Goal: Task Accomplishment & Management: Manage account settings

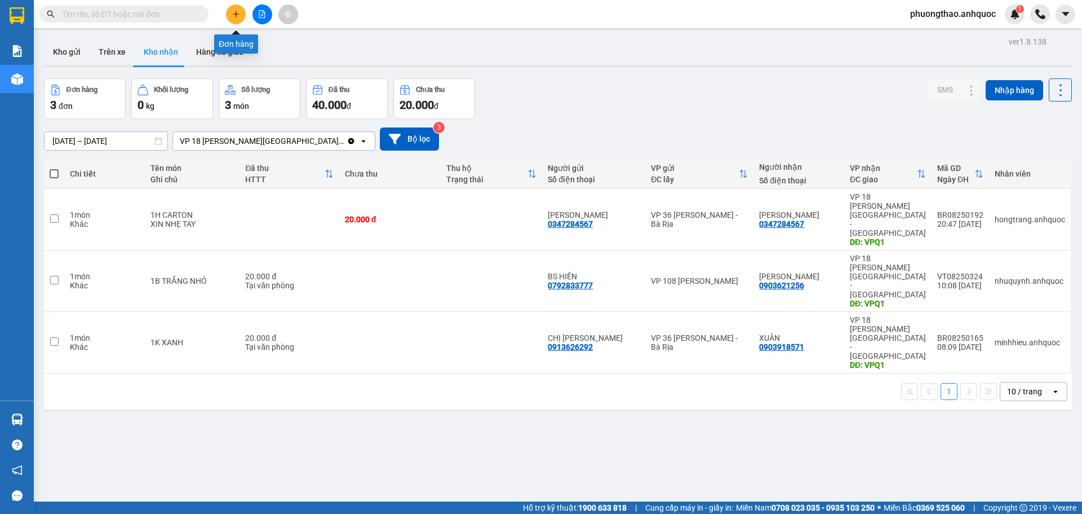
click at [235, 13] on icon "plus" at bounding box center [236, 14] width 8 height 8
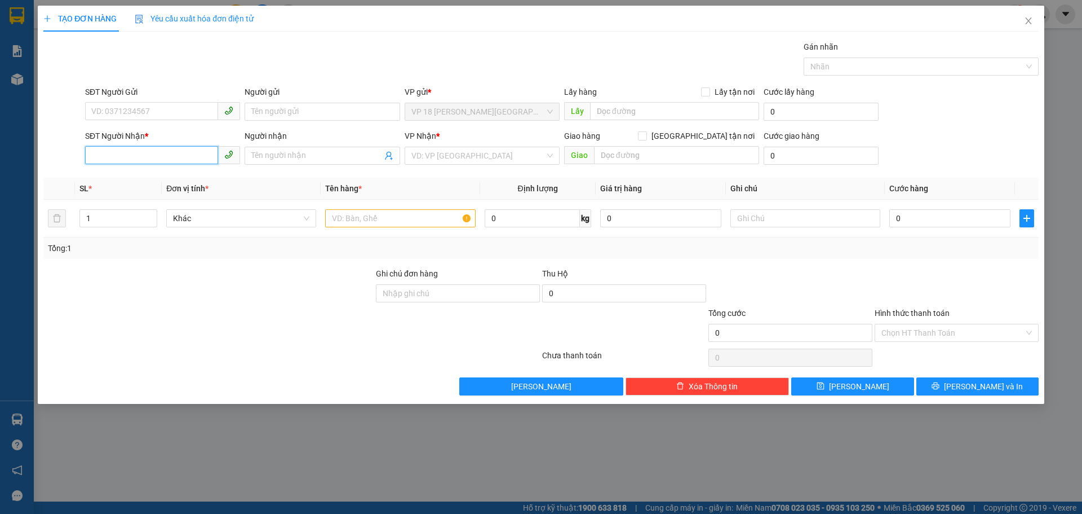
click at [198, 157] on input "SĐT Người Nhận *" at bounding box center [151, 155] width 133 height 18
type input "0909721102"
click at [207, 175] on div "0909721102 - [PERSON_NAME]" at bounding box center [163, 178] width 142 height 12
type input "[PERSON_NAME]"
type input "VPBR"
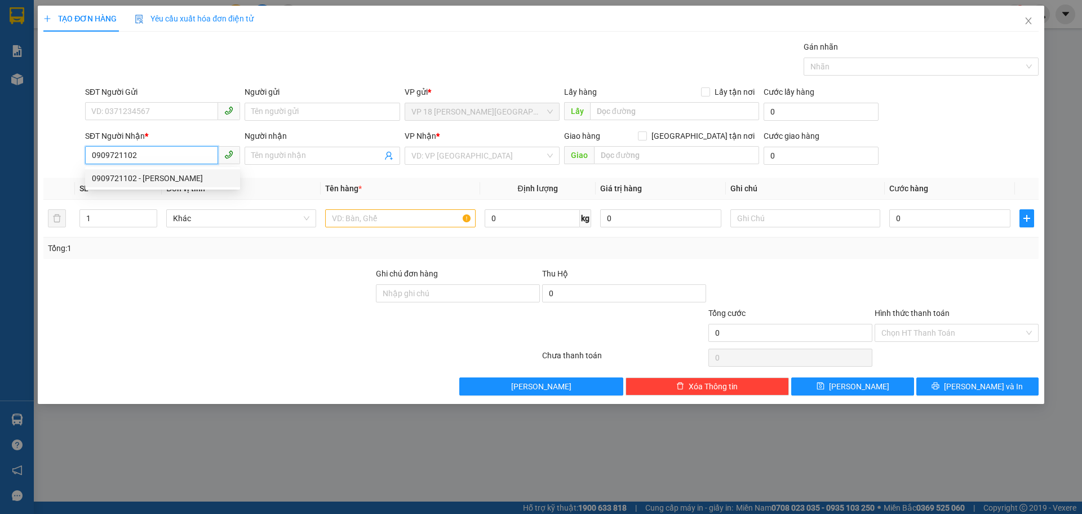
type input "CK SCB 6/8"
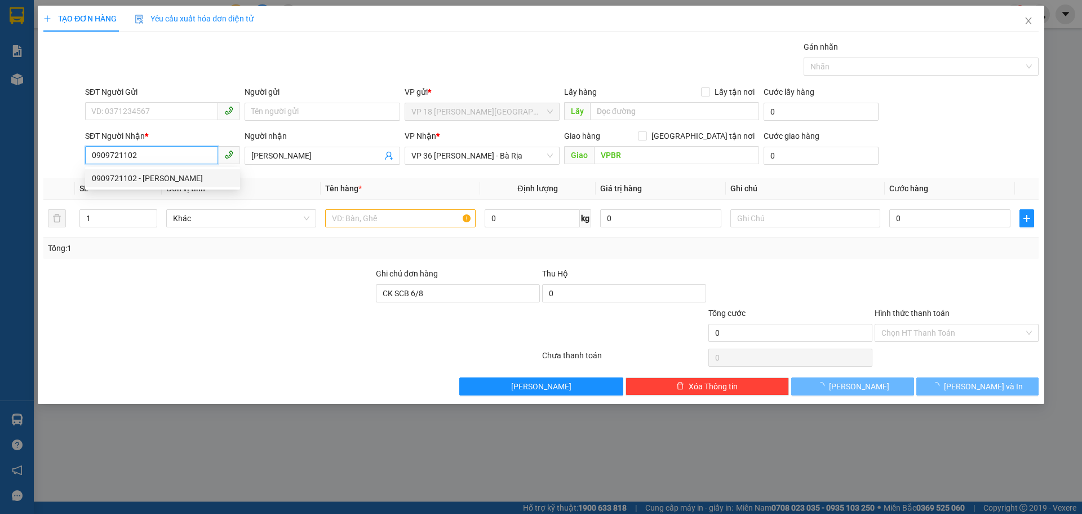
type input "20.000"
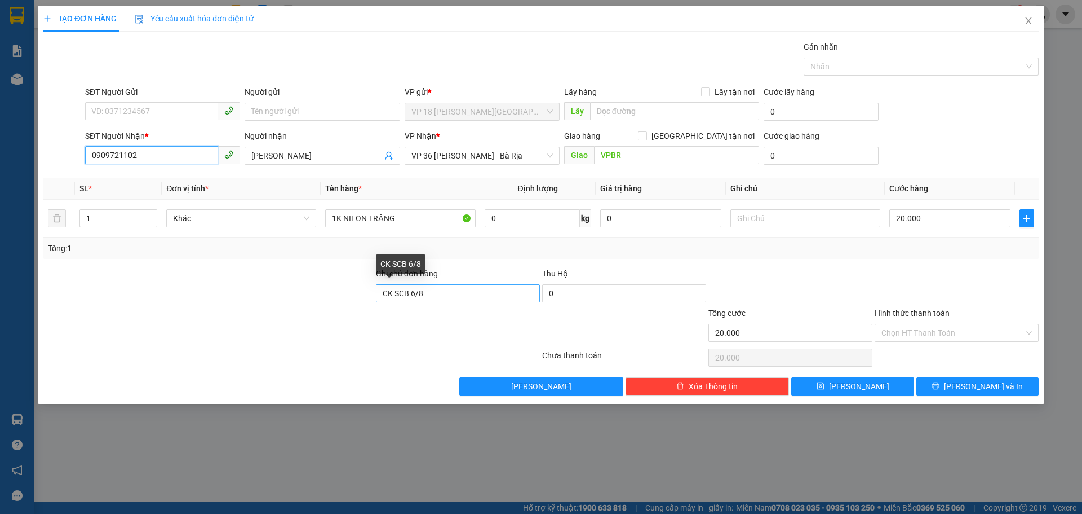
type input "0909721102"
drag, startPoint x: 428, startPoint y: 297, endPoint x: 344, endPoint y: 298, distance: 84.0
click at [344, 298] on div "Ghi chú đơn hàng CK SCB [DATE] Hộ 0" at bounding box center [541, 286] width 998 height 39
click at [152, 111] on input "SĐT Người Gửi" at bounding box center [151, 111] width 133 height 18
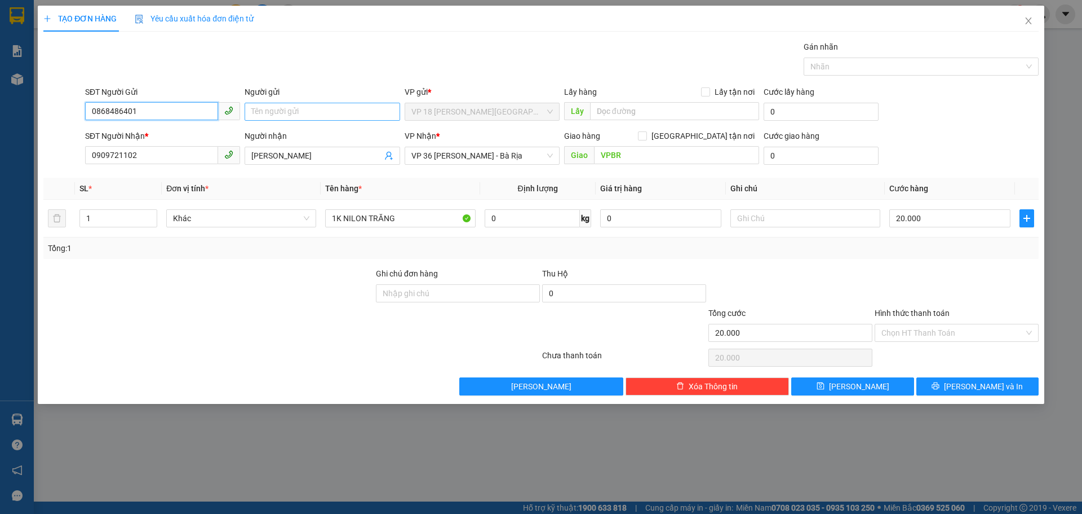
type input "0868486401"
click at [282, 114] on input "Người gửi" at bounding box center [322, 112] width 155 height 18
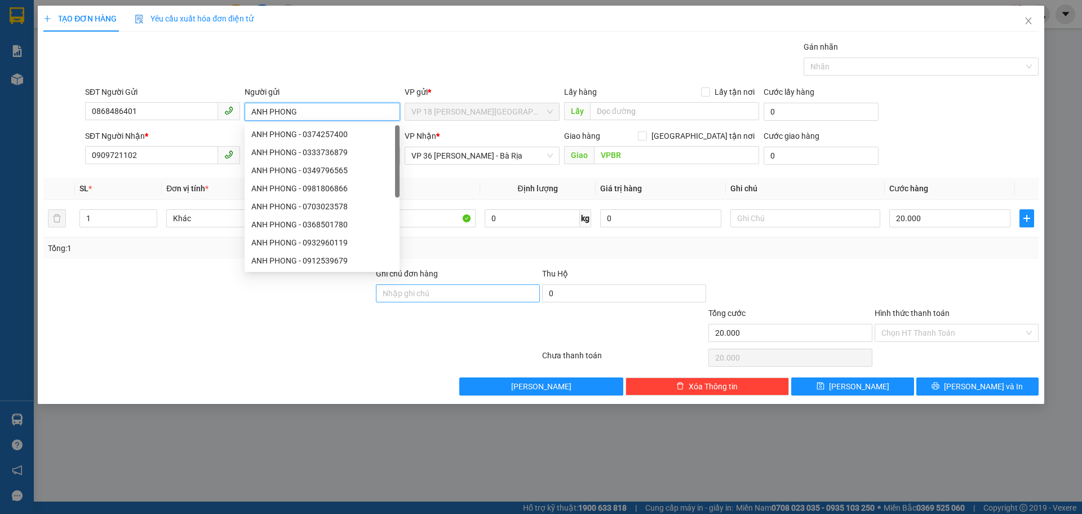
type input "ANH PHONG"
click at [529, 285] on input "Ghi chú đơn hàng" at bounding box center [458, 293] width 164 height 18
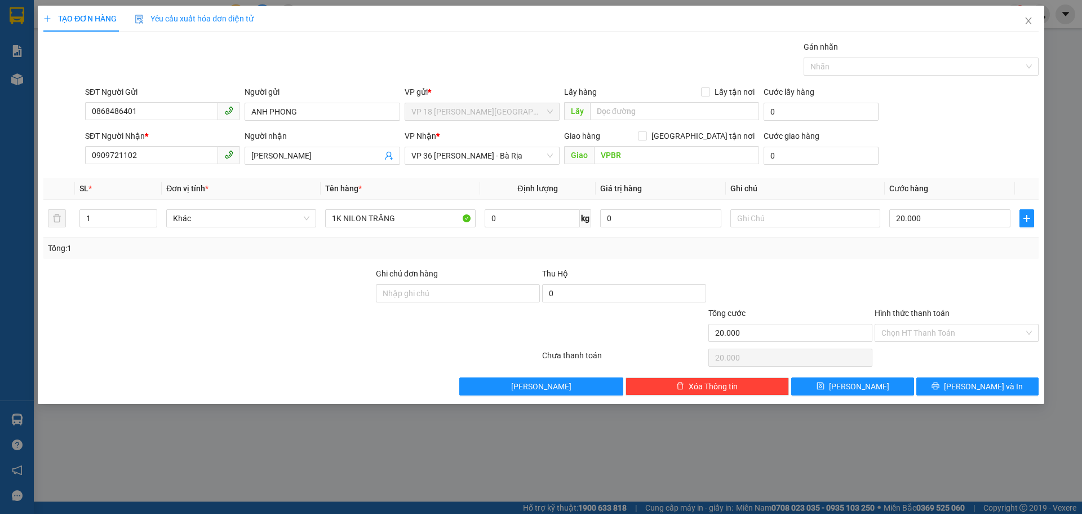
click at [525, 268] on div "Ghi chú đơn hàng" at bounding box center [458, 275] width 164 height 17
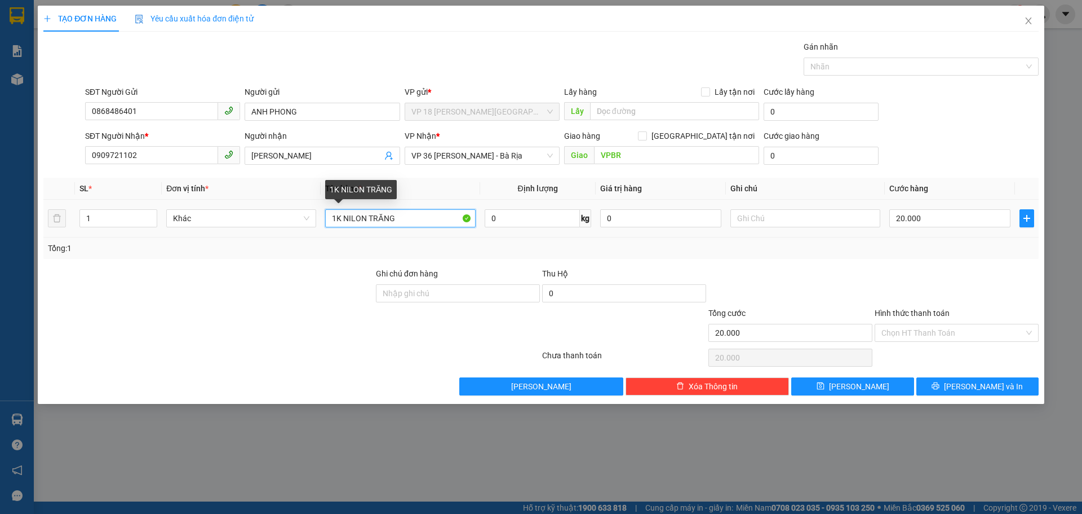
drag, startPoint x: 398, startPoint y: 220, endPoint x: 369, endPoint y: 223, distance: 29.4
click at [369, 223] on input "1K NILON TRĂNG" at bounding box center [400, 218] width 150 height 18
type input "1H CARTON"
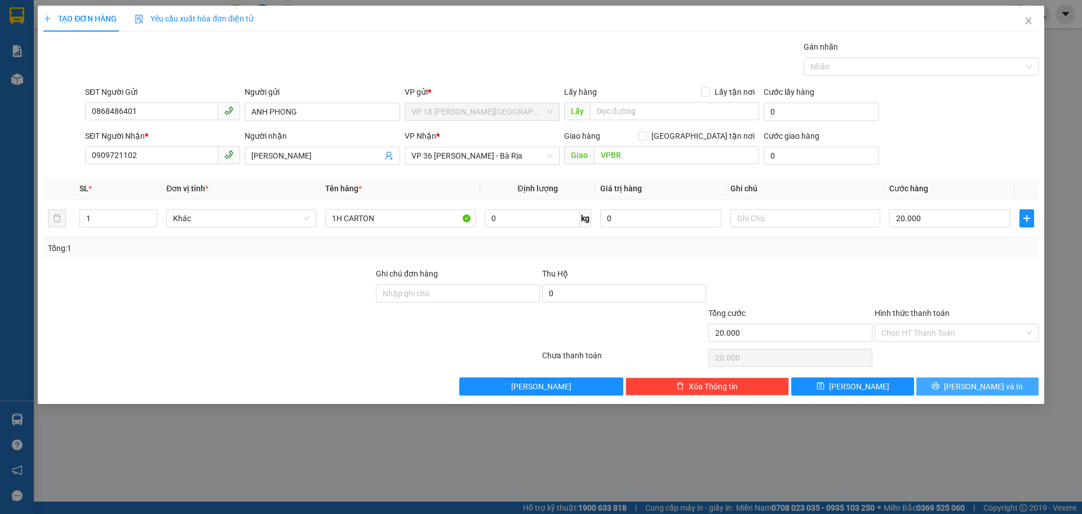
click at [947, 386] on button "[PERSON_NAME] và In" at bounding box center [978, 386] width 122 height 18
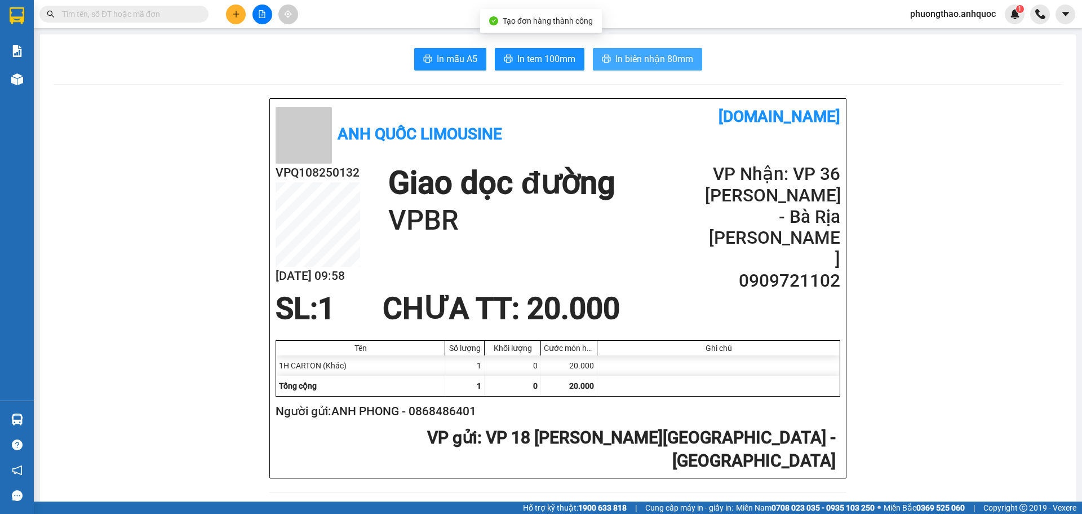
click at [647, 55] on span "In biên nhận 80mm" at bounding box center [655, 59] width 78 height 14
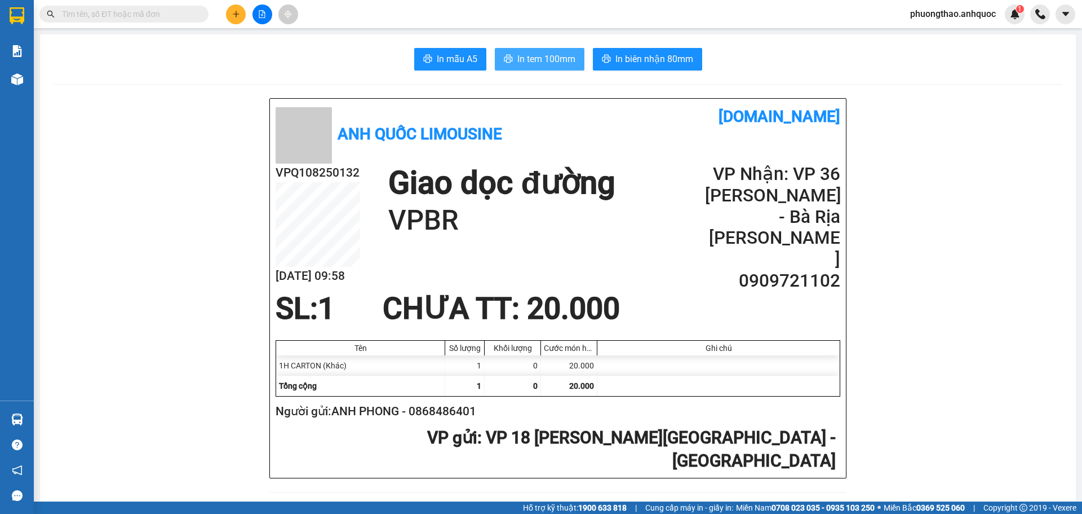
click at [532, 52] on span "In tem 100mm" at bounding box center [547, 59] width 58 height 14
click at [241, 16] on button at bounding box center [236, 15] width 20 height 20
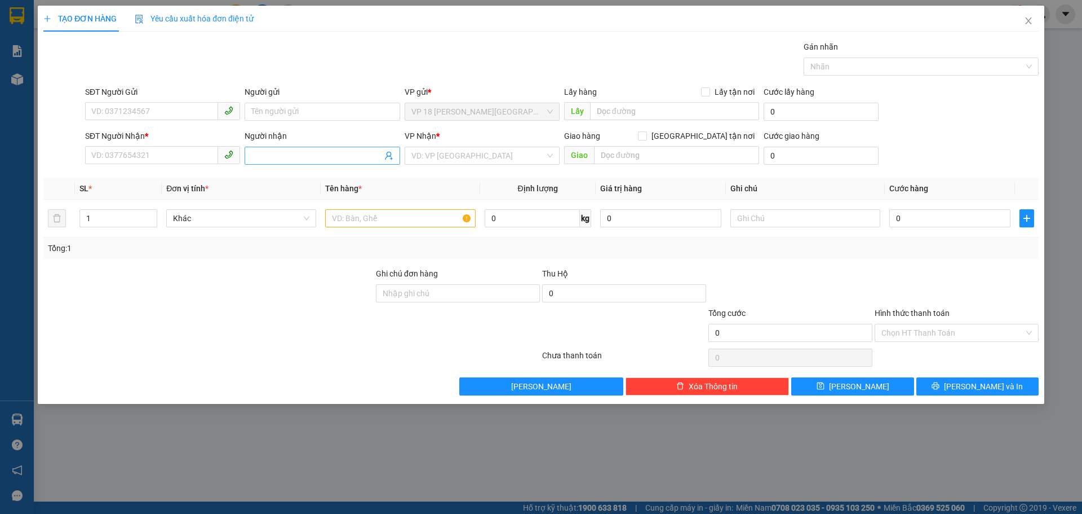
click at [272, 164] on span at bounding box center [322, 156] width 155 height 18
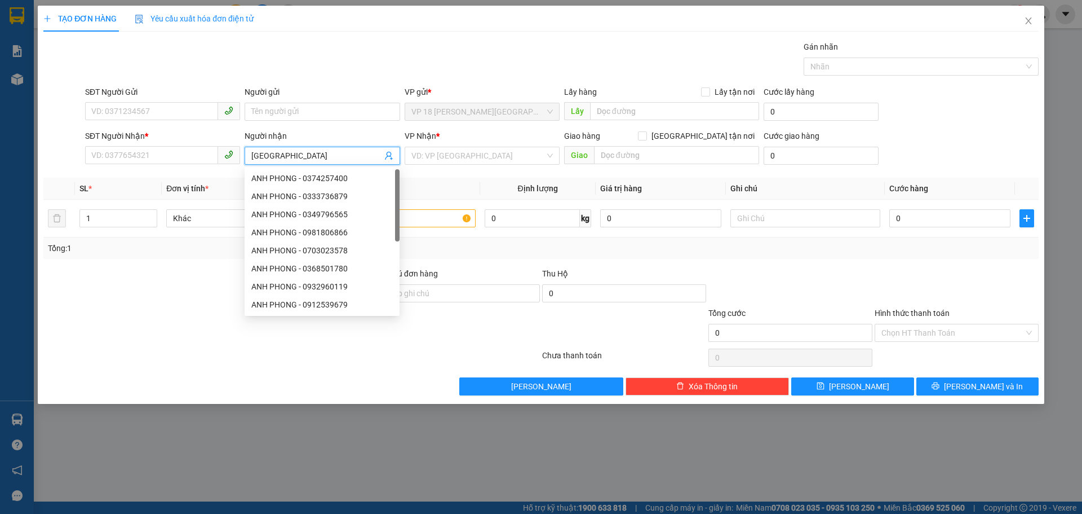
type input "NHẬT MỸ 2"
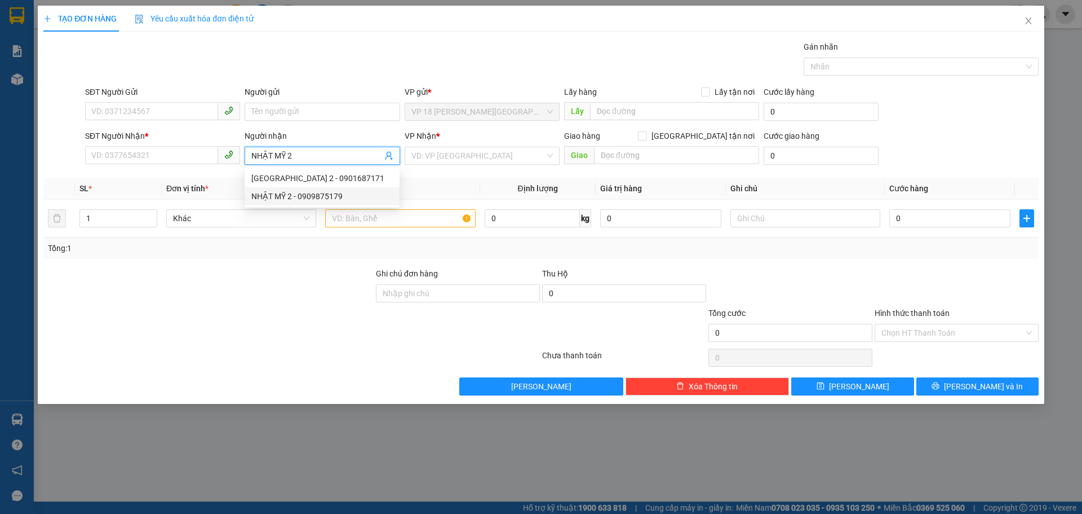
click at [340, 198] on div "NHẬT MỸ 2 - 0909875179" at bounding box center [322, 196] width 142 height 12
type input "0909875179"
type input "NHẬT MỸ 2"
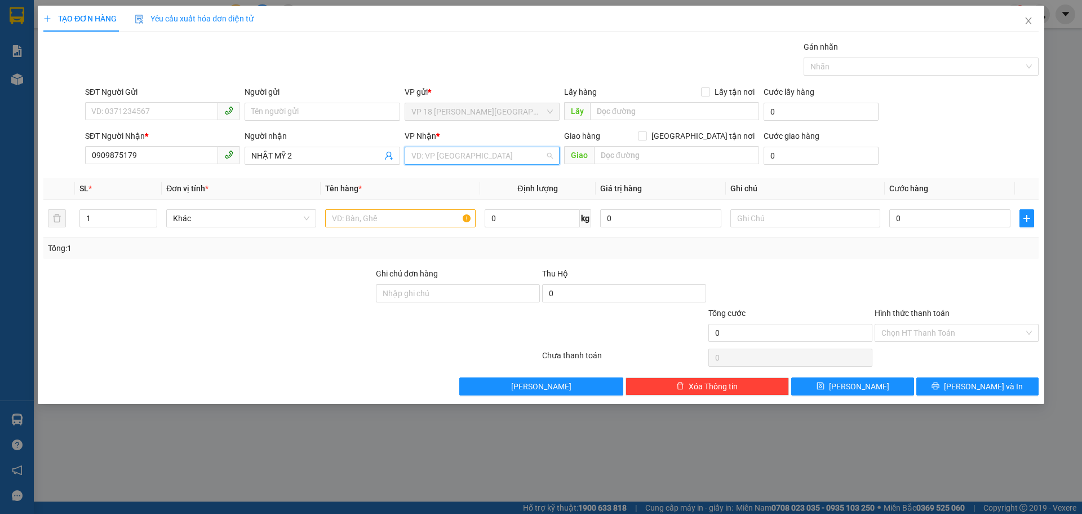
click at [481, 157] on input "search" at bounding box center [479, 155] width 134 height 17
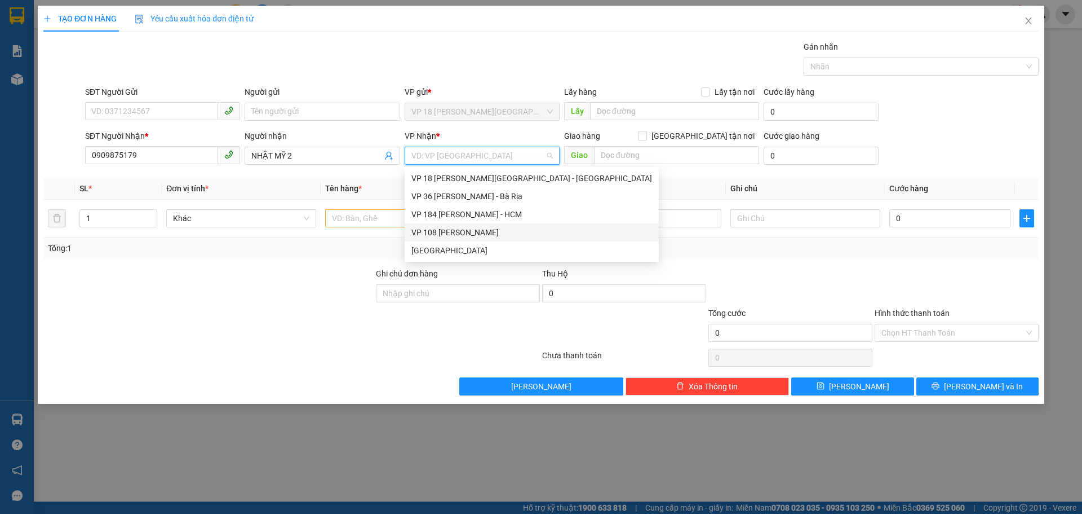
click at [481, 233] on div "VP 108 [PERSON_NAME]" at bounding box center [532, 232] width 241 height 12
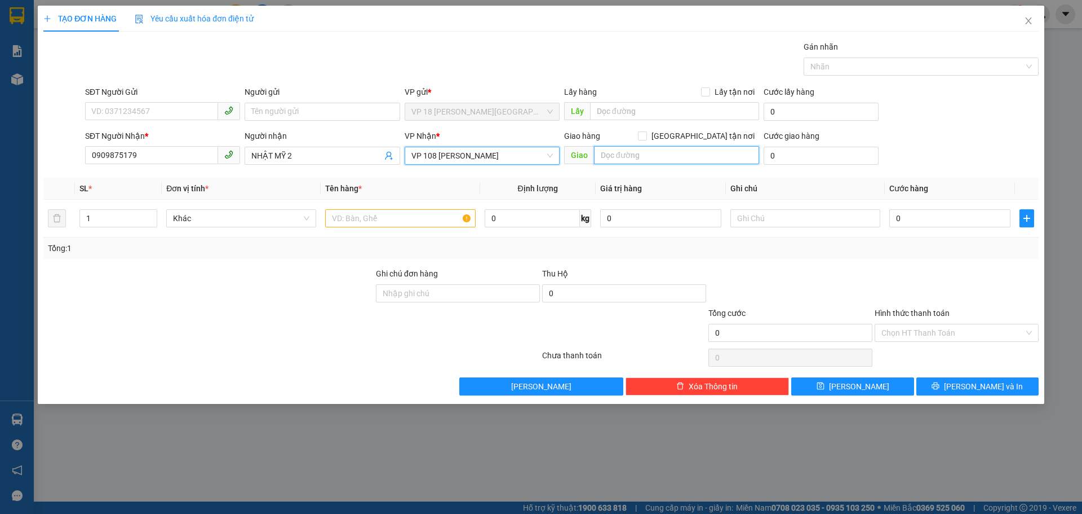
click at [623, 156] on input "text" at bounding box center [676, 155] width 165 height 18
type input "VPVT"
click at [412, 216] on input "text" at bounding box center [400, 218] width 150 height 18
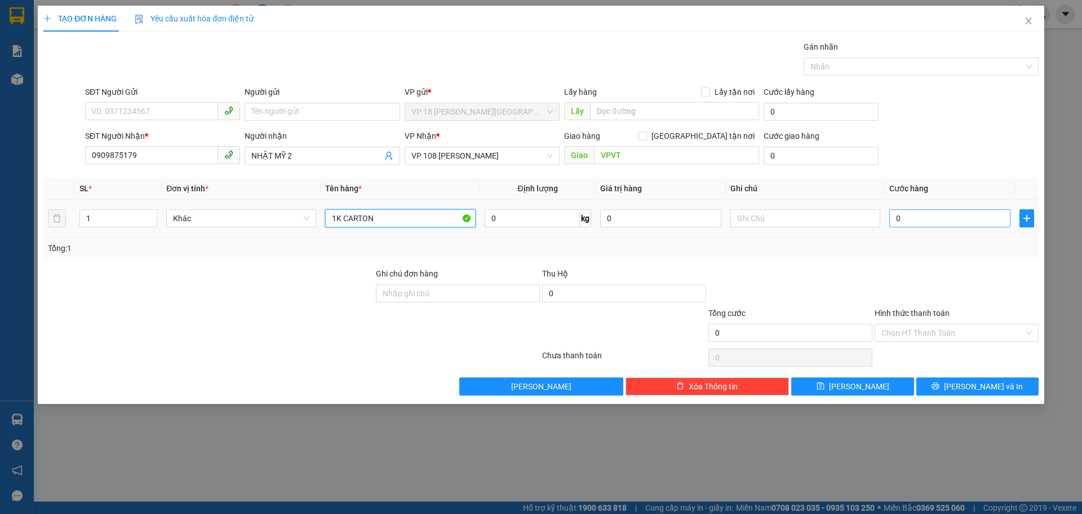
type input "1K CARTON"
click at [905, 219] on input "0" at bounding box center [950, 218] width 121 height 18
type input "3"
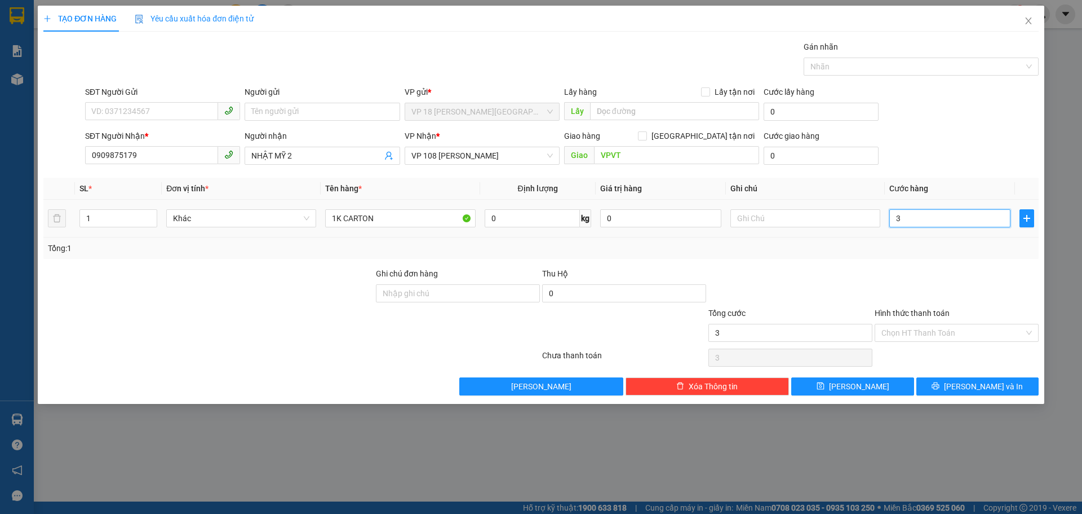
type input "30"
type input "300"
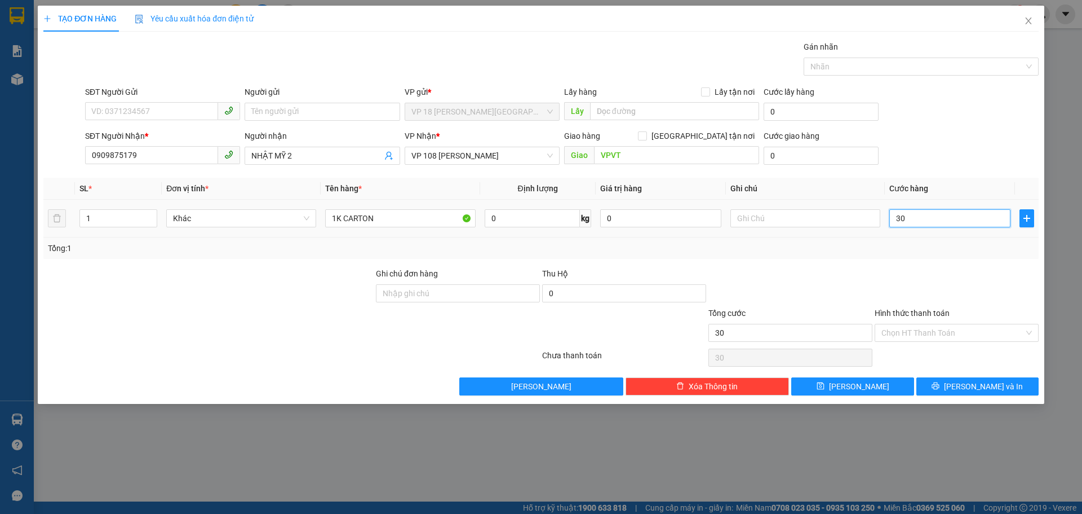
type input "300"
type input "3.000"
type input "30.000"
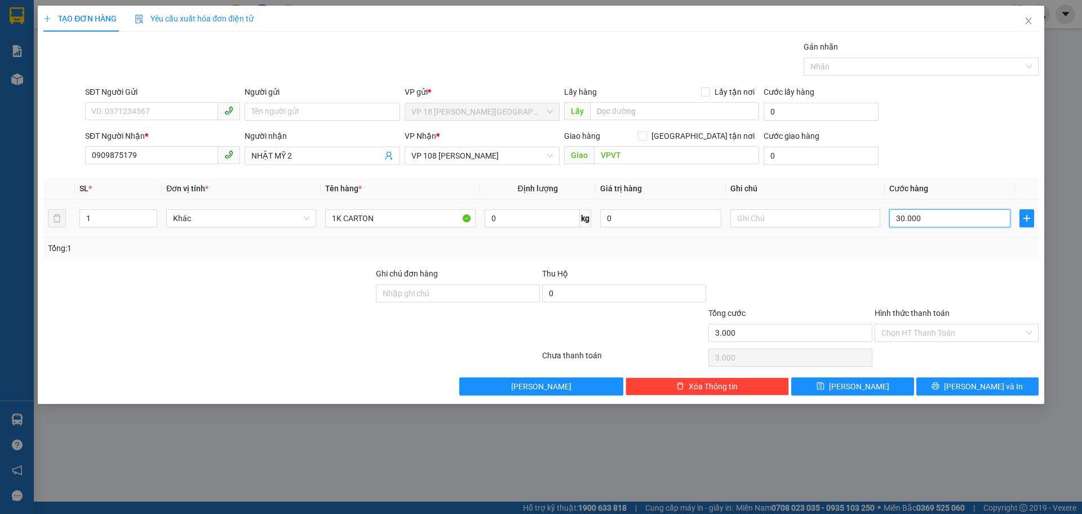
type input "30.000"
click at [958, 378] on button "[PERSON_NAME] và In" at bounding box center [978, 386] width 122 height 18
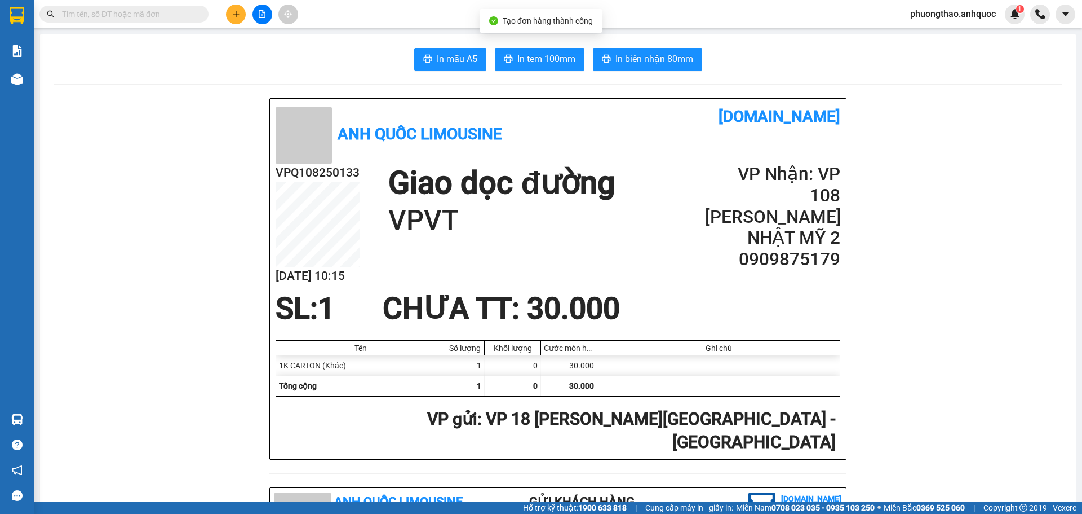
click at [620, 57] on span "In biên nhận 80mm" at bounding box center [655, 59] width 78 height 14
click at [551, 60] on span "In tem 100mm" at bounding box center [547, 59] width 58 height 14
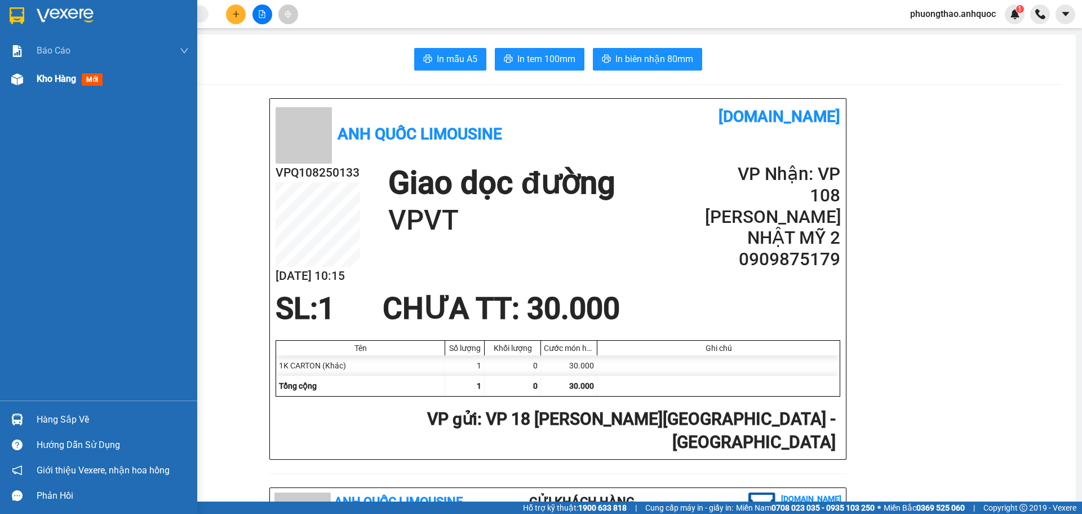
click at [22, 78] on img at bounding box center [17, 79] width 12 height 12
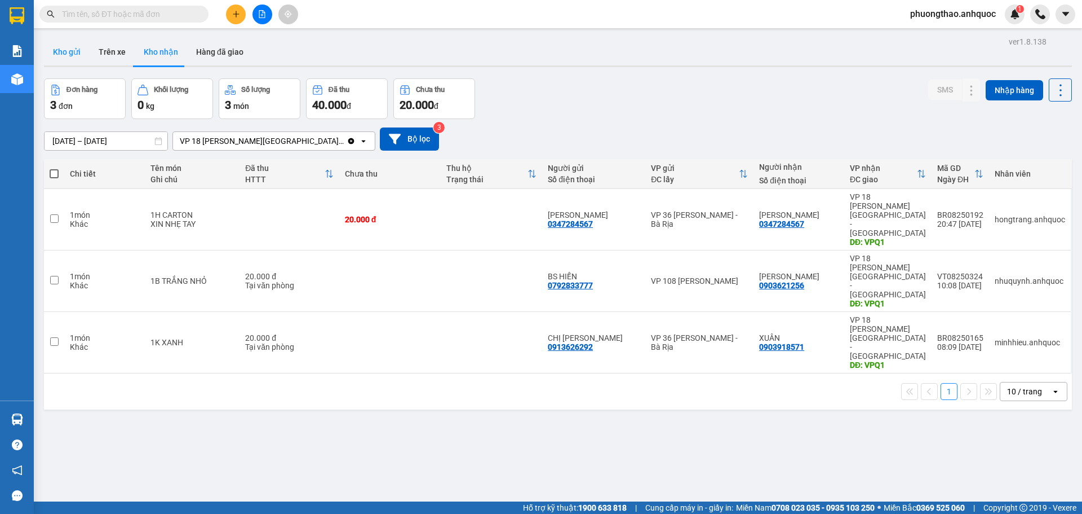
click at [59, 53] on button "Kho gửi" at bounding box center [67, 51] width 46 height 27
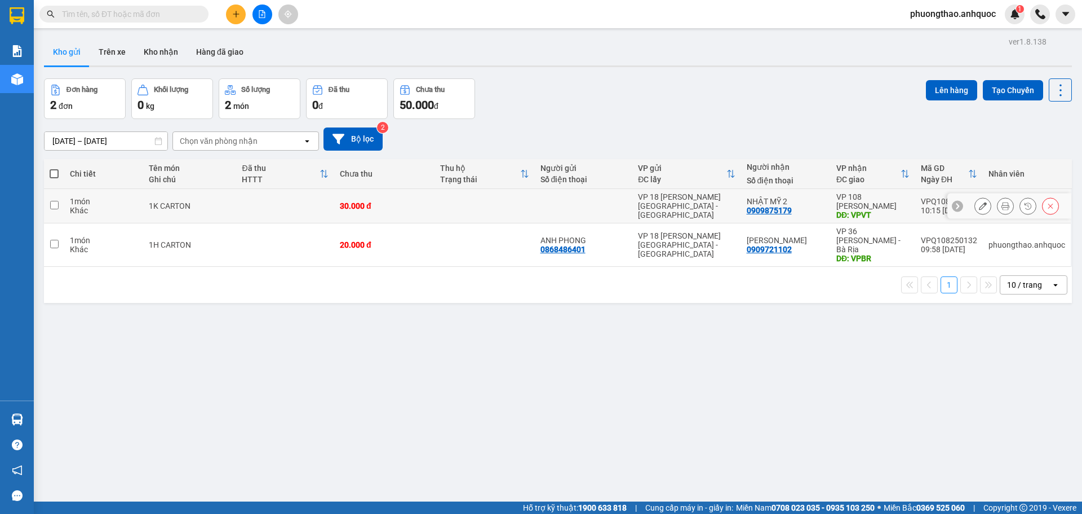
click at [324, 209] on td at bounding box center [285, 206] width 98 height 34
checkbox input "true"
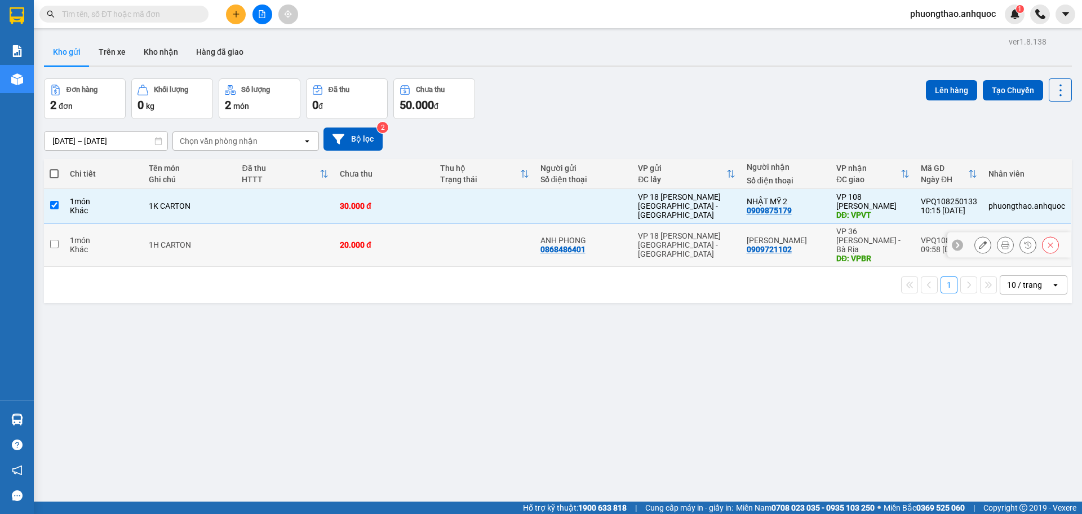
click at [311, 245] on td at bounding box center [285, 244] width 98 height 43
checkbox input "true"
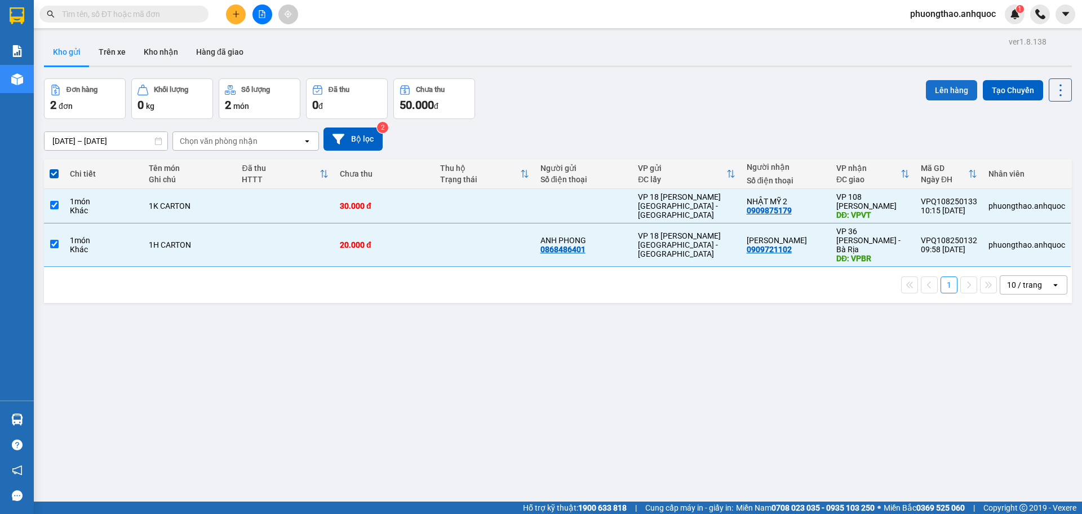
click at [943, 89] on button "Lên hàng" at bounding box center [951, 90] width 51 height 20
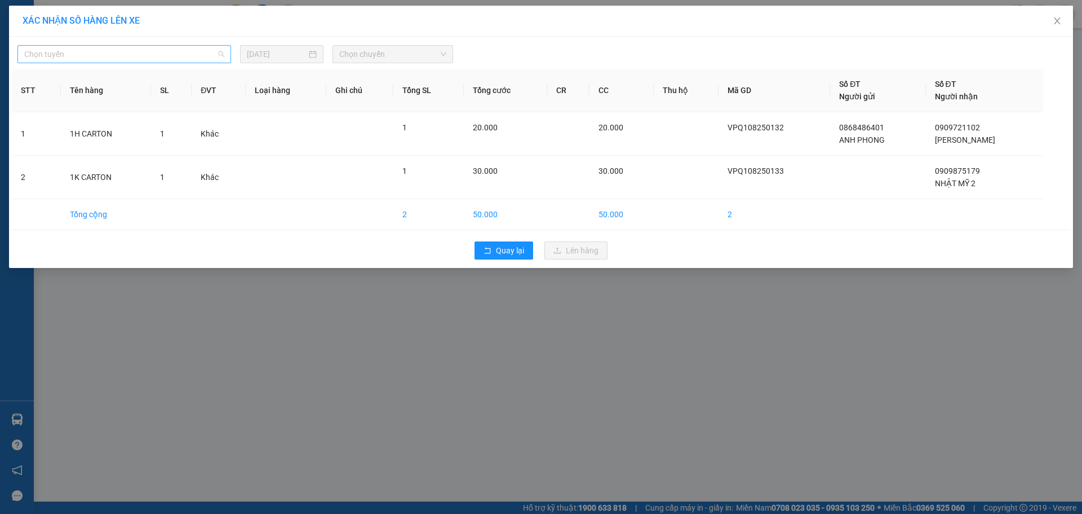
click at [117, 51] on span "Chọn tuyến" at bounding box center [124, 54] width 200 height 17
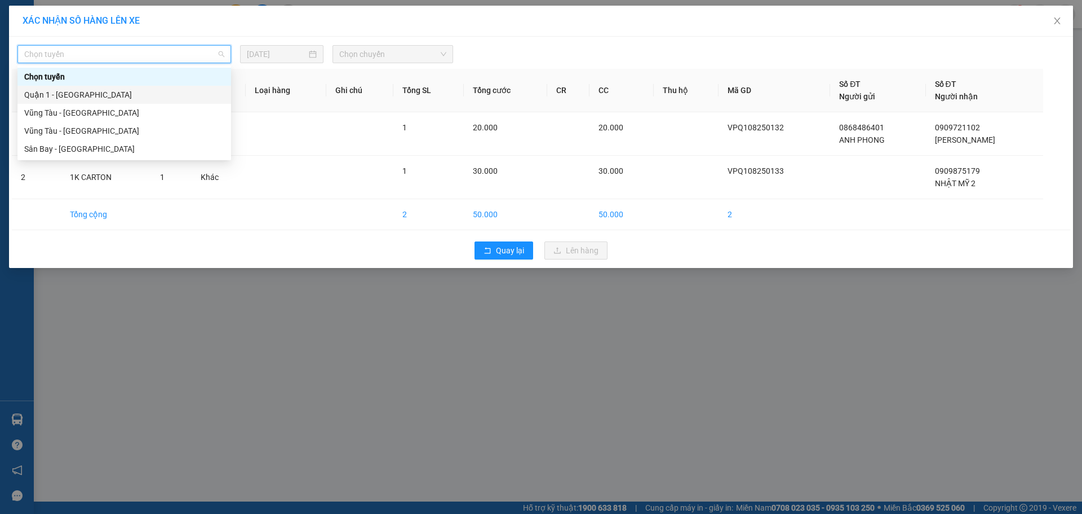
click at [105, 96] on div "Quận 1 - [GEOGRAPHIC_DATA]" at bounding box center [124, 95] width 200 height 12
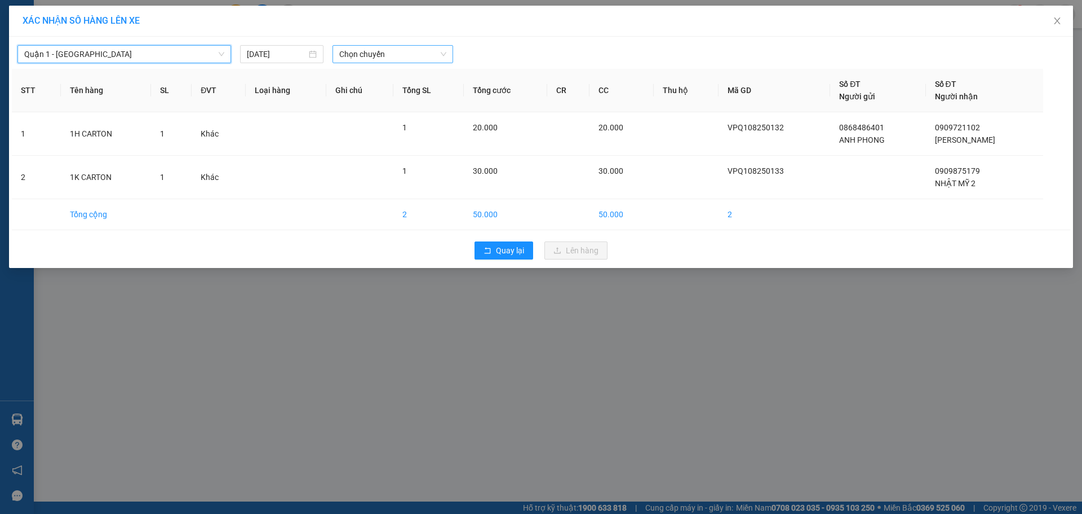
click at [408, 54] on span "Chọn chuyến" at bounding box center [392, 54] width 107 height 17
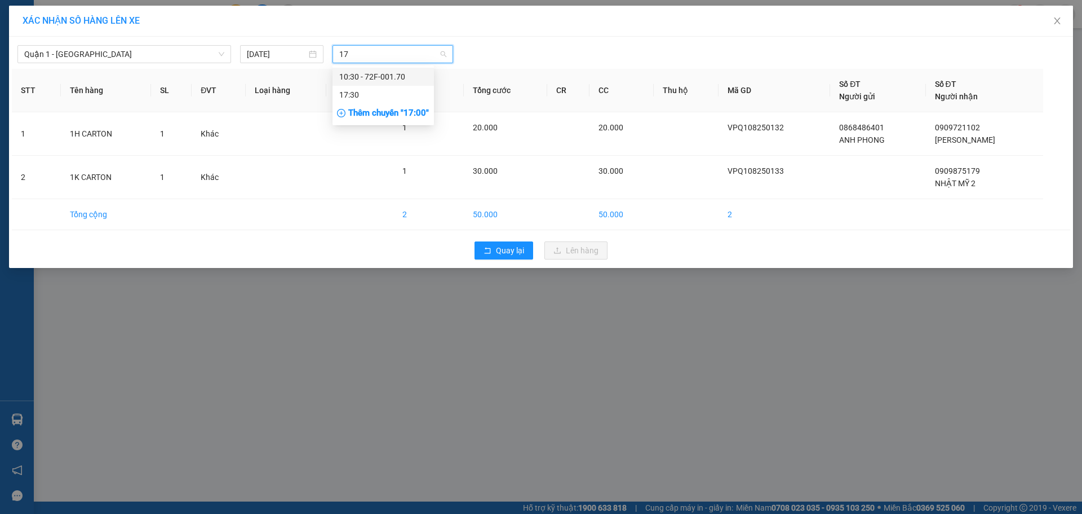
type input "170"
click at [406, 76] on div "10:30 - 72F-001.70" at bounding box center [383, 76] width 88 height 12
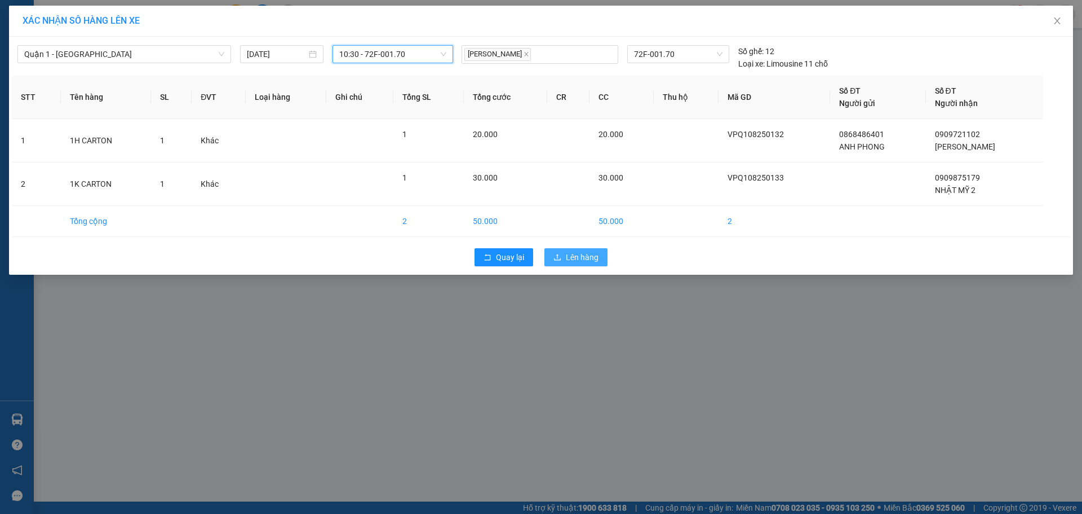
click at [573, 263] on button "Lên hàng" at bounding box center [576, 257] width 63 height 18
click at [573, 260] on span "Lên hàng" at bounding box center [582, 257] width 33 height 12
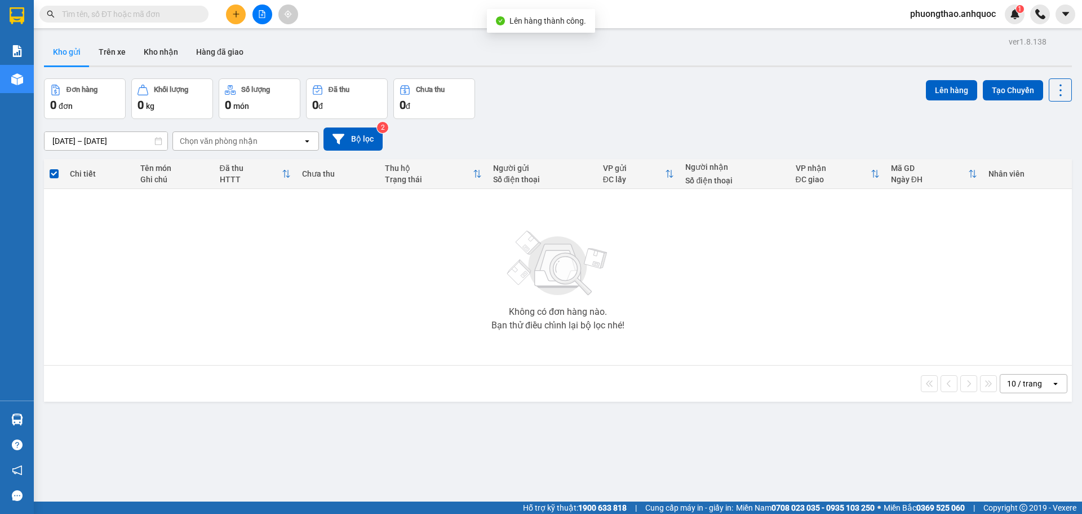
click at [263, 21] on button at bounding box center [263, 15] width 20 height 20
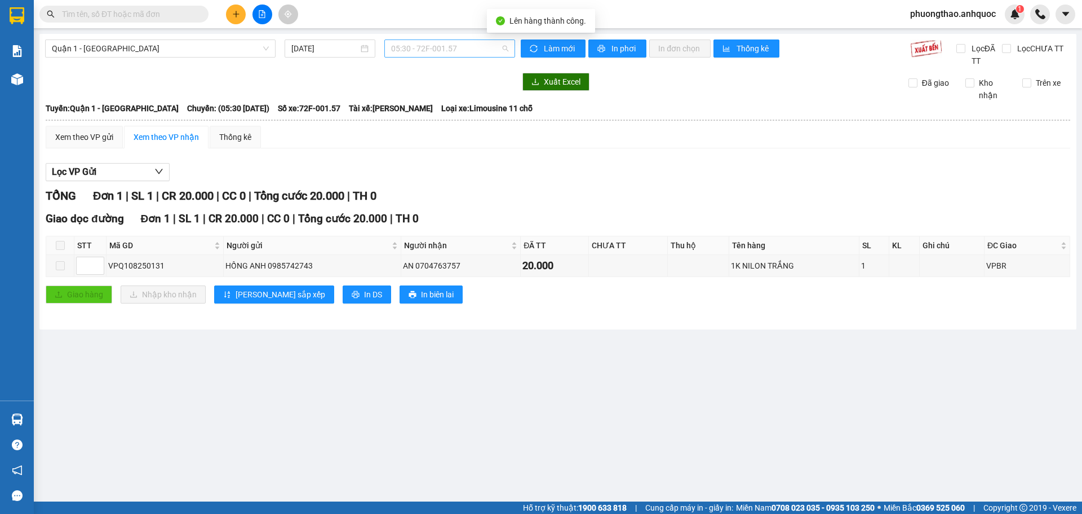
click at [414, 45] on span "05:30 - 72F-001.57" at bounding box center [449, 48] width 117 height 17
type input "170"
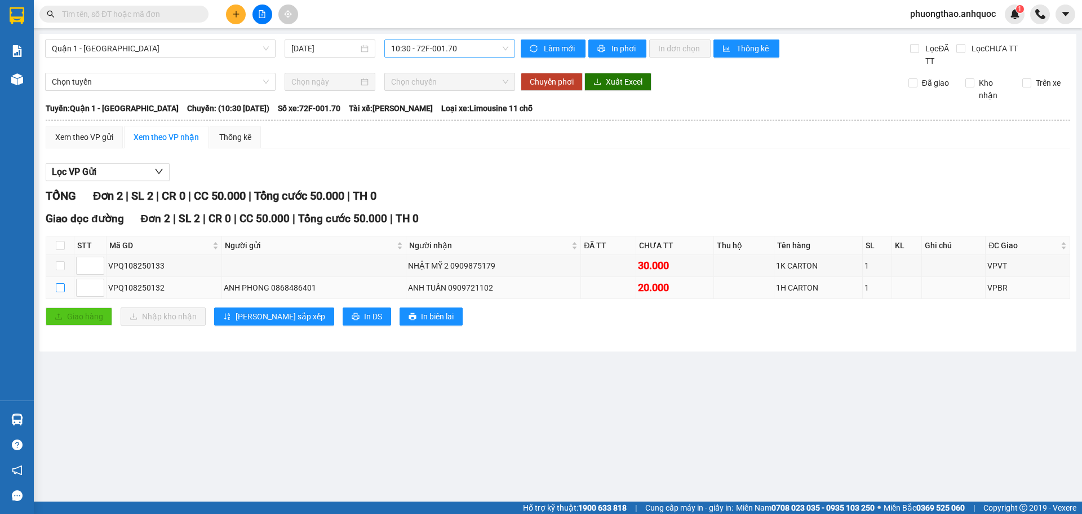
click at [64, 290] on input "checkbox" at bounding box center [60, 287] width 9 height 9
checkbox input "true"
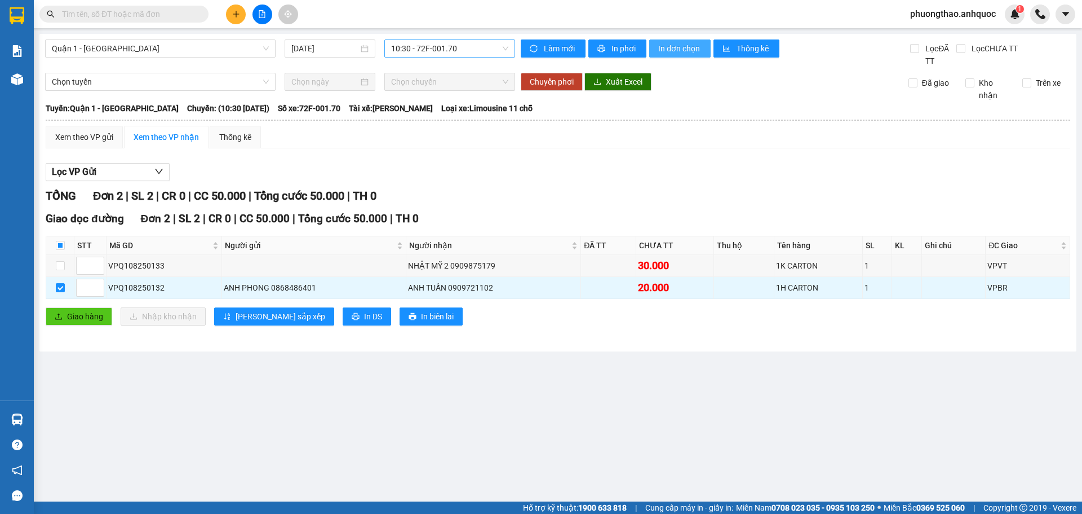
click at [686, 41] on button "In đơn chọn" at bounding box center [679, 48] width 61 height 18
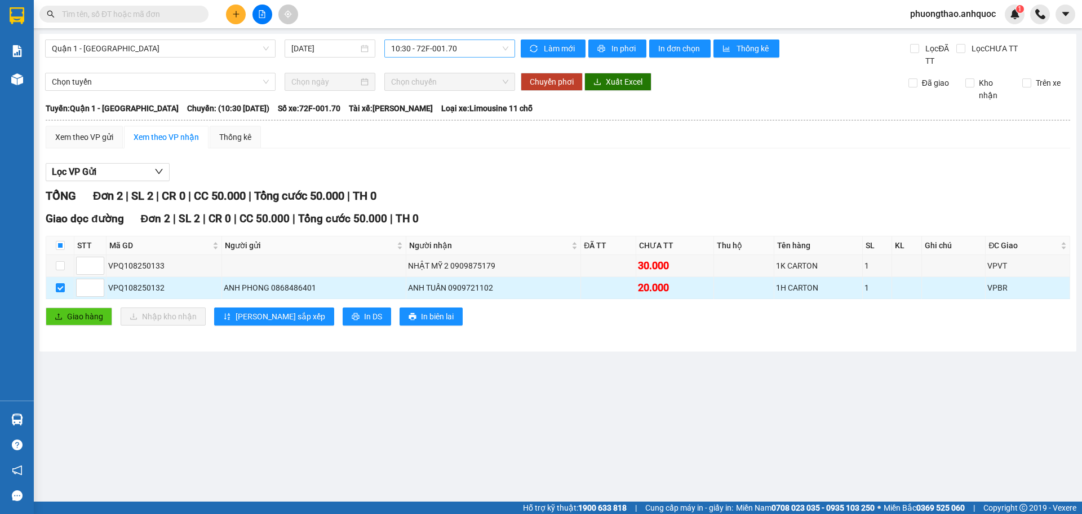
click at [67, 289] on td at bounding box center [60, 288] width 28 height 22
click at [60, 268] on input "checkbox" at bounding box center [60, 265] width 9 height 9
checkbox input "true"
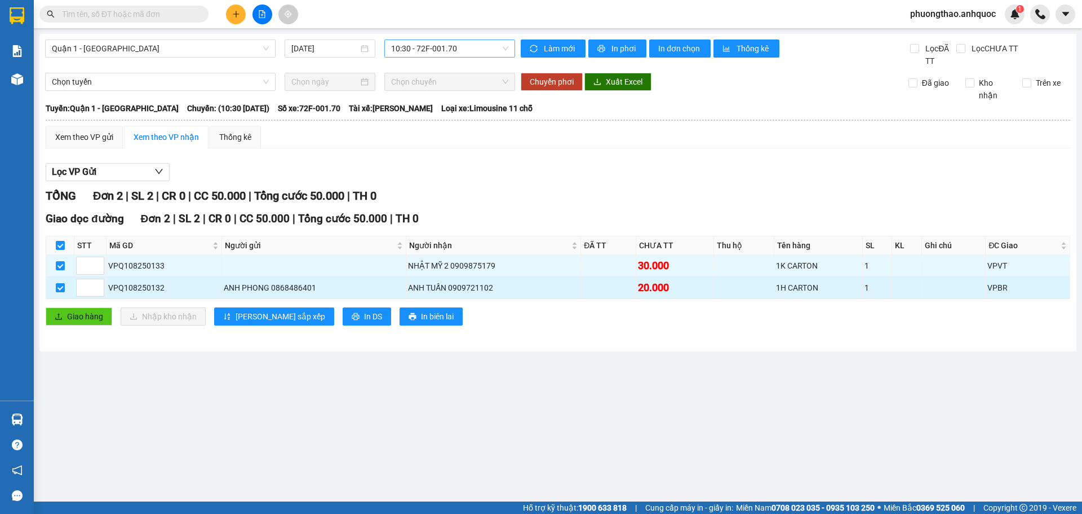
click at [61, 284] on input "checkbox" at bounding box center [60, 287] width 9 height 9
checkbox input "false"
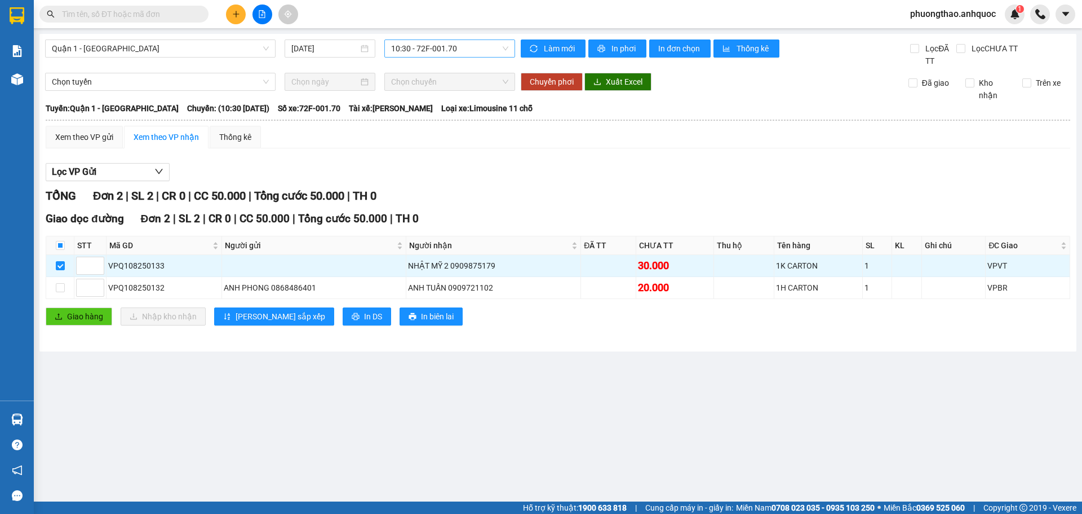
click at [674, 37] on div "Quận 1 - [GEOGRAPHIC_DATA] [DATE] 10:30 - 72F-001.70 Làm mới In phơi In đơn chọ…" at bounding box center [557, 192] width 1037 height 317
click at [673, 42] on span "In đơn chọn" at bounding box center [679, 48] width 43 height 12
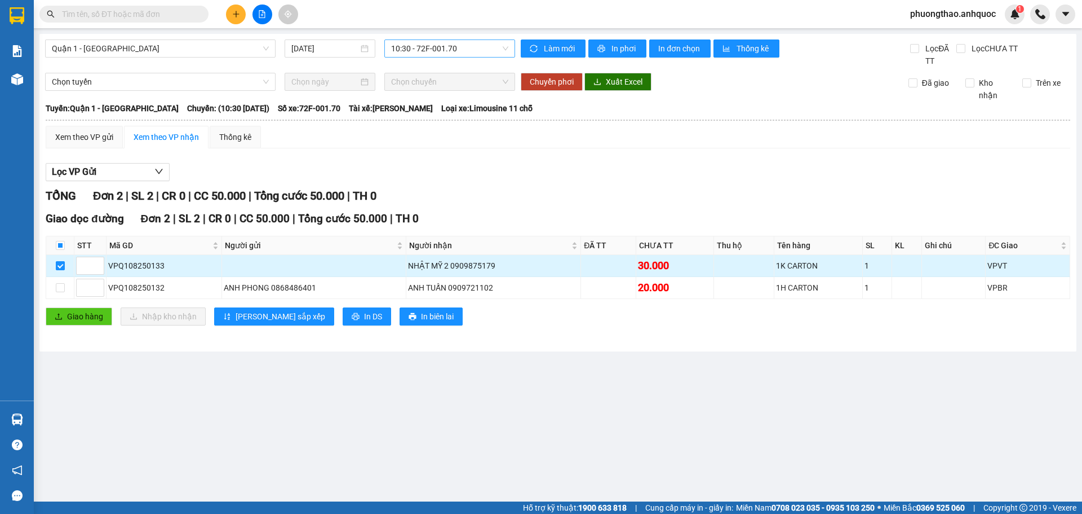
click at [61, 267] on input "checkbox" at bounding box center [60, 265] width 9 height 9
checkbox input "false"
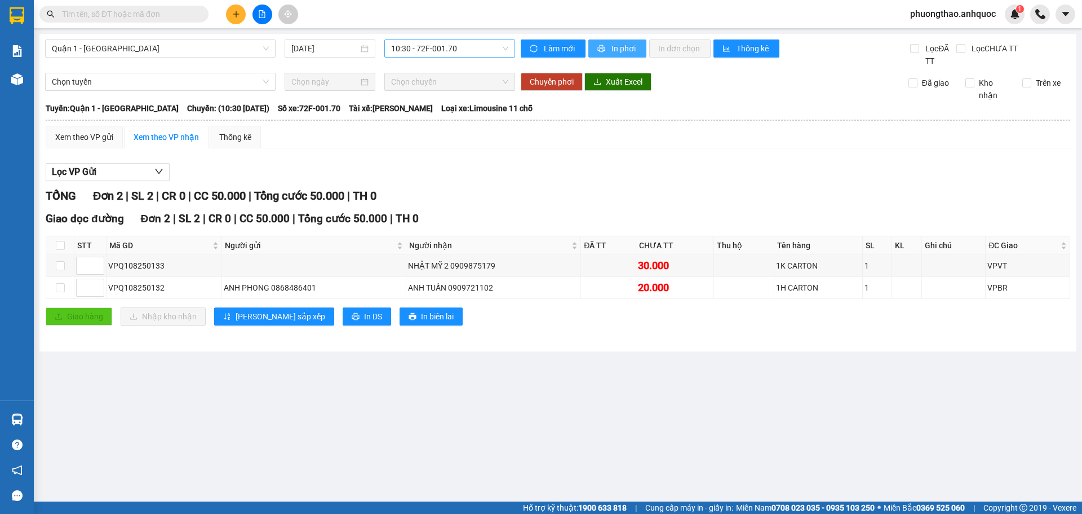
click at [623, 46] on span "In phơi" at bounding box center [625, 48] width 26 height 12
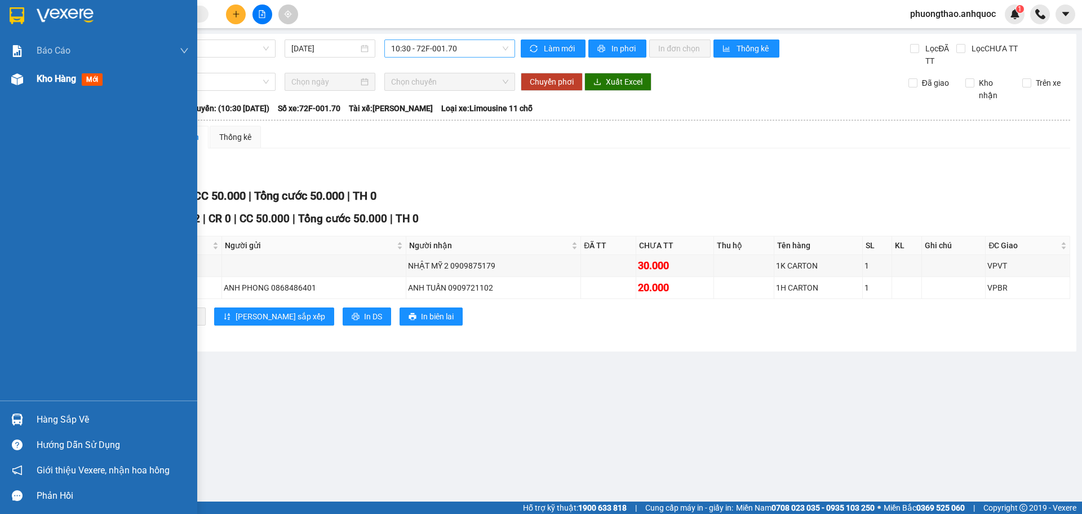
click at [31, 73] on div "Kho hàng mới" at bounding box center [98, 79] width 197 height 28
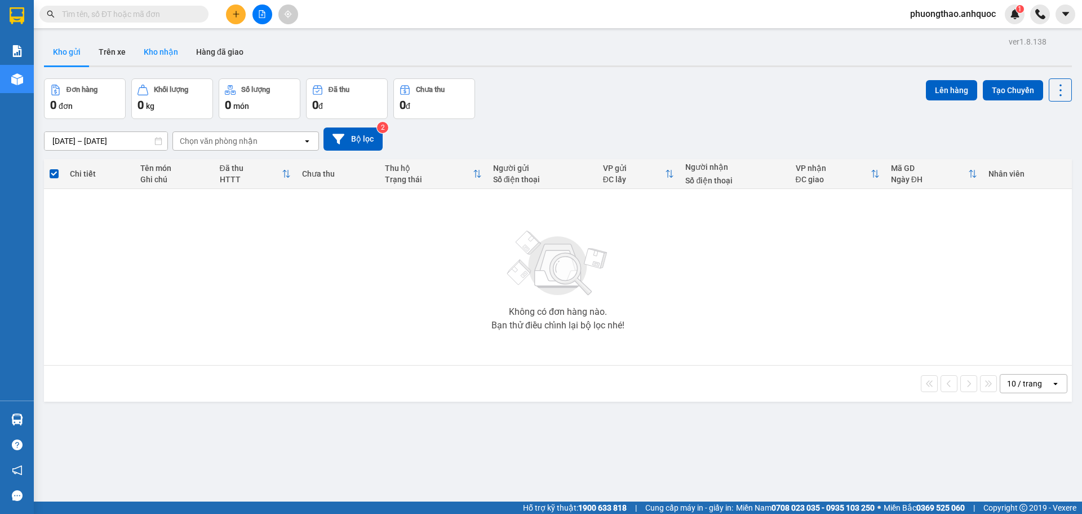
click at [166, 43] on button "Kho nhận" at bounding box center [161, 51] width 52 height 27
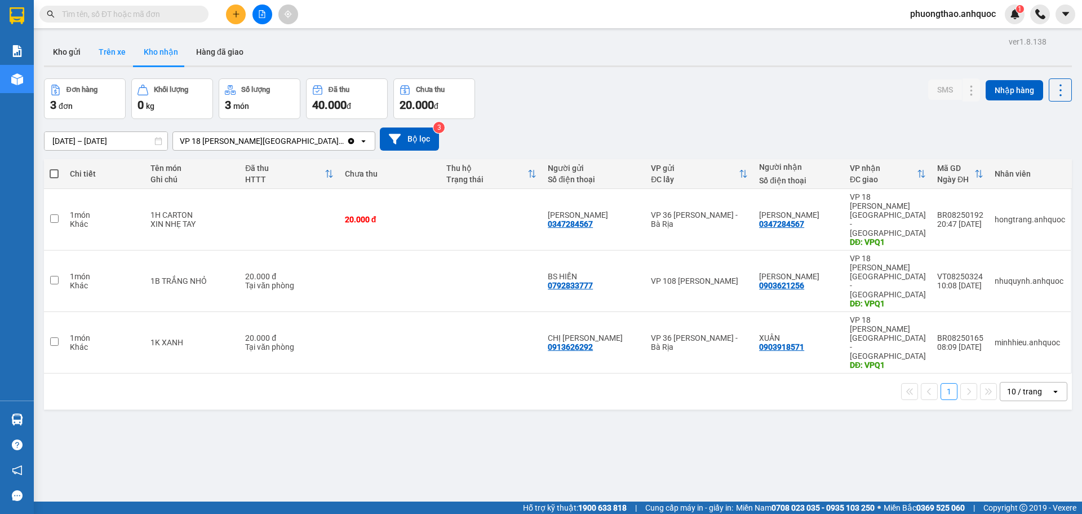
click at [107, 56] on button "Trên xe" at bounding box center [112, 51] width 45 height 27
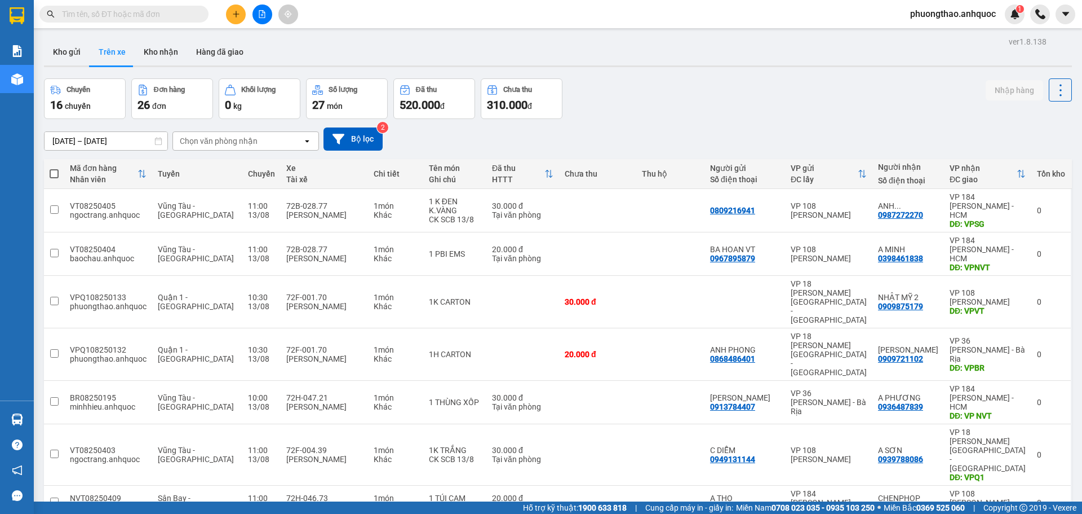
click at [198, 144] on div "Chọn văn phòng nhận" at bounding box center [219, 140] width 78 height 11
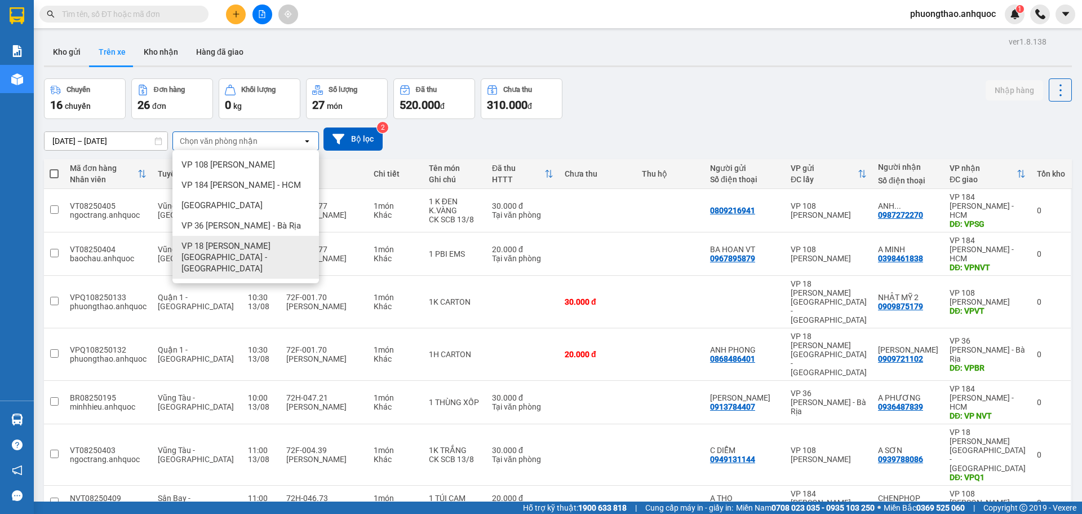
click at [209, 245] on span "VP 18 [PERSON_NAME][GEOGRAPHIC_DATA] - [GEOGRAPHIC_DATA]" at bounding box center [248, 257] width 133 height 34
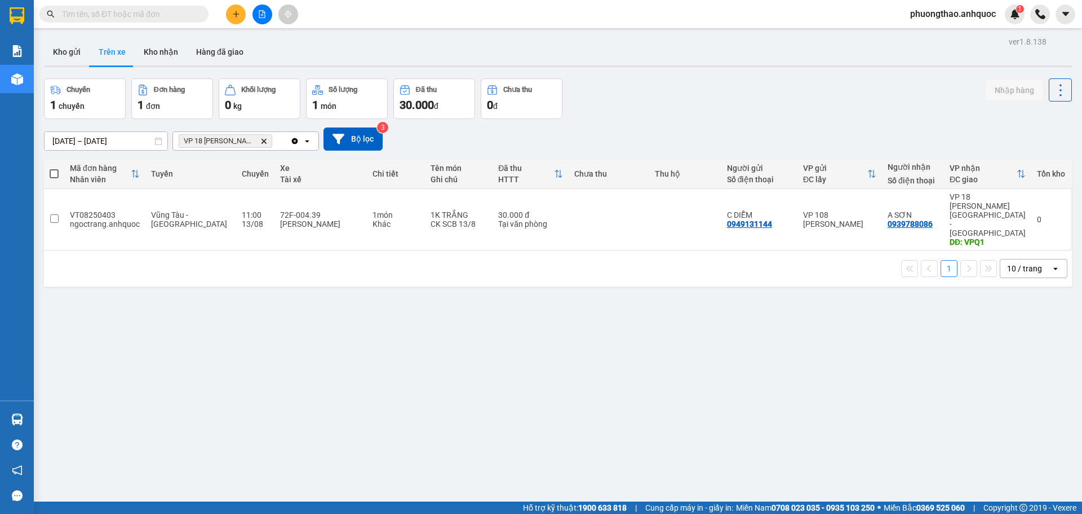
click at [167, 308] on div "ver 1.8.138 Kho gửi Trên xe Kho nhận Hàng đã giao Chuyến 1 chuyến Đơn hàng 1 đơ…" at bounding box center [557, 291] width 1037 height 514
click at [235, 17] on icon "plus" at bounding box center [236, 14] width 8 height 8
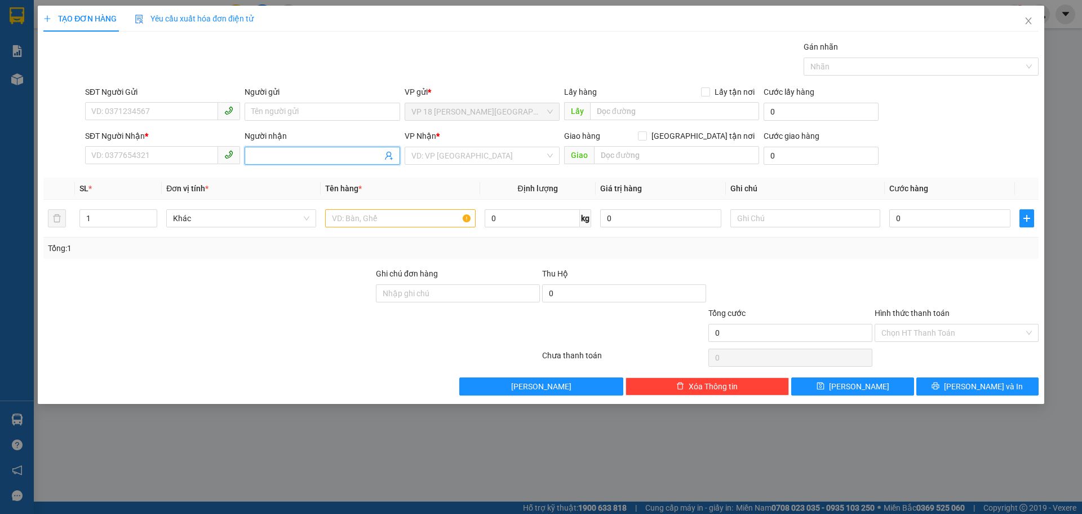
click at [269, 163] on span at bounding box center [322, 156] width 155 height 18
type input "NHẬT MỸ 1"
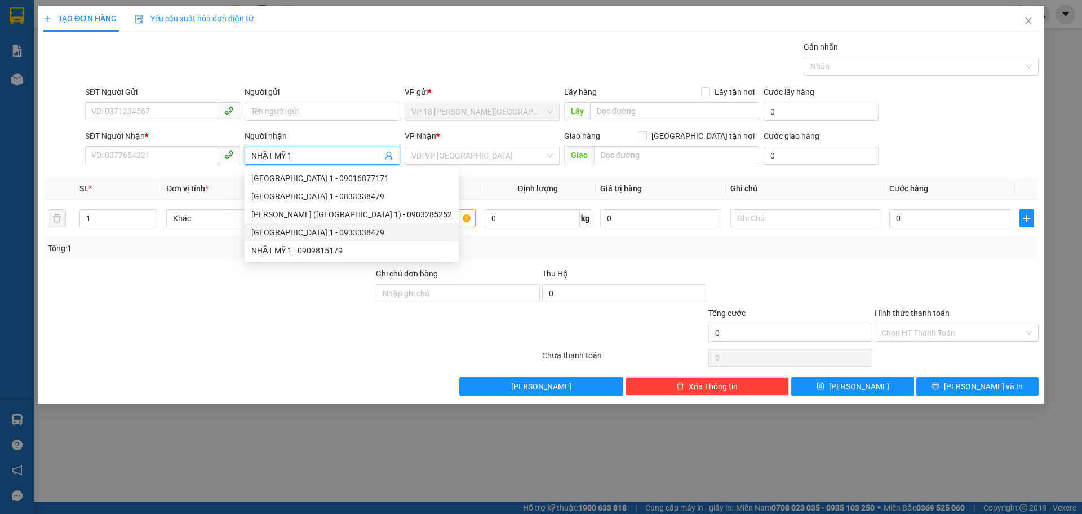
click at [320, 237] on div "[GEOGRAPHIC_DATA] 1 - 0933338479" at bounding box center [351, 232] width 201 height 12
type input "0933338479"
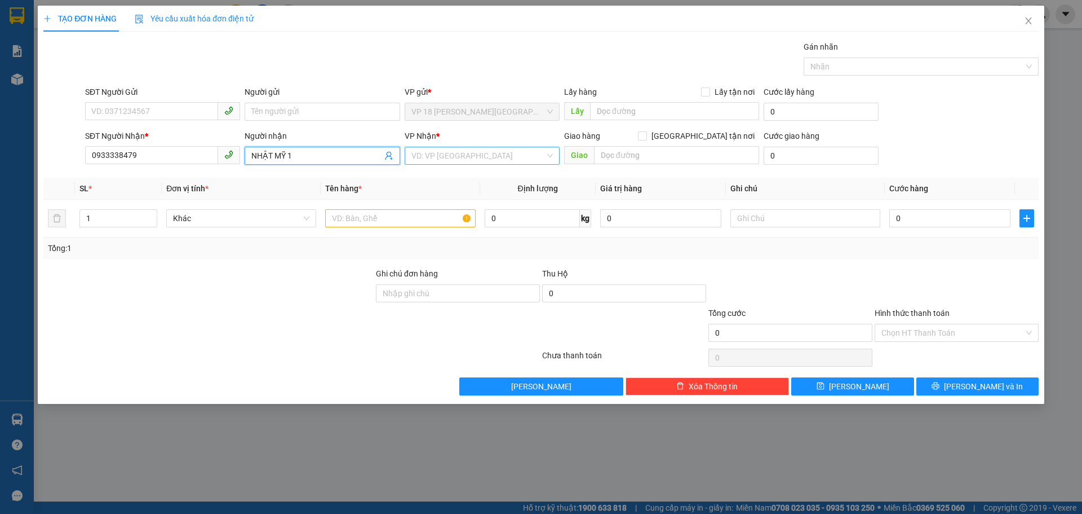
type input "NHẬT MỸ 1"
click at [417, 162] on input "search" at bounding box center [479, 155] width 134 height 17
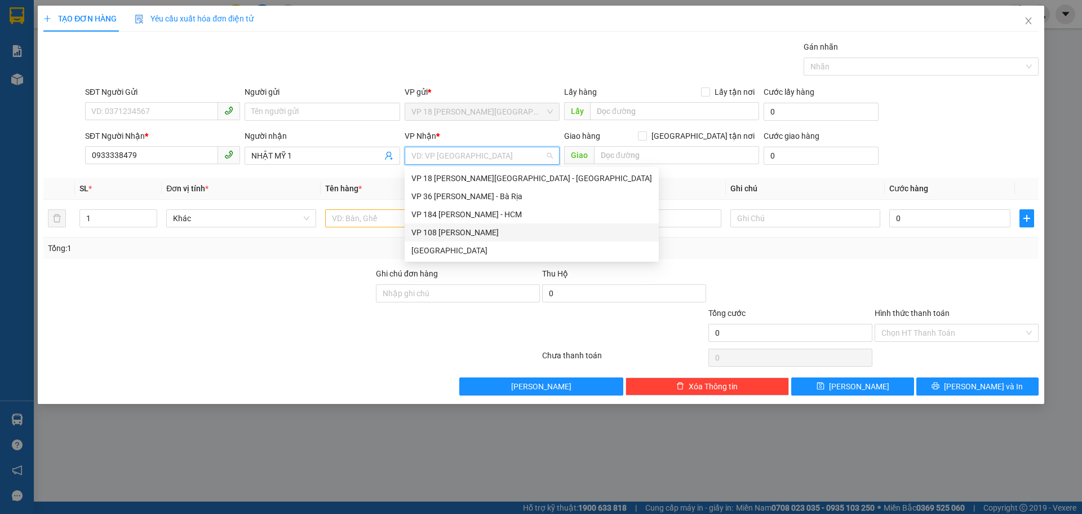
click at [453, 233] on div "VP 108 [PERSON_NAME]" at bounding box center [532, 232] width 241 height 12
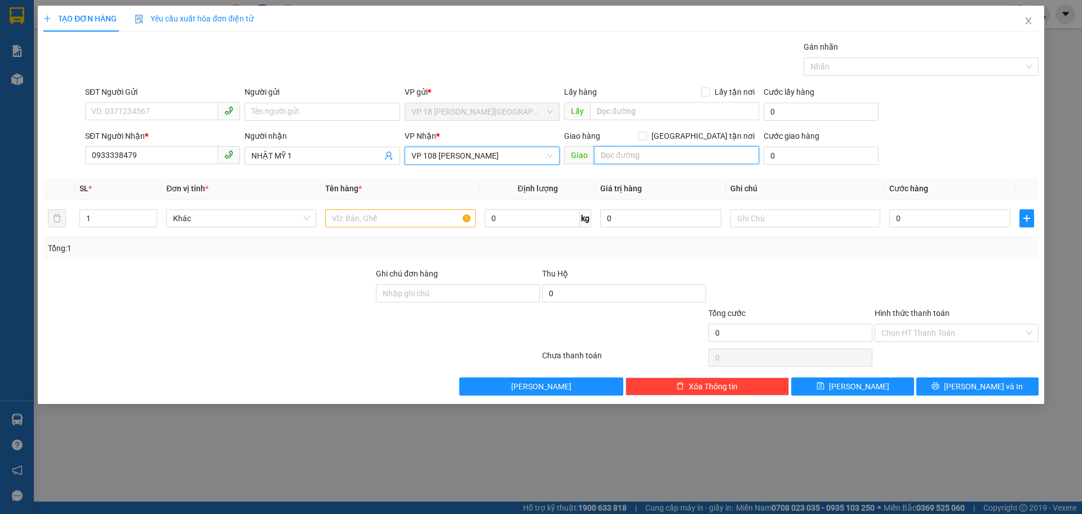
click at [631, 153] on input "text" at bounding box center [676, 155] width 165 height 18
type input "VPVT"
click at [386, 218] on input "text" at bounding box center [400, 218] width 150 height 18
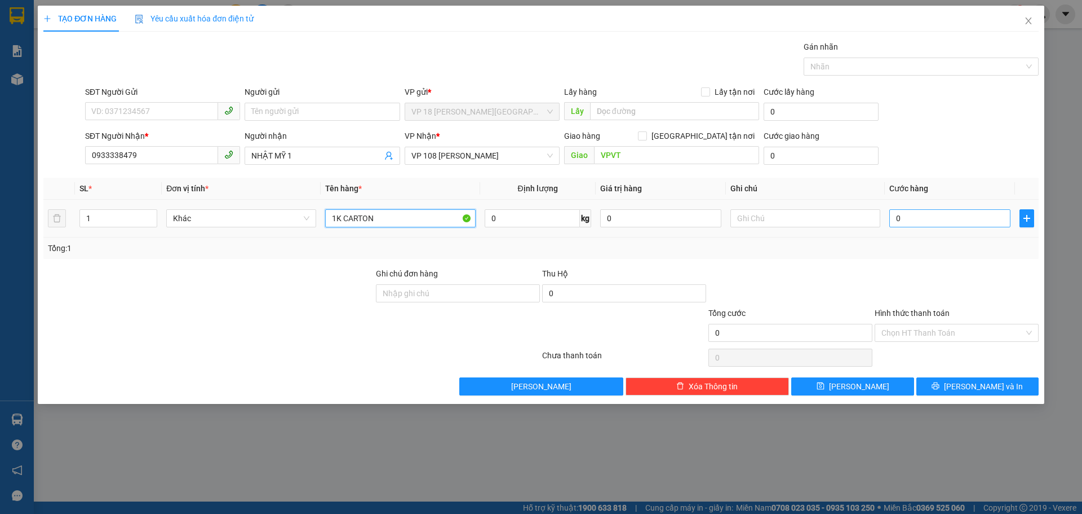
type input "1K CARTON"
click at [912, 222] on input "0" at bounding box center [950, 218] width 121 height 18
type input "4"
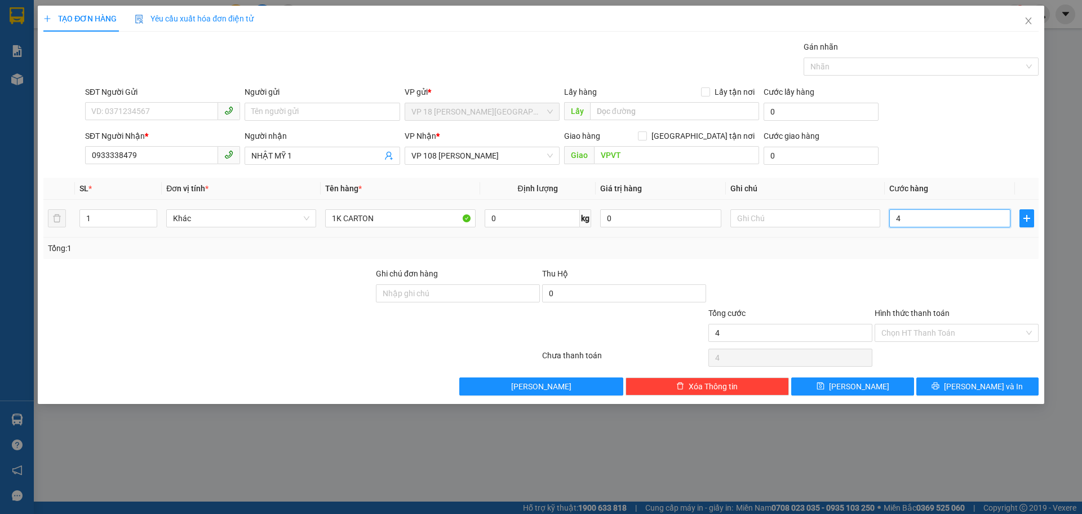
type input "40"
type input "400"
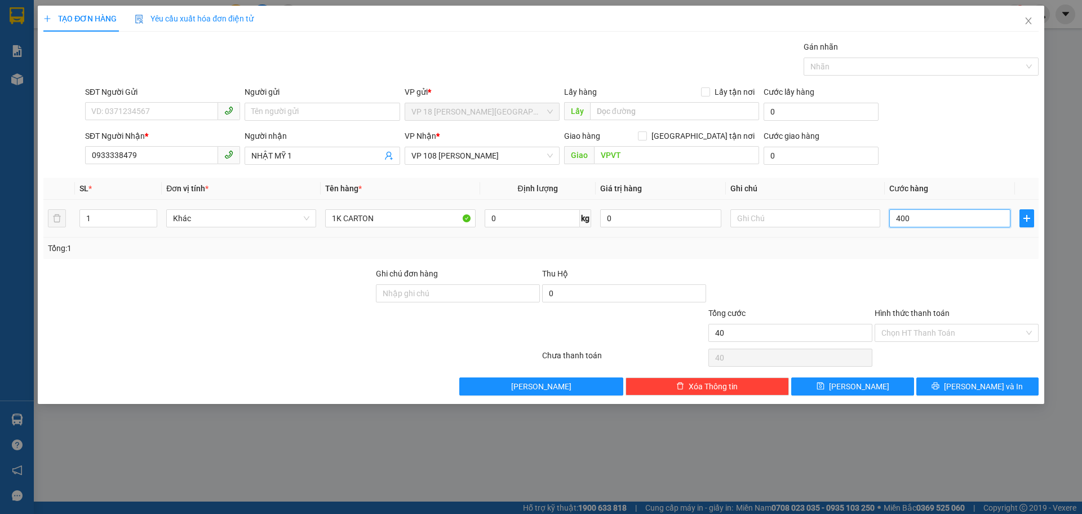
type input "400"
type input "4.000"
type input "40.000"
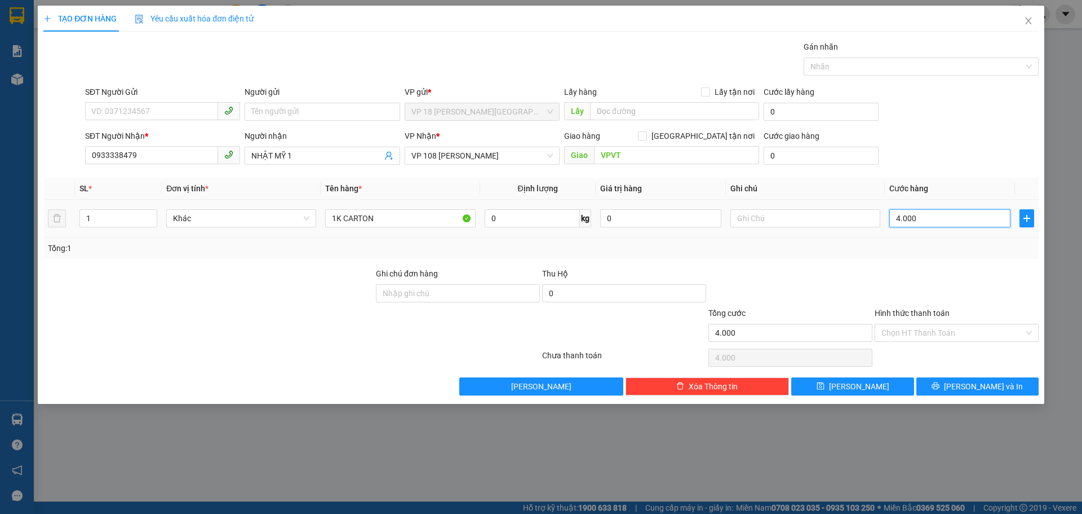
type input "40.000"
click at [949, 386] on button "[PERSON_NAME] và In" at bounding box center [978, 386] width 122 height 18
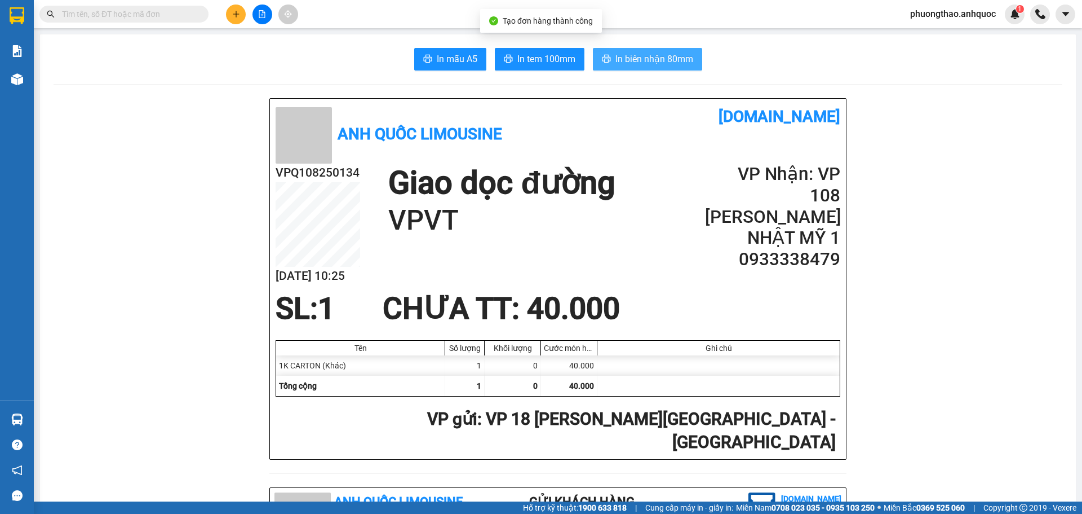
click at [647, 68] on button "In biên nhận 80mm" at bounding box center [647, 59] width 109 height 23
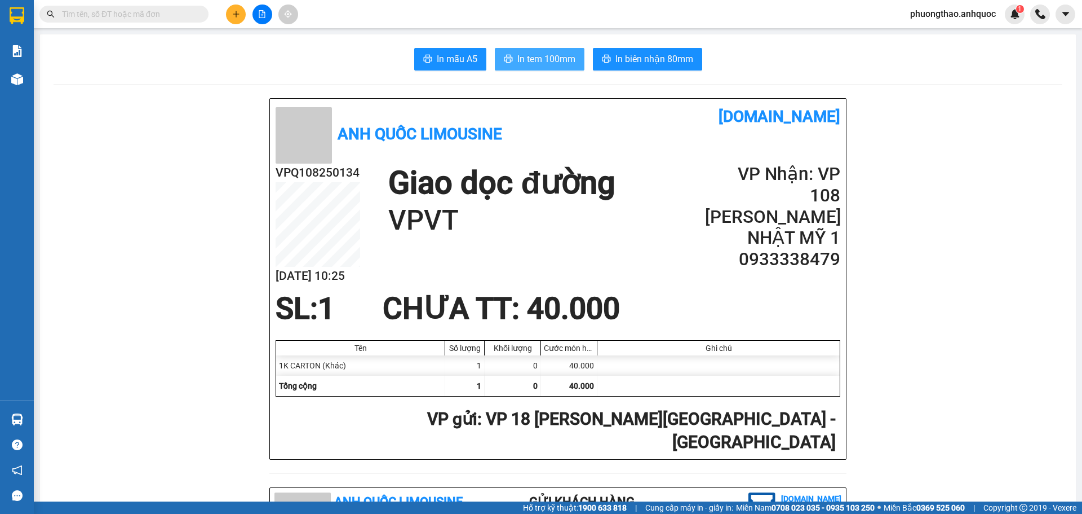
click at [531, 62] on span "In tem 100mm" at bounding box center [547, 59] width 58 height 14
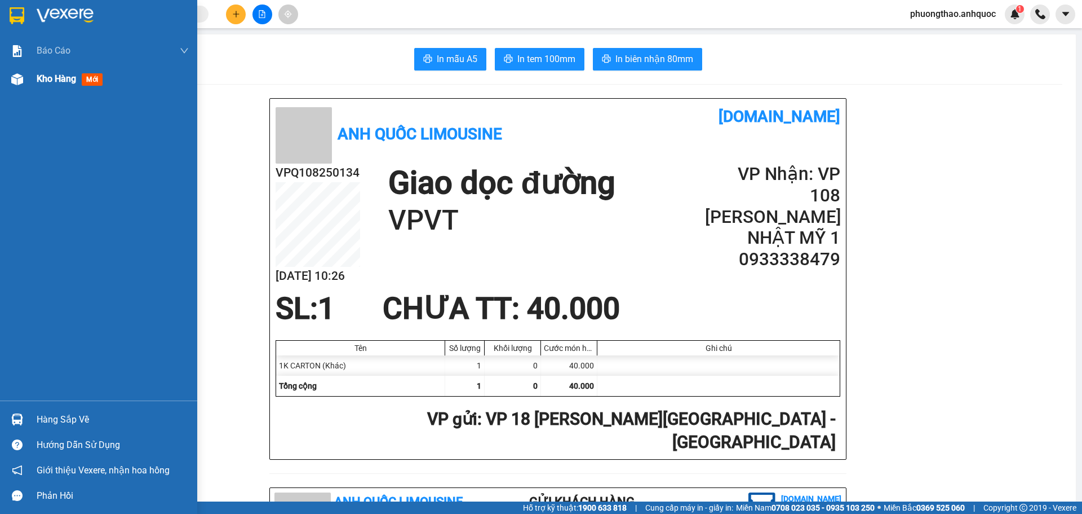
click at [17, 82] on img at bounding box center [17, 79] width 12 height 12
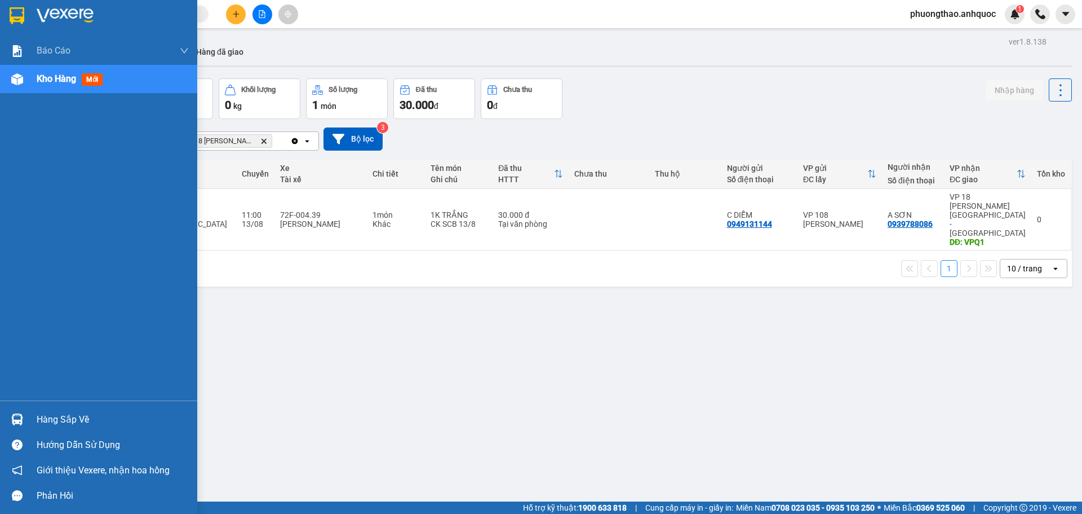
click at [16, 77] on img at bounding box center [17, 79] width 12 height 12
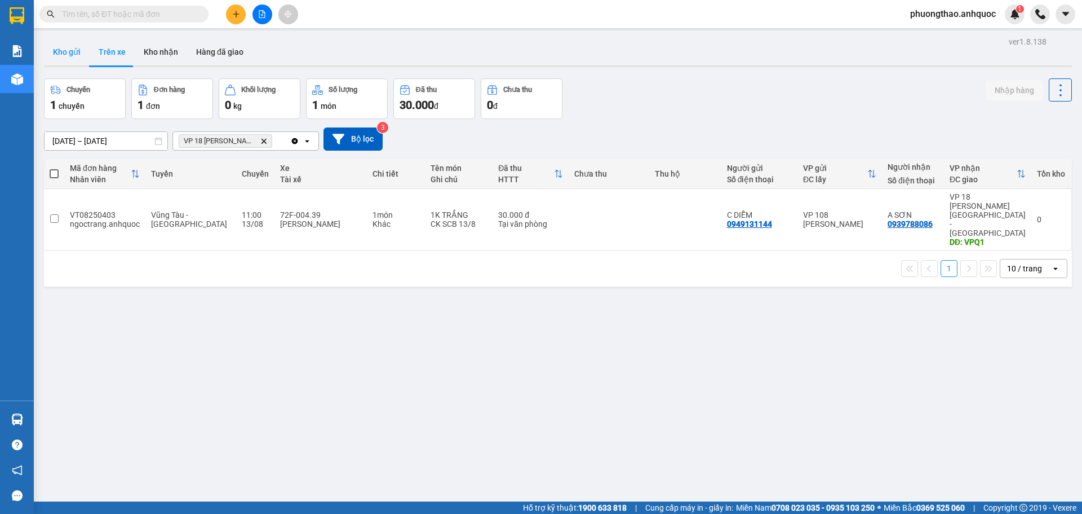
click at [66, 54] on button "Kho gửi" at bounding box center [67, 51] width 46 height 27
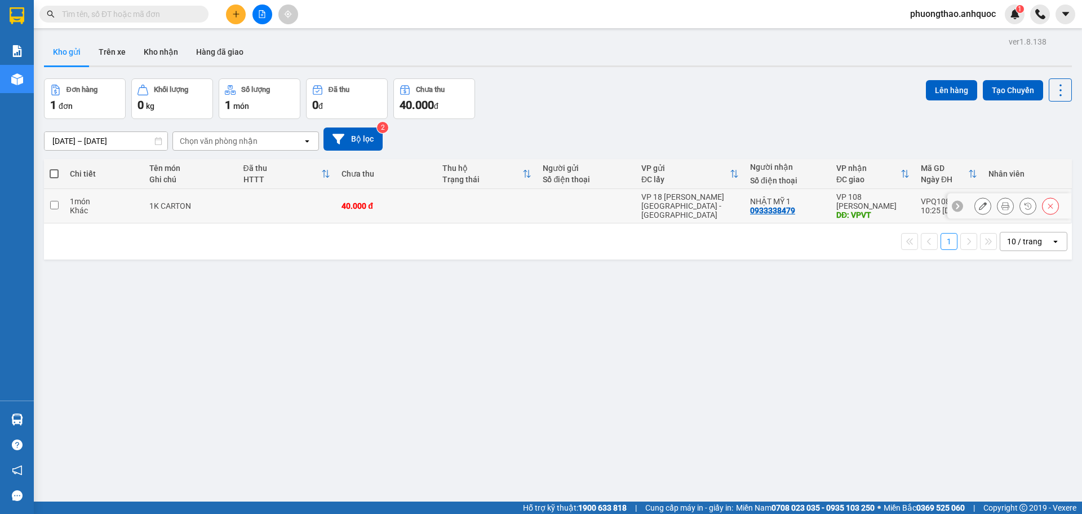
click at [96, 208] on div "Khác" at bounding box center [104, 210] width 68 height 9
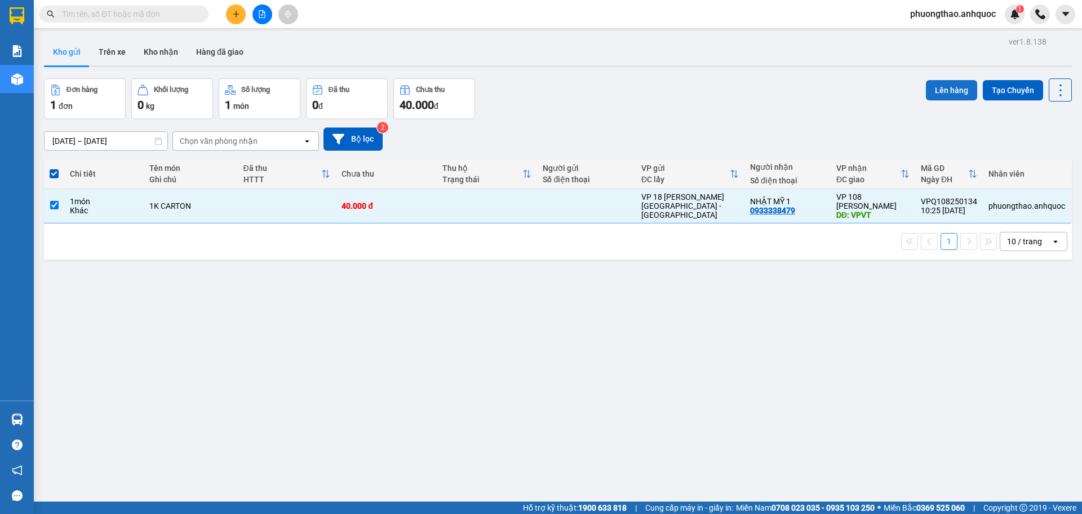
click at [931, 87] on button "Lên hàng" at bounding box center [951, 90] width 51 height 20
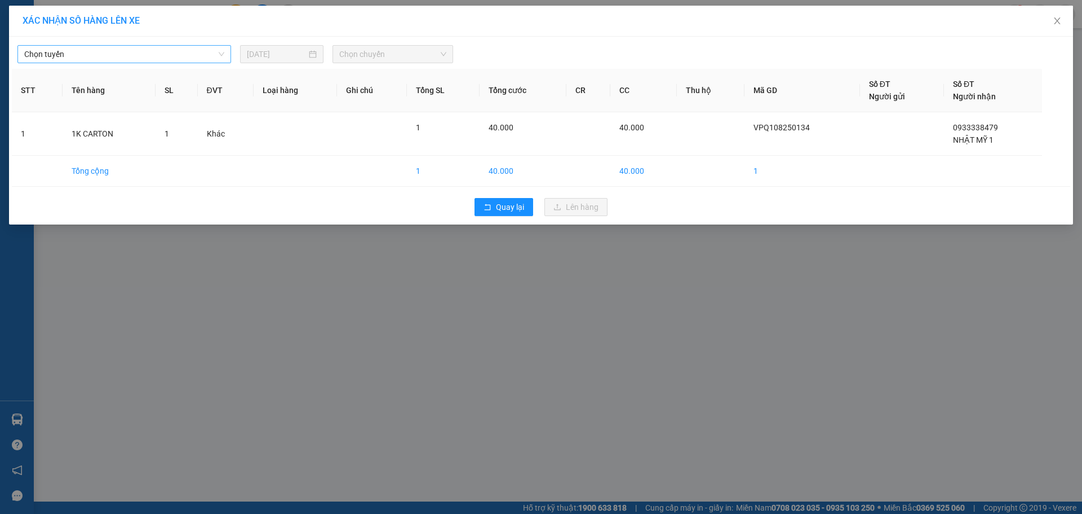
click at [127, 57] on span "Chọn tuyến" at bounding box center [124, 54] width 200 height 17
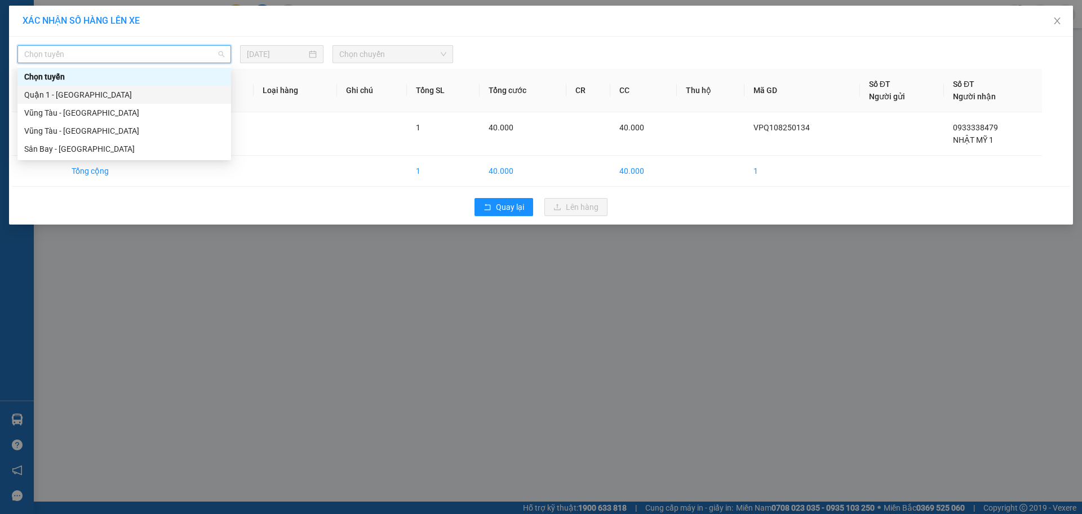
click at [108, 99] on div "Quận 1 - [GEOGRAPHIC_DATA]" at bounding box center [124, 95] width 200 height 12
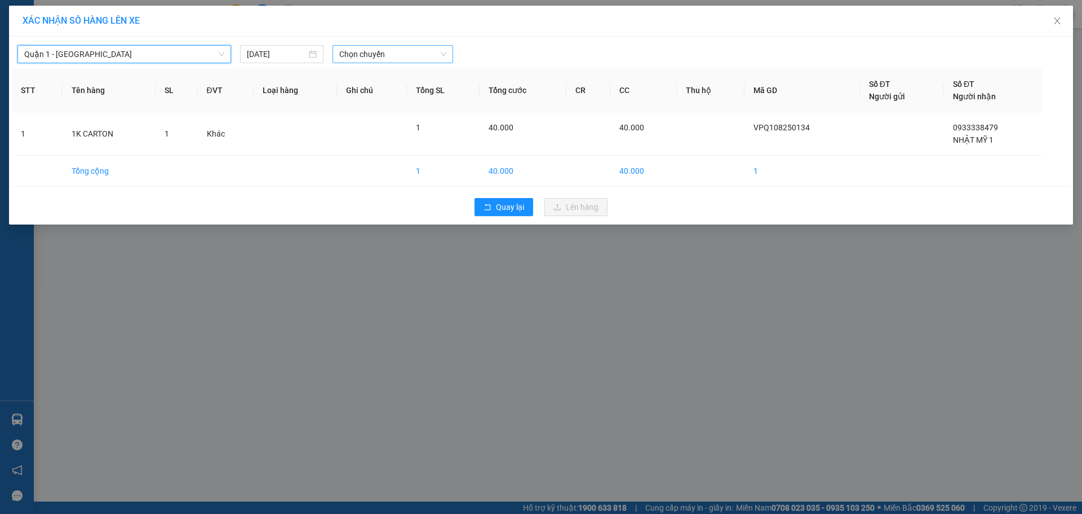
click at [389, 58] on span "Chọn chuyến" at bounding box center [392, 54] width 107 height 17
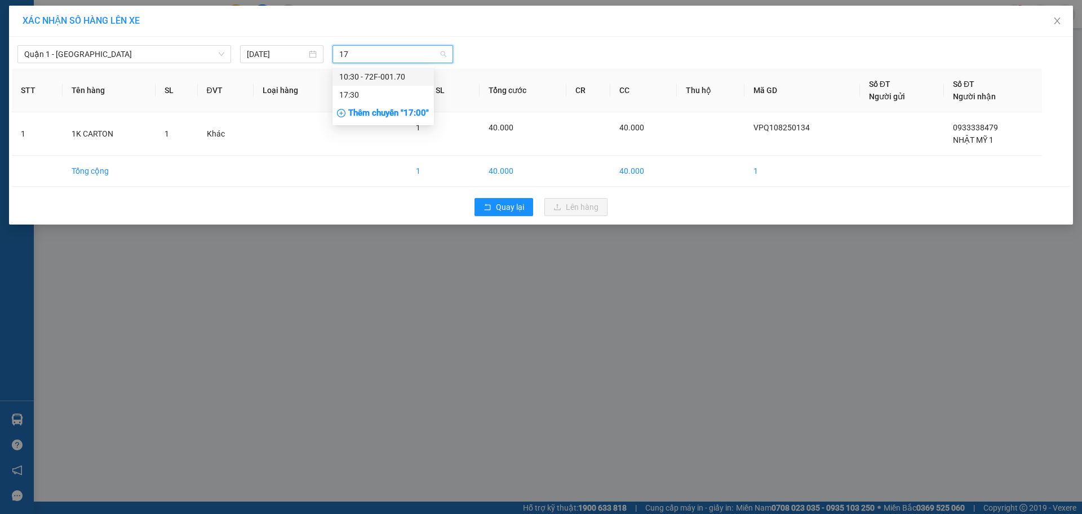
type input "170"
click at [501, 209] on span "Quay lại" at bounding box center [510, 207] width 28 height 12
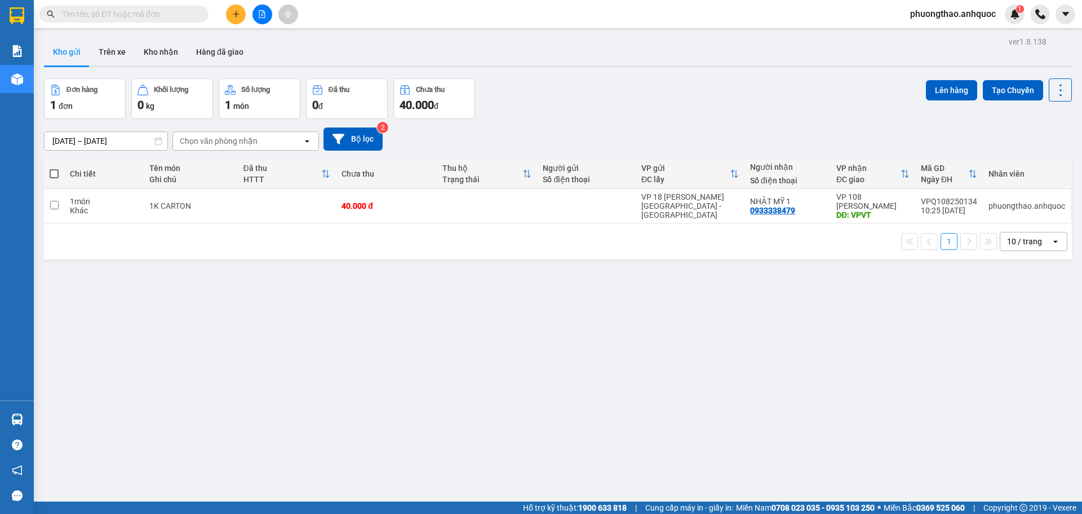
click at [168, 339] on div "ver 1.8.138 Kho gửi Trên xe Kho nhận Hàng đã giao Đơn hàng 1 đơn Khối lượng 0 k…" at bounding box center [557, 291] width 1037 height 514
click at [174, 55] on button "Kho nhận" at bounding box center [161, 51] width 52 height 27
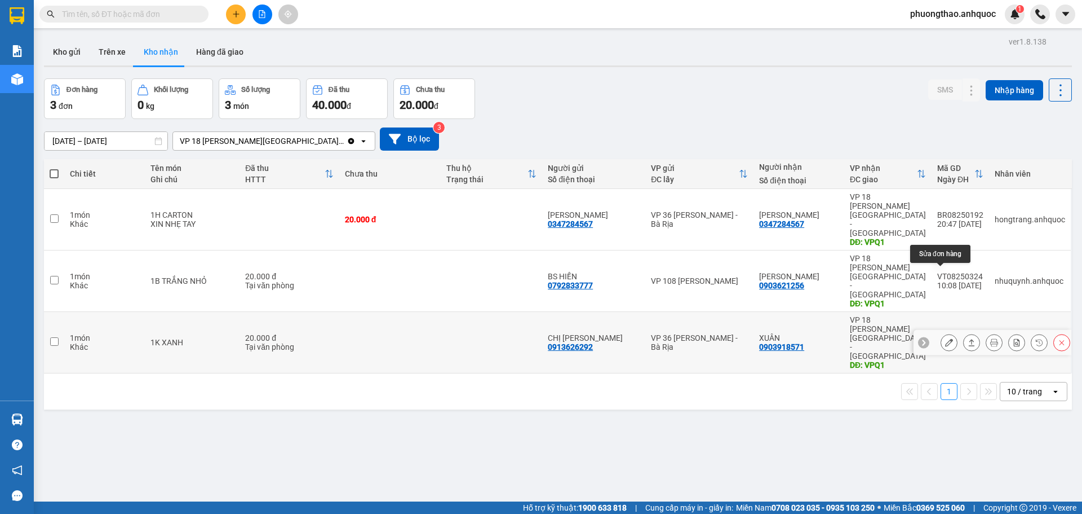
click at [945, 338] on icon at bounding box center [949, 342] width 8 height 8
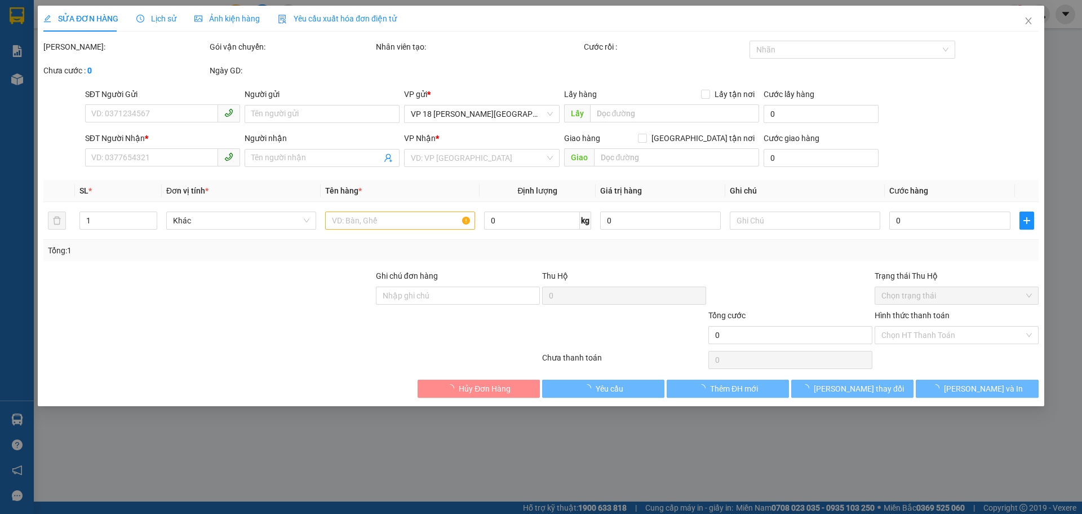
type input "0913626292"
type input "CHỊ [PERSON_NAME]"
type input "0903918571"
type input "XUÂN"
type input "VPQ1"
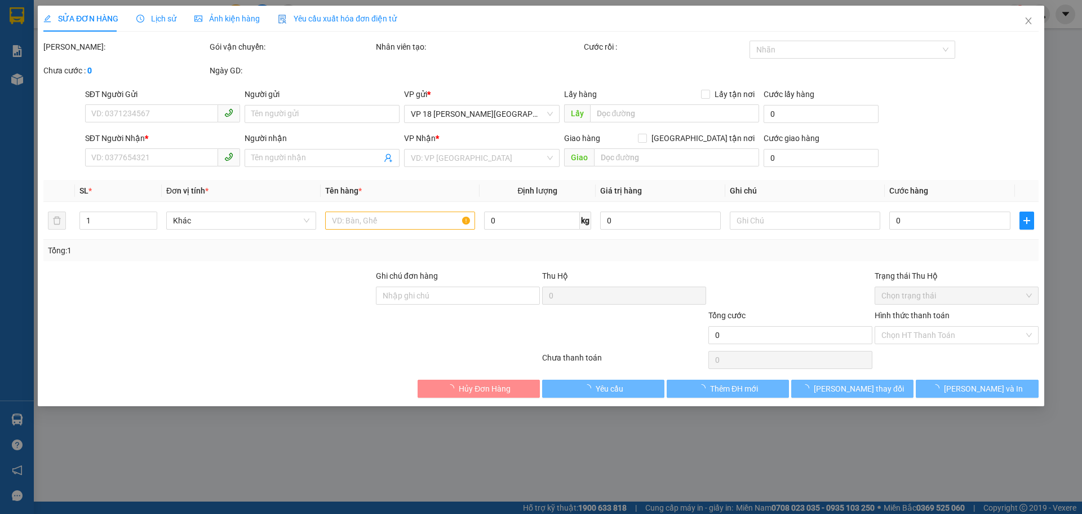
type input "20.000"
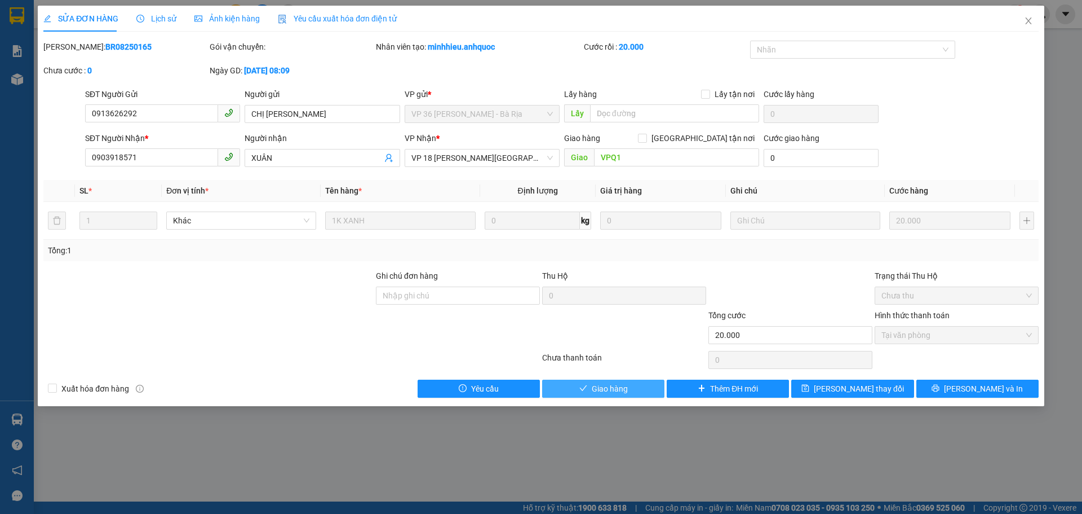
click at [642, 385] on button "Giao hàng" at bounding box center [603, 388] width 122 height 18
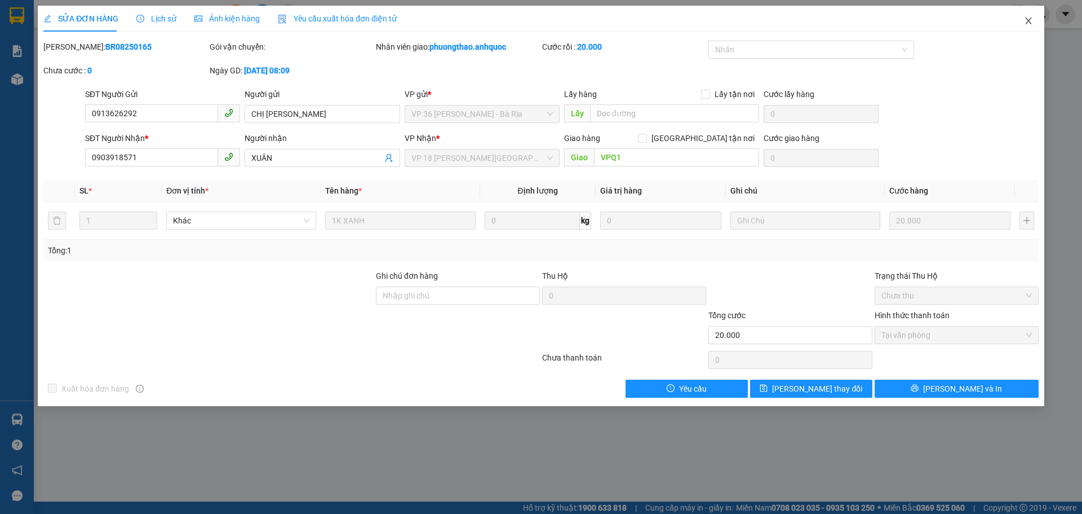
click at [1029, 21] on icon "close" at bounding box center [1028, 20] width 6 height 7
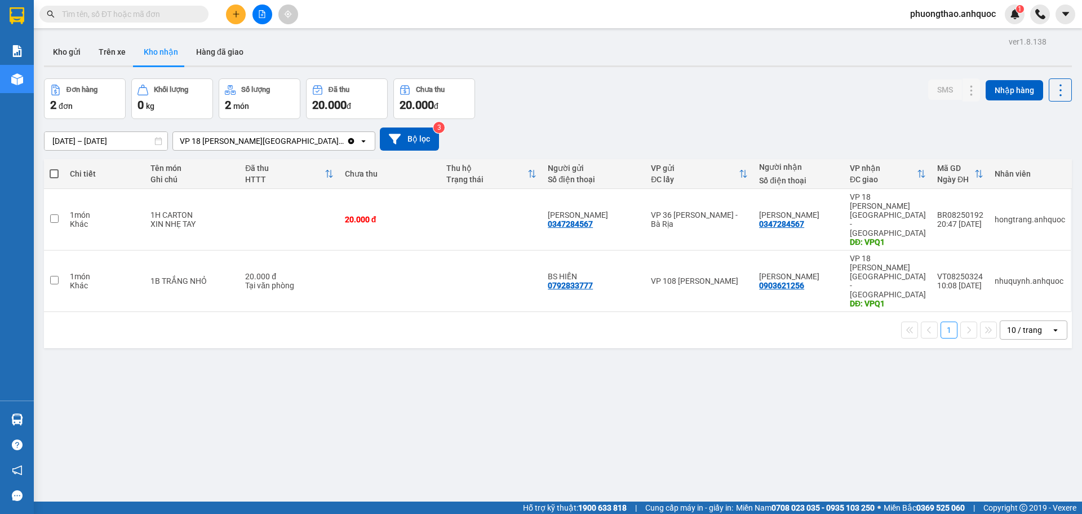
click at [741, 494] on div "ver 1.8.138 Kho gửi Trên xe Kho nhận Hàng đã giao Đơn hàng 2 đơn Khối lượng 0 k…" at bounding box center [557, 291] width 1037 height 514
click at [138, 373] on div "ver 1.8.138 Kho gửi Trên xe Kho nhận Hàng đã giao Đơn hàng 2 đơn Khối lượng 0 k…" at bounding box center [557, 291] width 1037 height 514
click at [78, 51] on button "Kho gửi" at bounding box center [67, 51] width 46 height 27
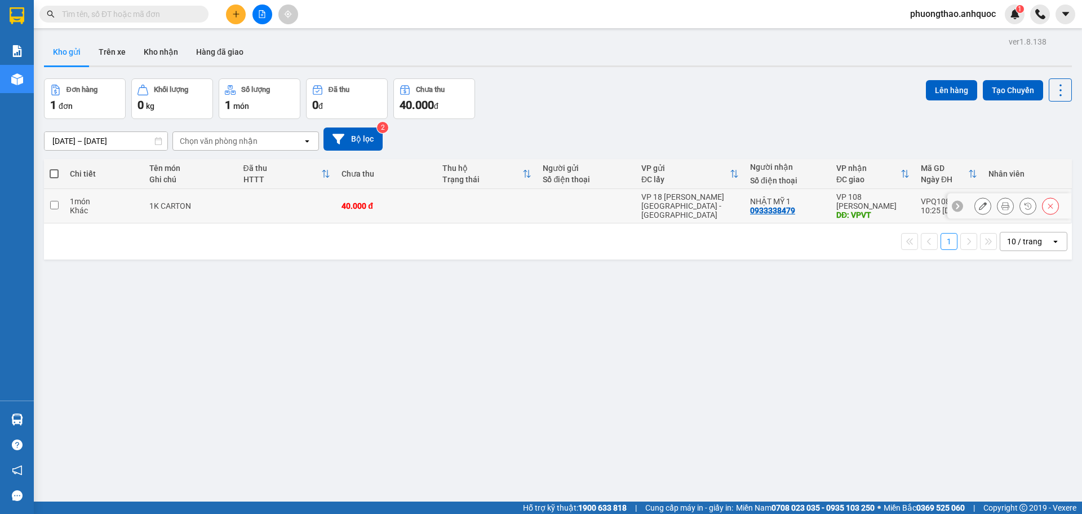
drag, startPoint x: 183, startPoint y: 206, endPoint x: 339, endPoint y: 161, distance: 162.5
click at [184, 206] on div "1K CARTON" at bounding box center [190, 205] width 82 height 9
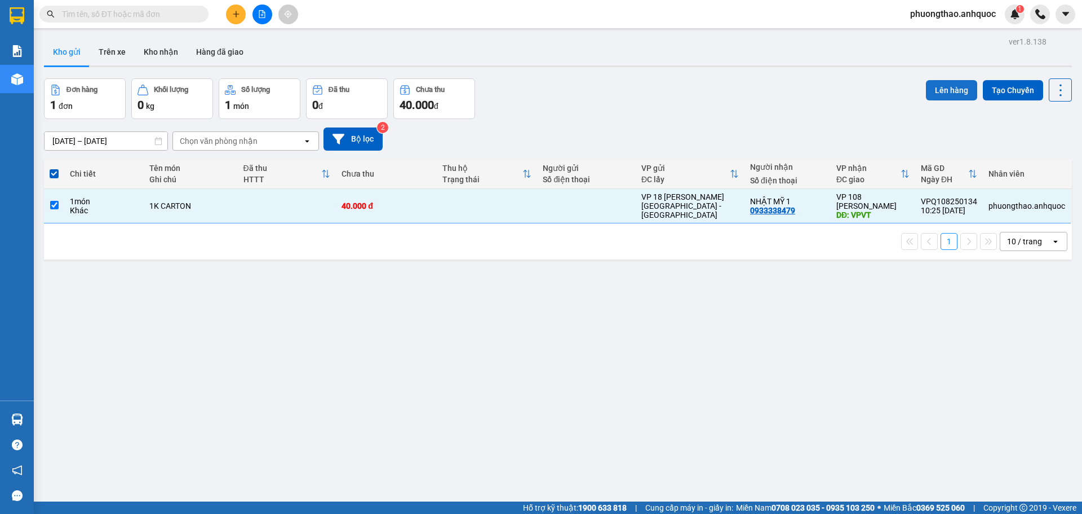
click at [926, 91] on button "Lên hàng" at bounding box center [951, 90] width 51 height 20
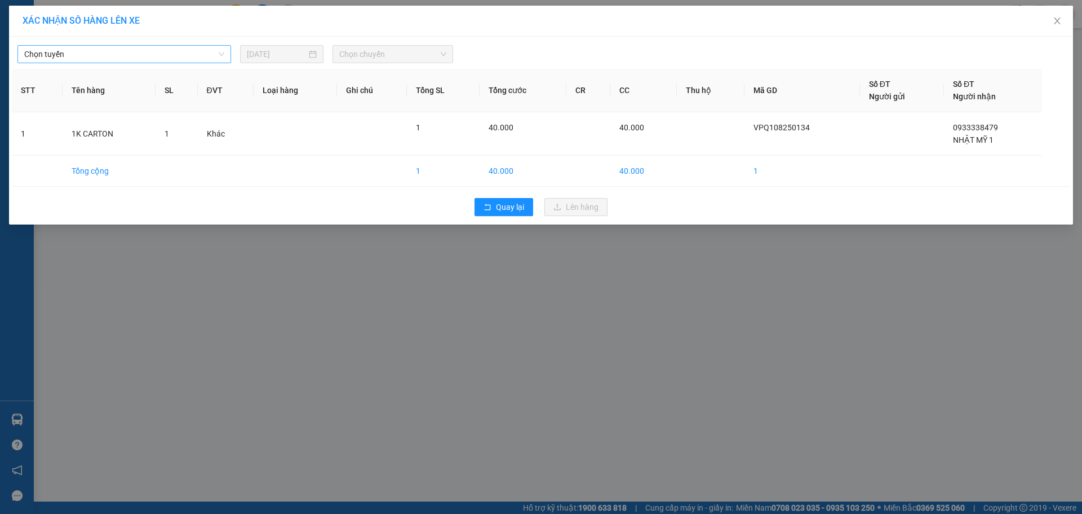
click at [173, 55] on span "Chọn tuyến" at bounding box center [124, 54] width 200 height 17
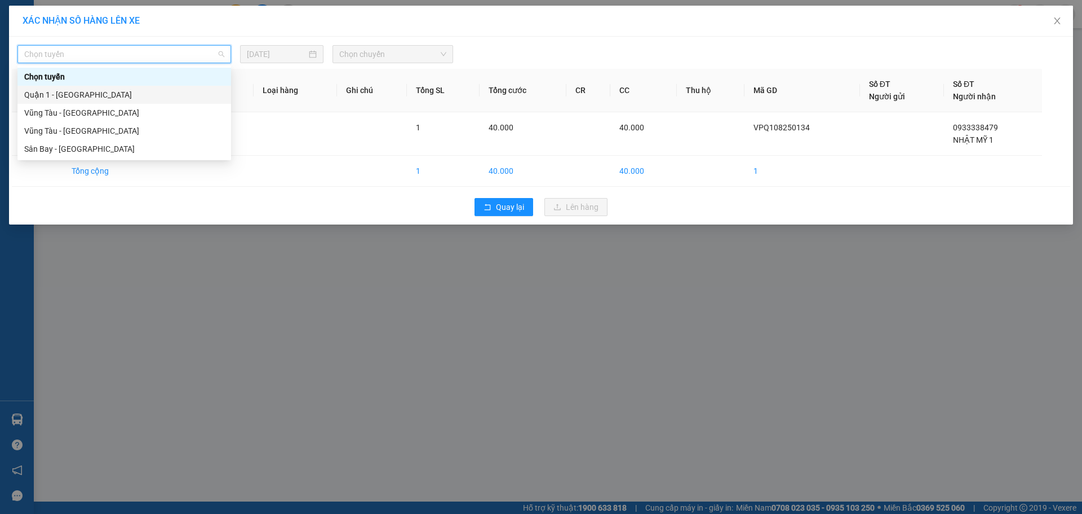
click at [127, 95] on div "Quận 1 - [GEOGRAPHIC_DATA]" at bounding box center [124, 95] width 200 height 12
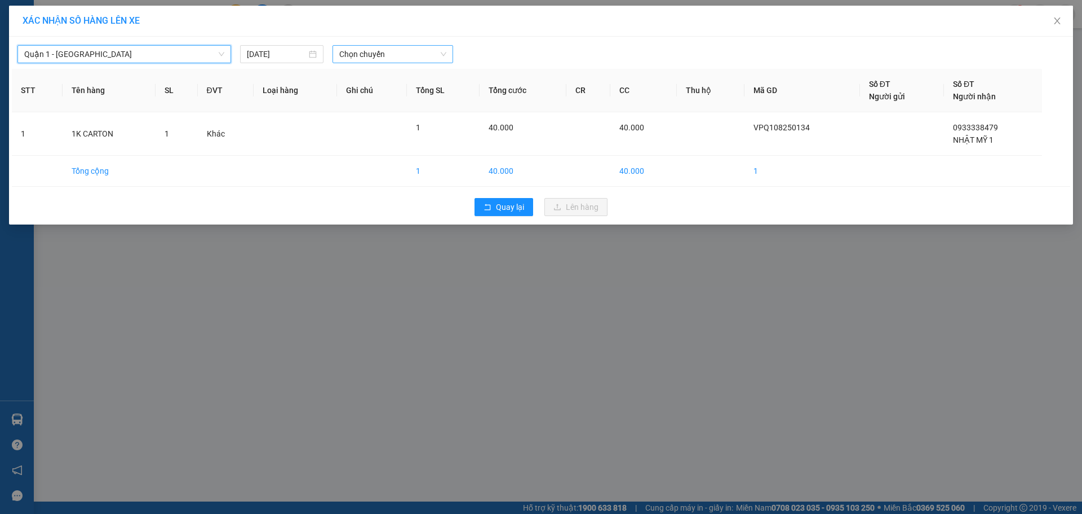
click at [366, 56] on span "Chọn chuyến" at bounding box center [392, 54] width 107 height 17
click at [394, 76] on div "11:30 - 72F-008.73" at bounding box center [383, 76] width 88 height 12
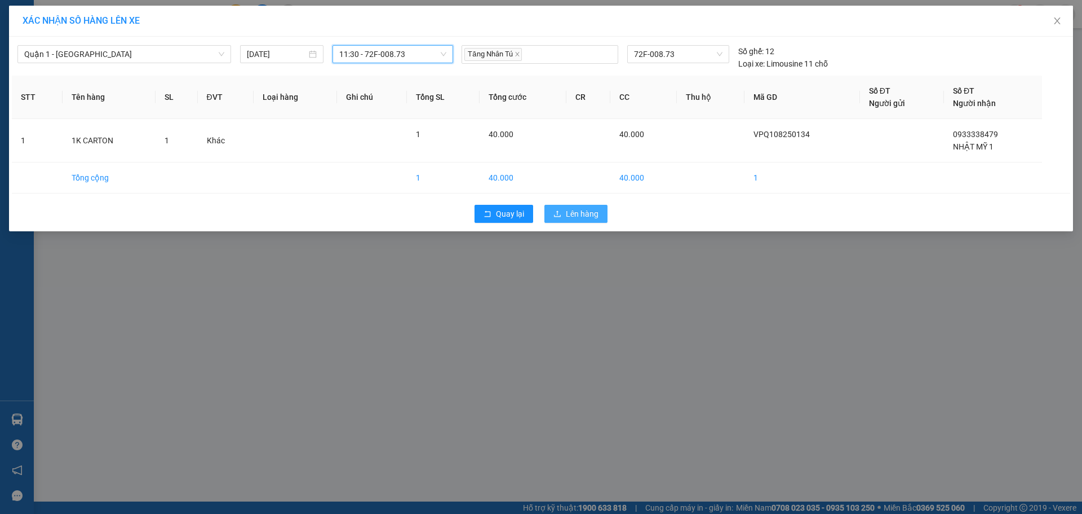
click at [569, 210] on span "Lên hàng" at bounding box center [582, 213] width 33 height 12
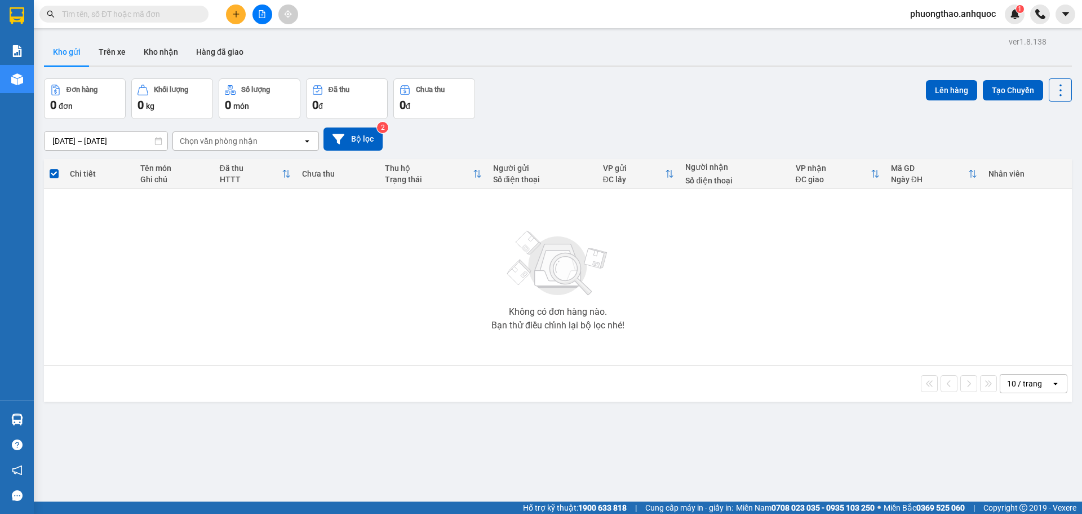
click at [256, 21] on button at bounding box center [263, 15] width 20 height 20
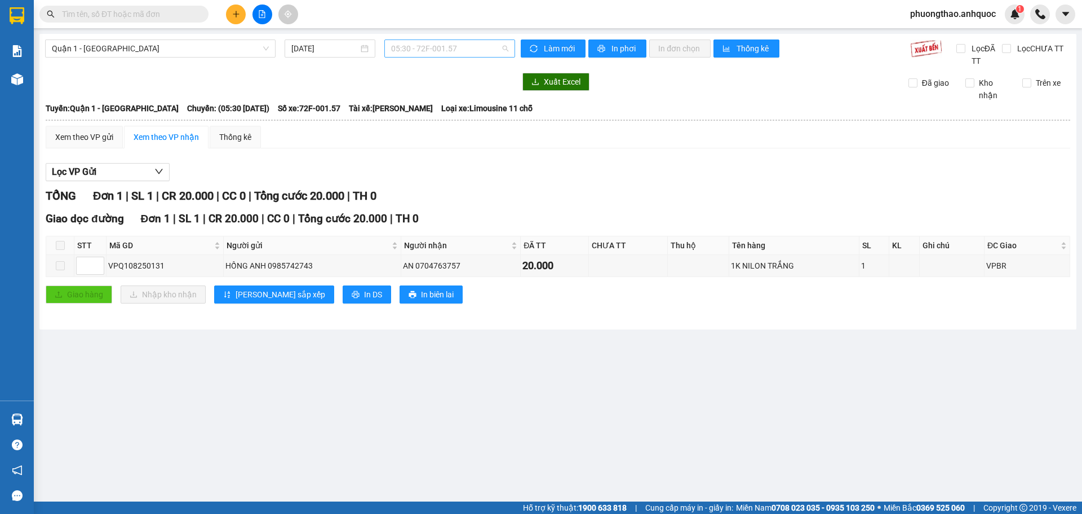
click at [444, 51] on span "05:30 - 72F-001.57" at bounding box center [449, 48] width 117 height 17
type input "873"
click at [448, 74] on div "11:30 - 72F-008.73" at bounding box center [435, 71] width 88 height 12
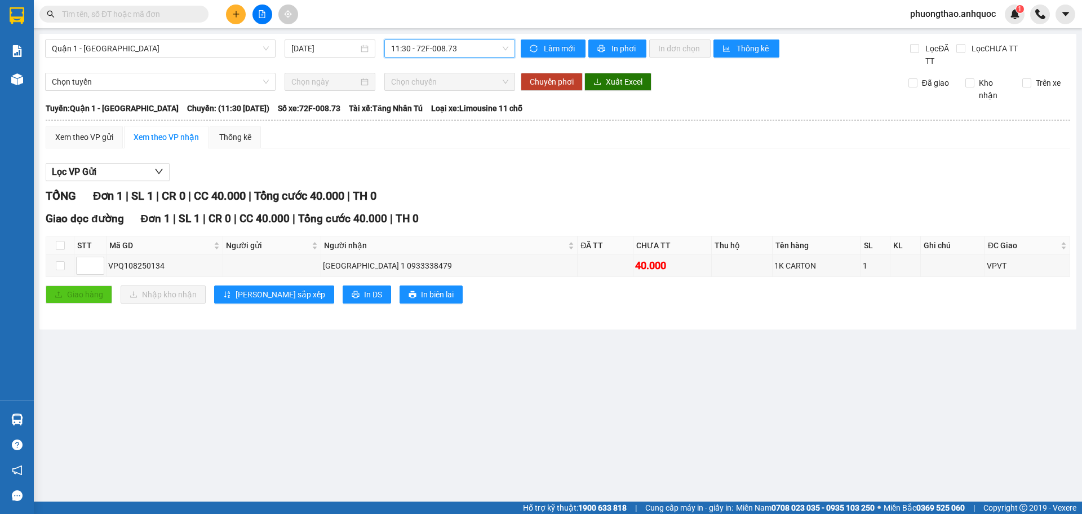
click at [604, 390] on main "Quận 1 - [GEOGRAPHIC_DATA] [DATE] 11:30 11:30 - 72F-008.73 Làm mới In phơi In đ…" at bounding box center [541, 250] width 1082 height 501
click at [235, 9] on button at bounding box center [236, 15] width 20 height 20
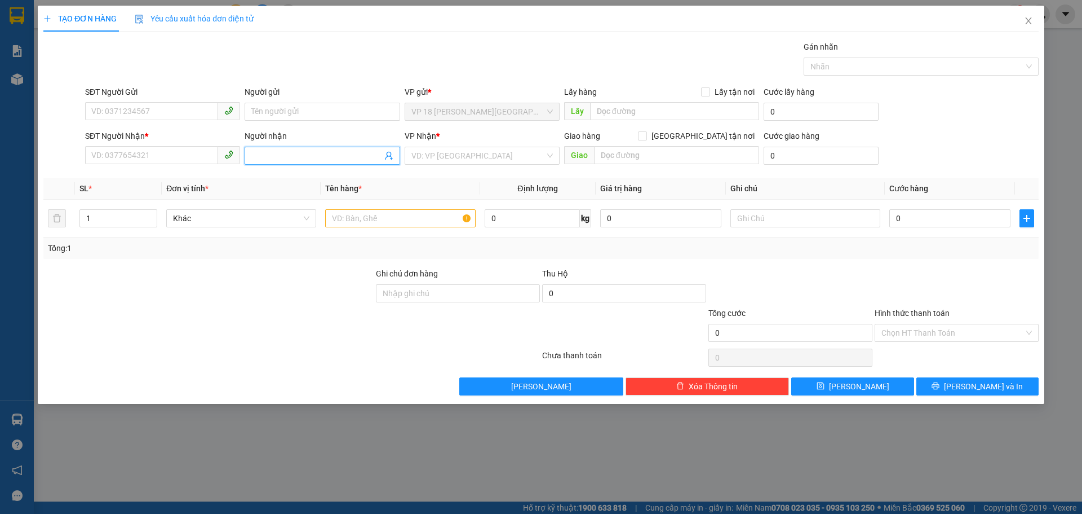
click at [270, 157] on input "Người nhận" at bounding box center [316, 155] width 130 height 12
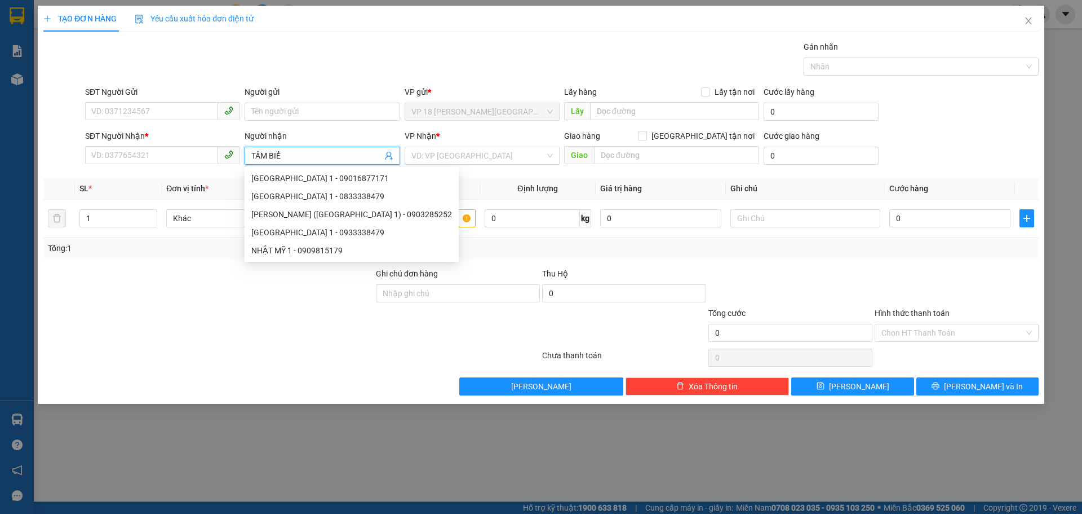
type input "TÂM BIỂN"
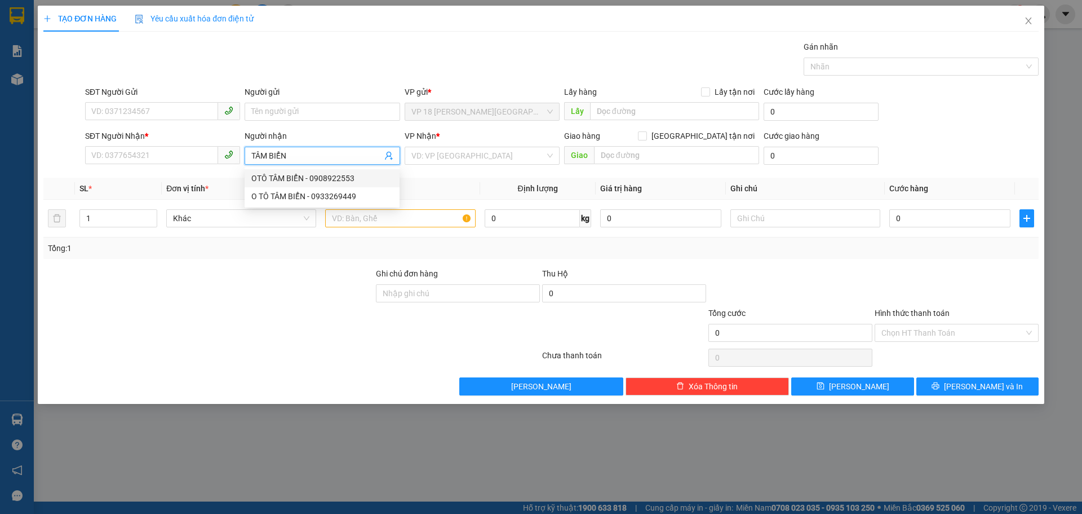
drag, startPoint x: 298, startPoint y: 182, endPoint x: 338, endPoint y: 178, distance: 39.7
click at [298, 182] on div "OTÔ TÂM BIỂN - 0908922553" at bounding box center [322, 178] width 142 height 12
type input "0908922553"
type input "OTÔ TÂM BIỂN"
click at [472, 151] on input "search" at bounding box center [479, 155] width 134 height 17
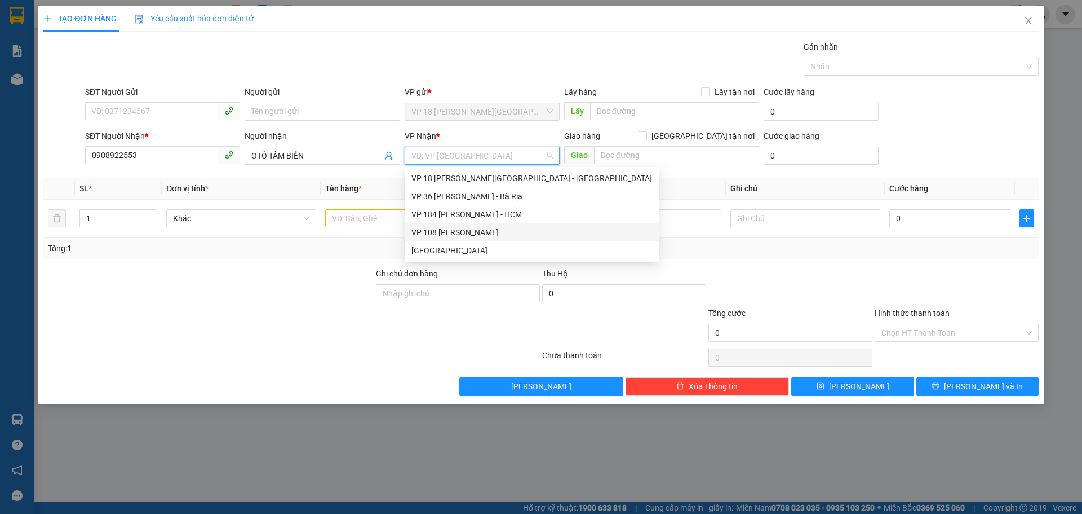
click at [496, 238] on div "VP 108 [PERSON_NAME]" at bounding box center [532, 232] width 254 height 18
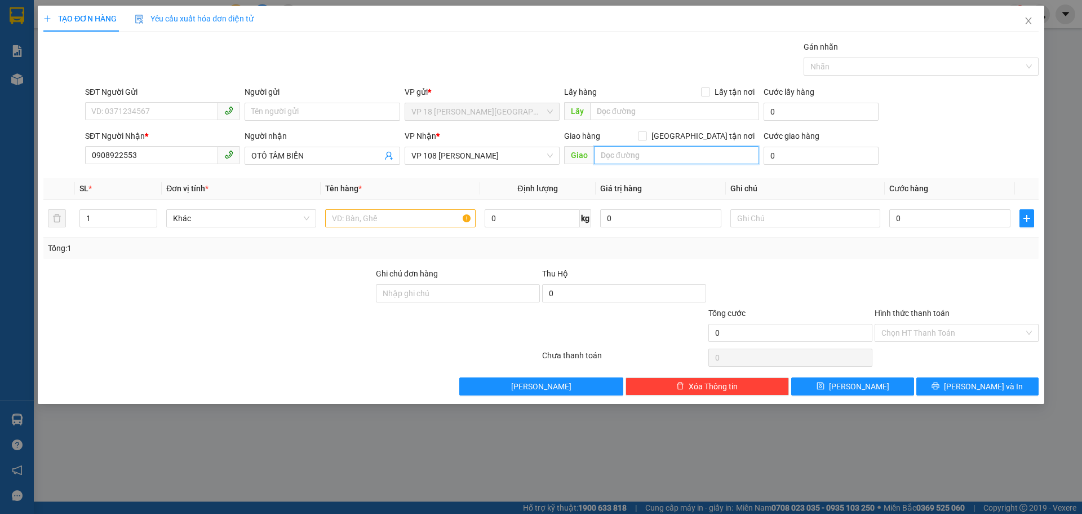
click at [608, 160] on input "text" at bounding box center [676, 155] width 165 height 18
type input "VPVT"
click at [336, 215] on input "text" at bounding box center [400, 218] width 150 height 18
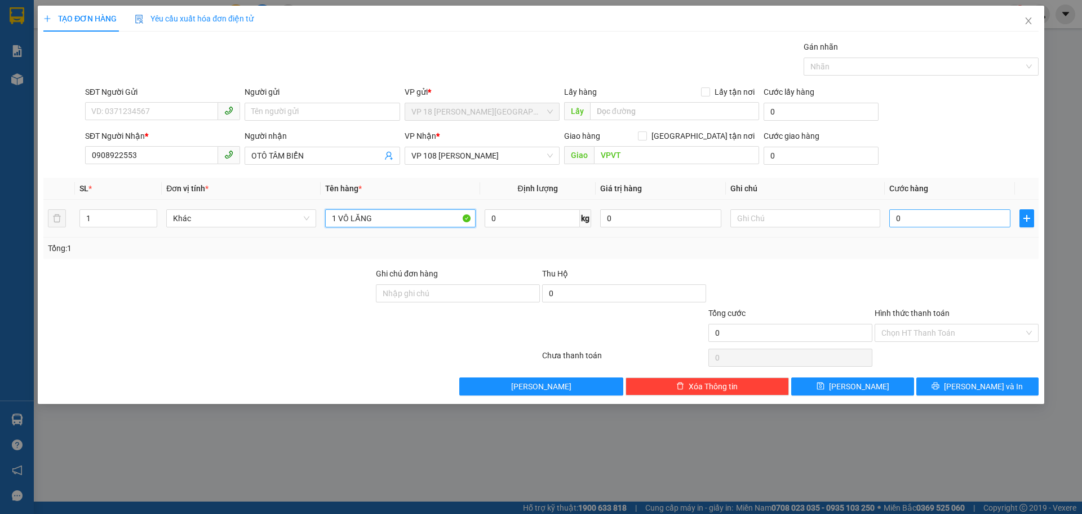
type input "1 VÔ LĂNG"
click at [908, 220] on input "0" at bounding box center [950, 218] width 121 height 18
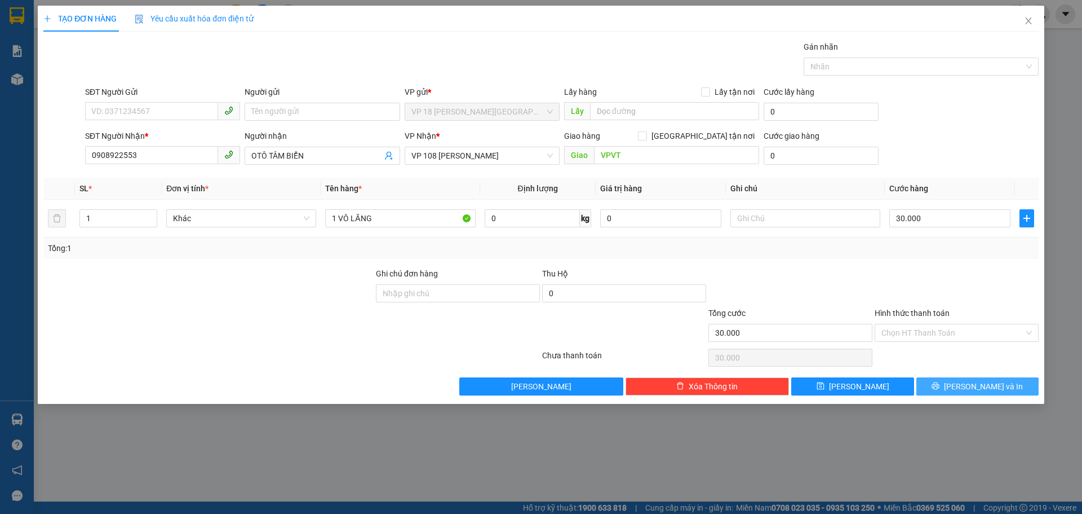
click at [984, 390] on span "[PERSON_NAME] và In" at bounding box center [983, 386] width 79 height 12
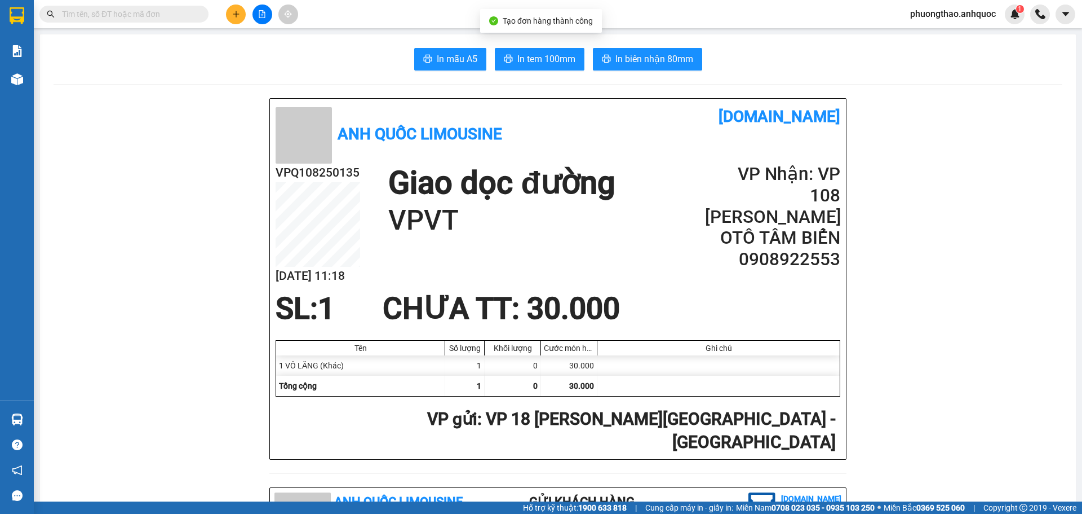
click at [586, 63] on div "In mẫu A5 In tem 100mm In biên nhận 80mm" at bounding box center [558, 59] width 1009 height 23
click at [593, 63] on button "In biên nhận 80mm" at bounding box center [647, 59] width 109 height 23
click at [520, 55] on span "In tem 100mm" at bounding box center [547, 59] width 58 height 14
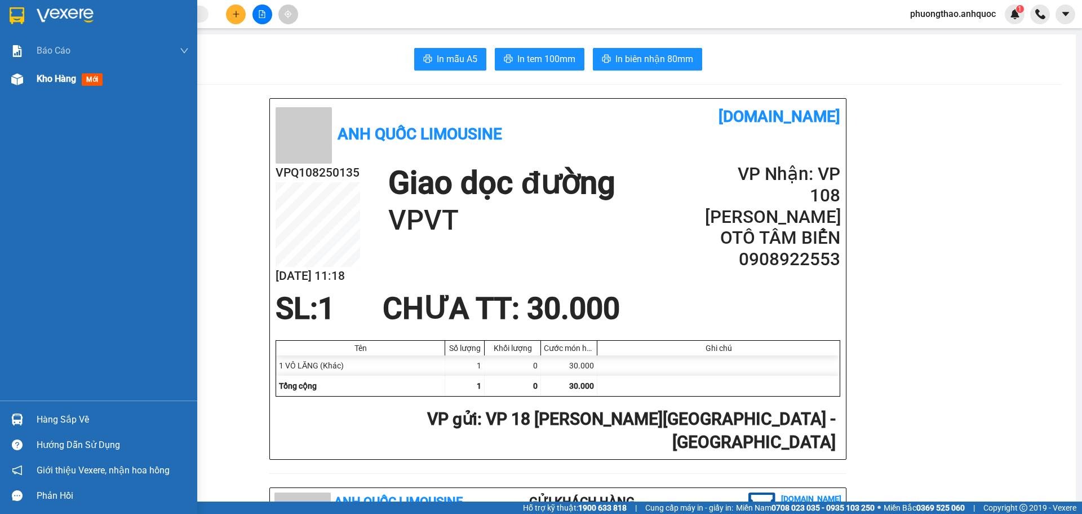
click at [23, 83] on img at bounding box center [17, 79] width 12 height 12
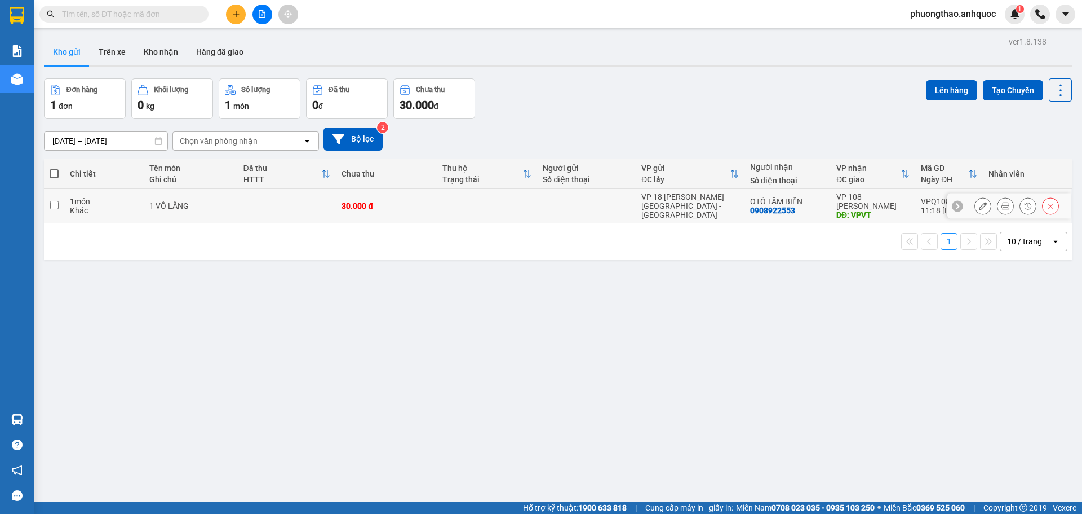
click at [278, 214] on td at bounding box center [287, 206] width 99 height 34
checkbox input "true"
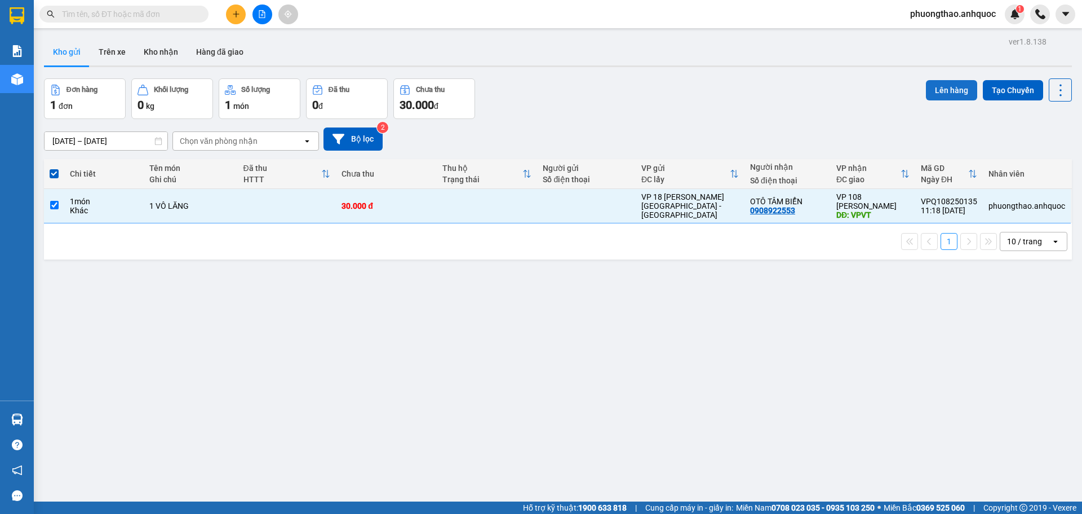
click at [956, 84] on button "Lên hàng" at bounding box center [951, 90] width 51 height 20
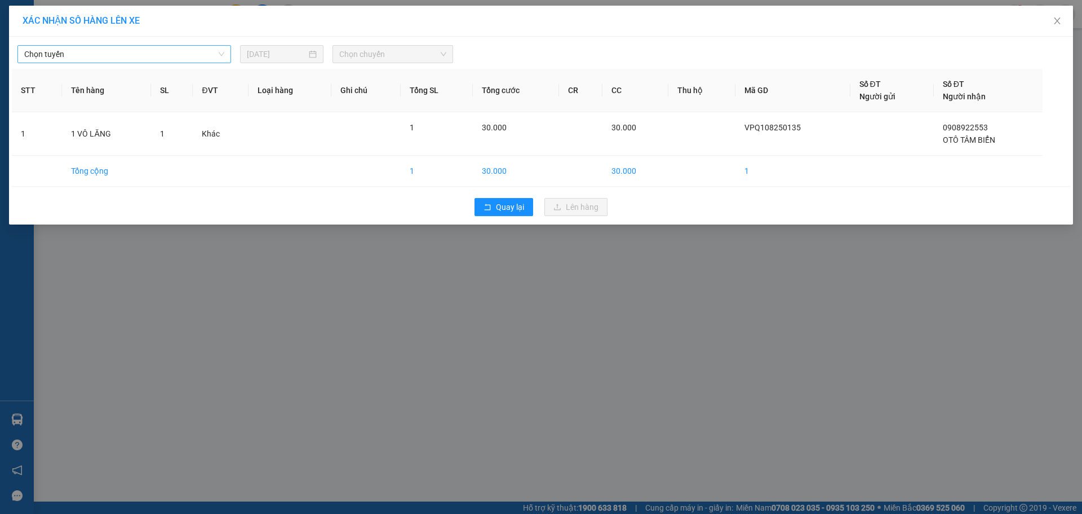
click at [85, 55] on span "Chọn tuyến" at bounding box center [124, 54] width 200 height 17
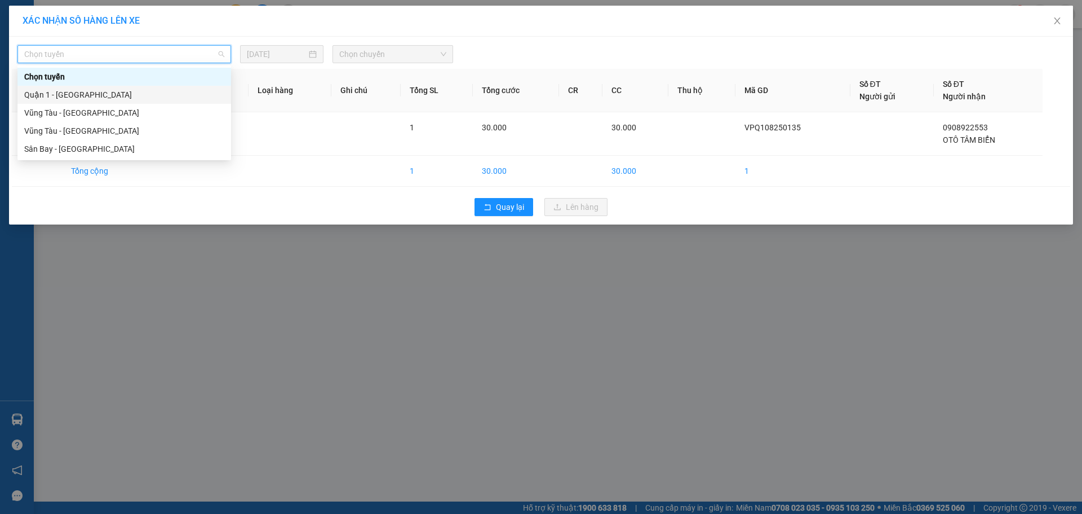
click at [98, 89] on div "Quận 1 - [GEOGRAPHIC_DATA]" at bounding box center [124, 95] width 200 height 12
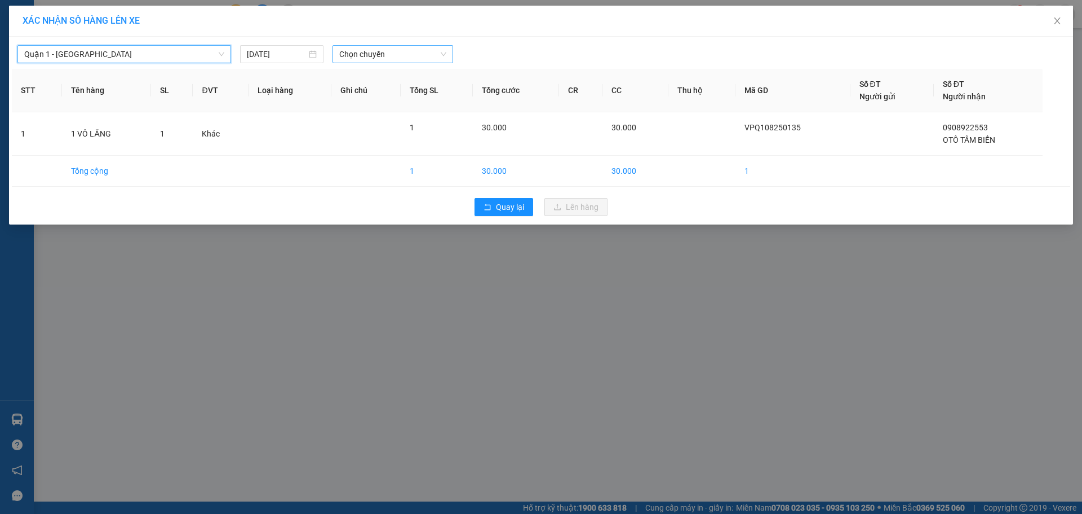
click at [396, 53] on span "Chọn chuyến" at bounding box center [392, 54] width 107 height 17
type input "873"
click at [412, 70] on div "11:30 - 72F-008.73" at bounding box center [383, 77] width 101 height 18
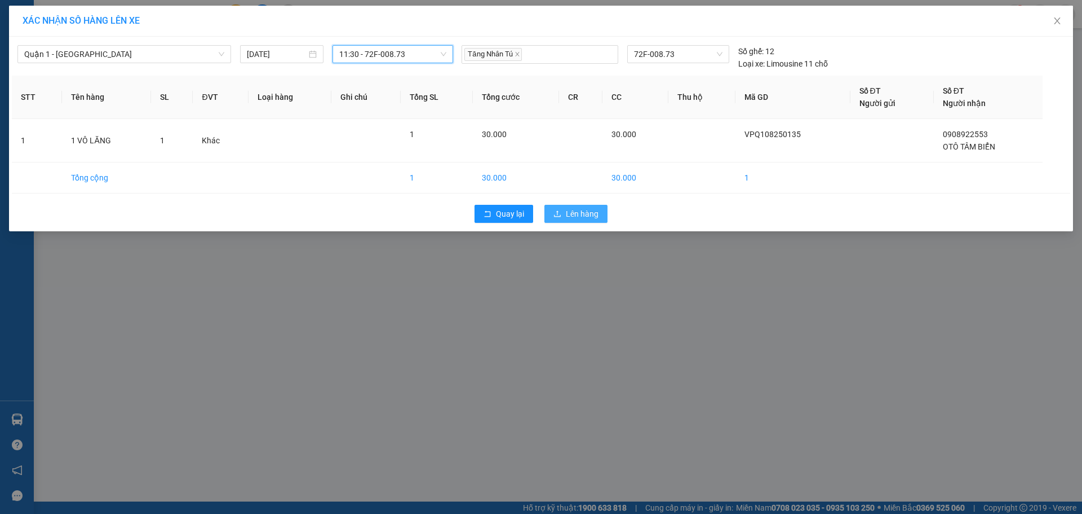
click at [568, 215] on span "Lên hàng" at bounding box center [582, 213] width 33 height 12
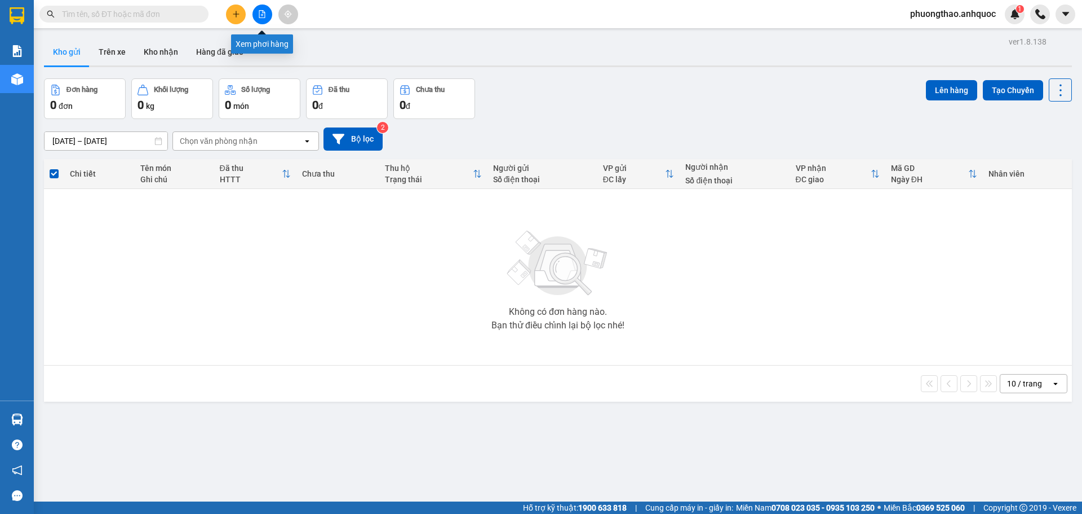
click at [258, 20] on button at bounding box center [263, 15] width 20 height 20
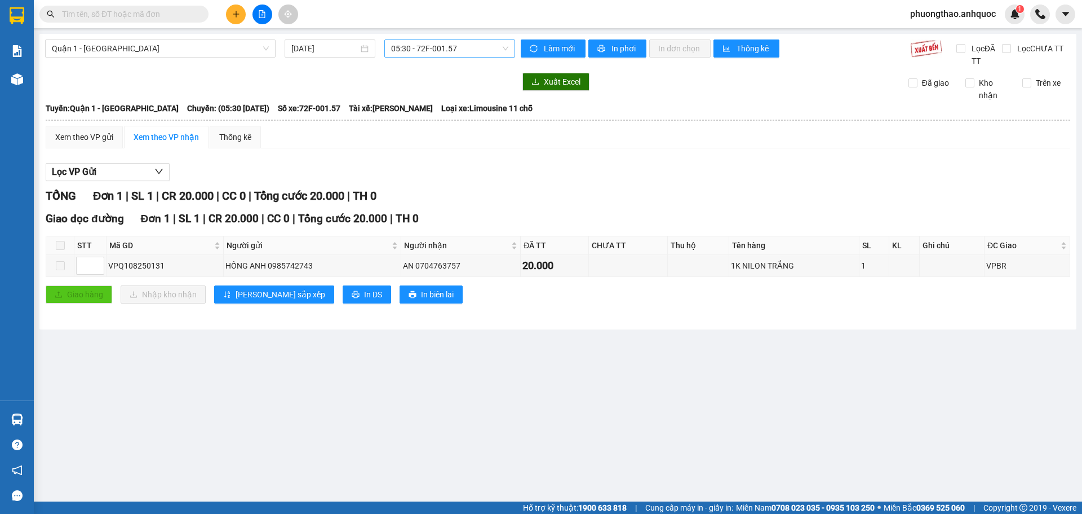
click at [401, 50] on span "05:30 - 72F-001.57" at bounding box center [449, 48] width 117 height 17
type input "873"
click at [410, 71] on div "11:30 - 72F-008.73" at bounding box center [435, 71] width 88 height 12
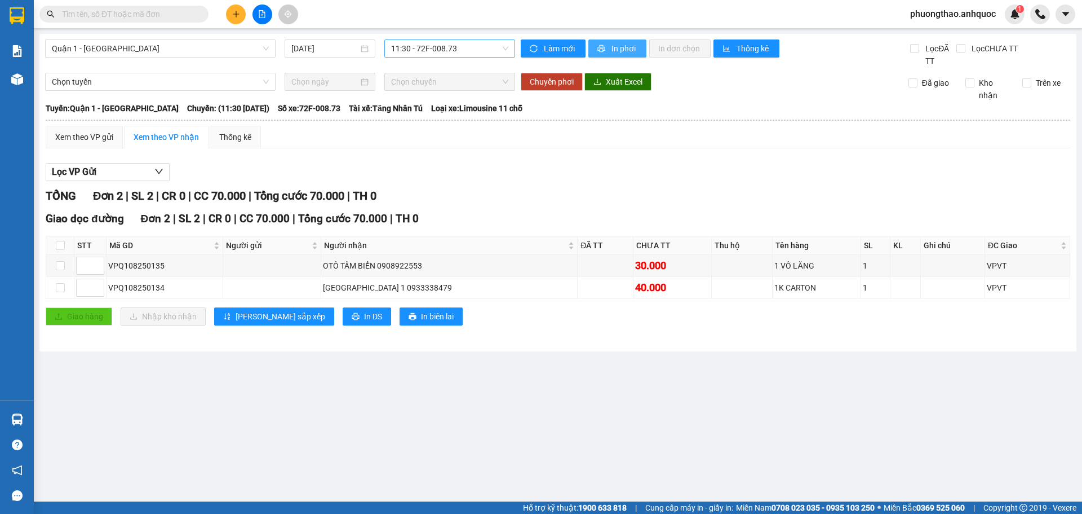
click at [621, 50] on span "In phơi" at bounding box center [625, 48] width 26 height 12
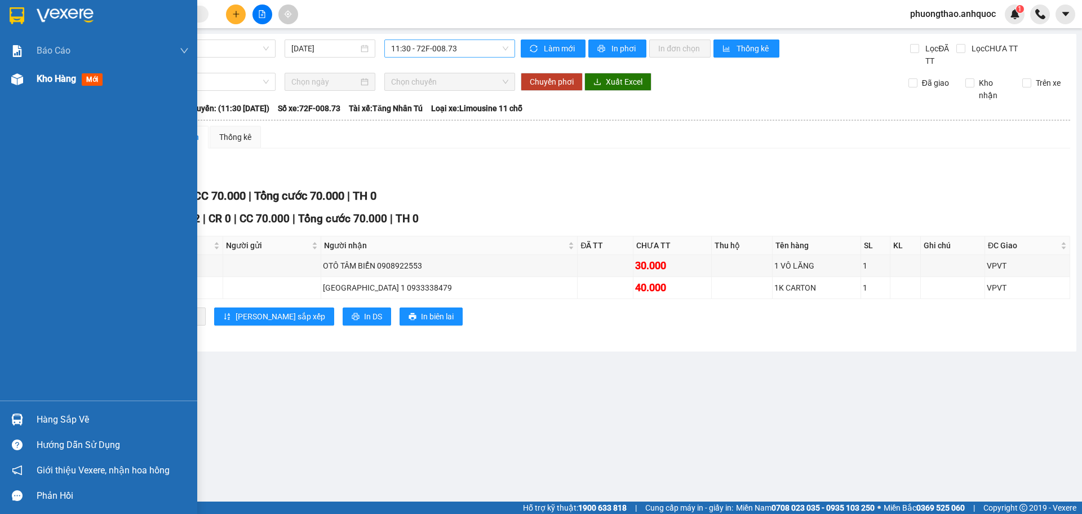
click at [24, 85] on div at bounding box center [17, 79] width 20 height 20
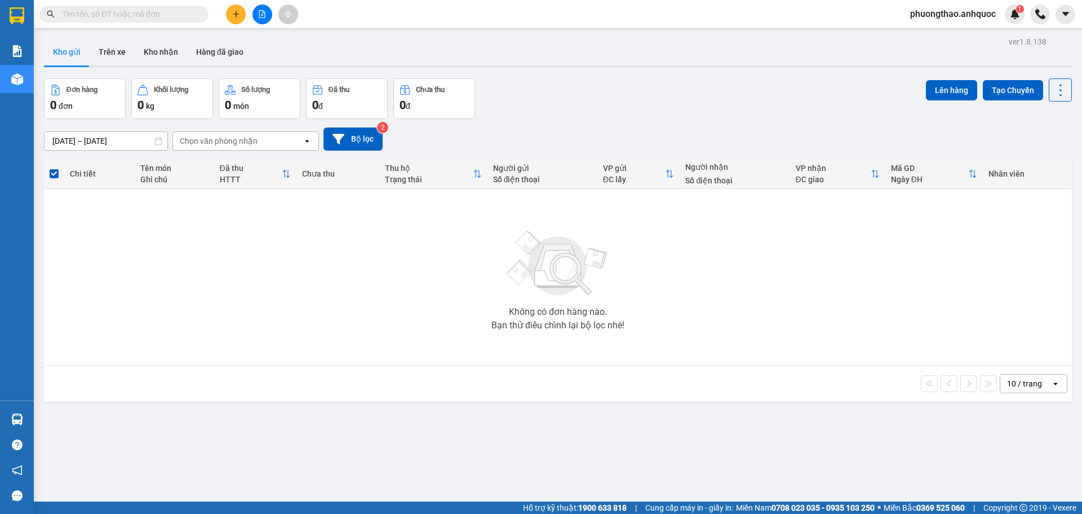
click at [333, 409] on div "ver 1.8.138 Kho gửi Trên xe Kho nhận Hàng đã giao Đơn hàng 0 đơn Khối lượng 0 k…" at bounding box center [557, 291] width 1037 height 514
click at [147, 230] on div "Không có đơn hàng nào. Bạn thử điều chỉnh lại bộ lọc nhé!" at bounding box center [558, 276] width 1017 height 169
click at [236, 17] on icon "plus" at bounding box center [236, 14] width 8 height 8
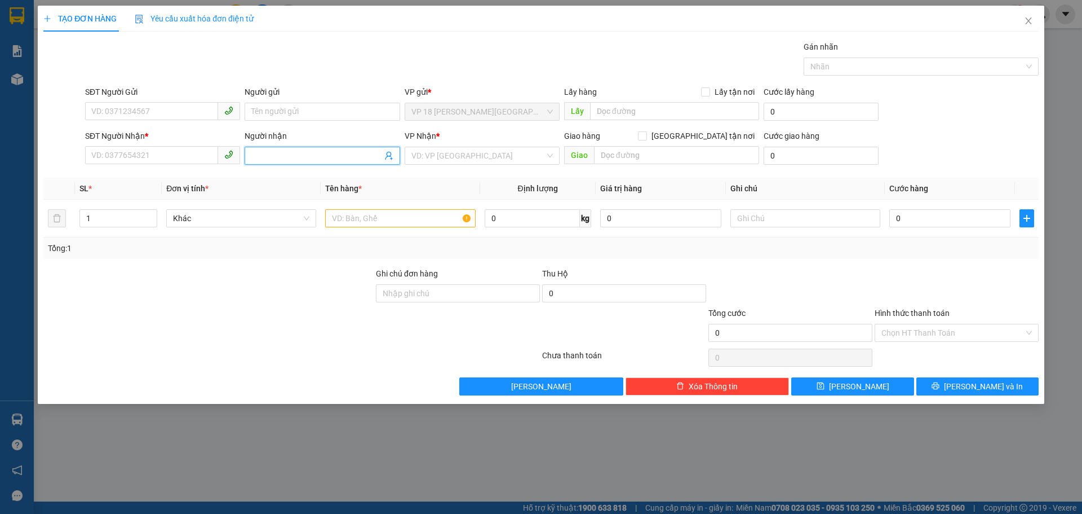
click at [252, 155] on input "Người nhận" at bounding box center [316, 155] width 130 height 12
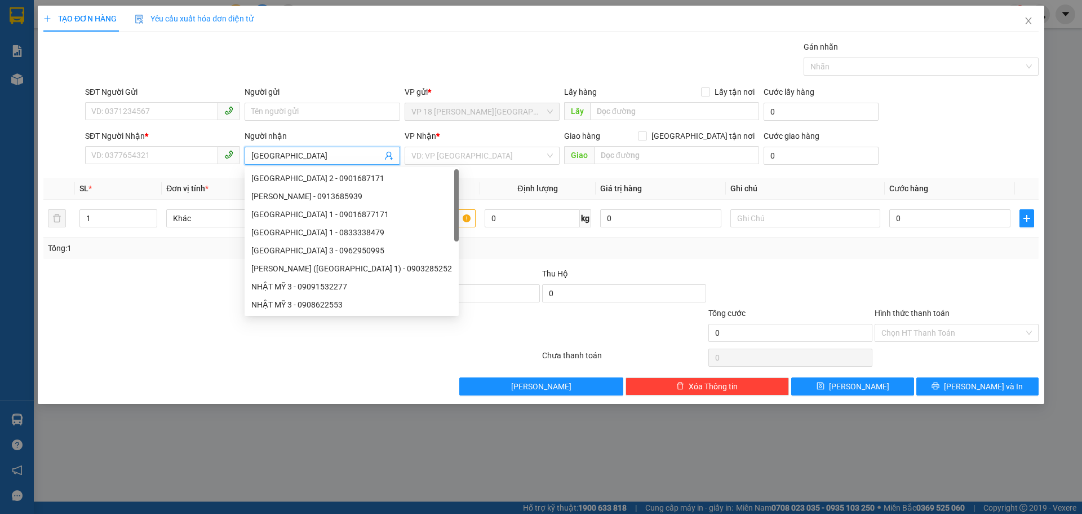
type input "NHẬT MỸ 1"
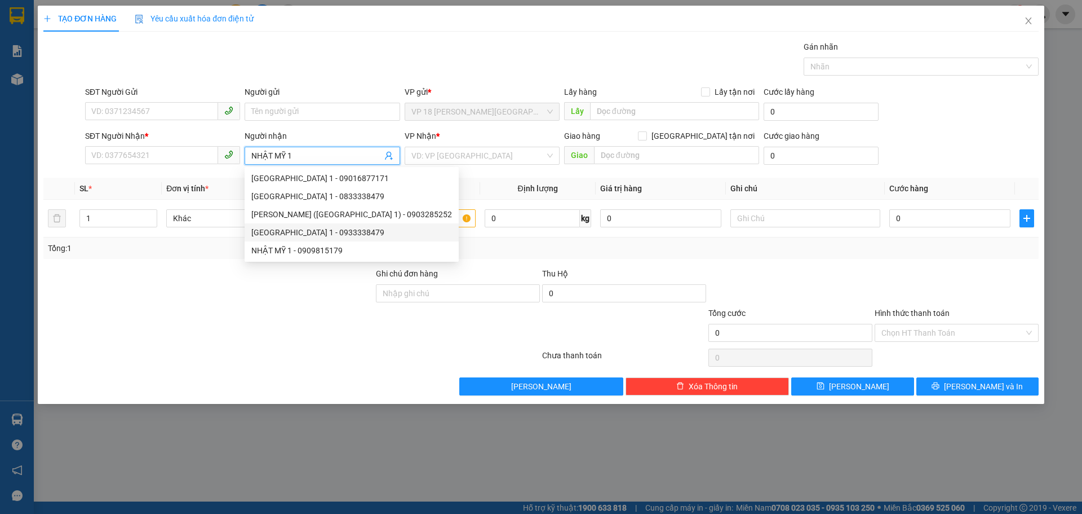
click at [302, 237] on div "[GEOGRAPHIC_DATA] 1 - 0933338479" at bounding box center [351, 232] width 201 height 12
type input "0933338479"
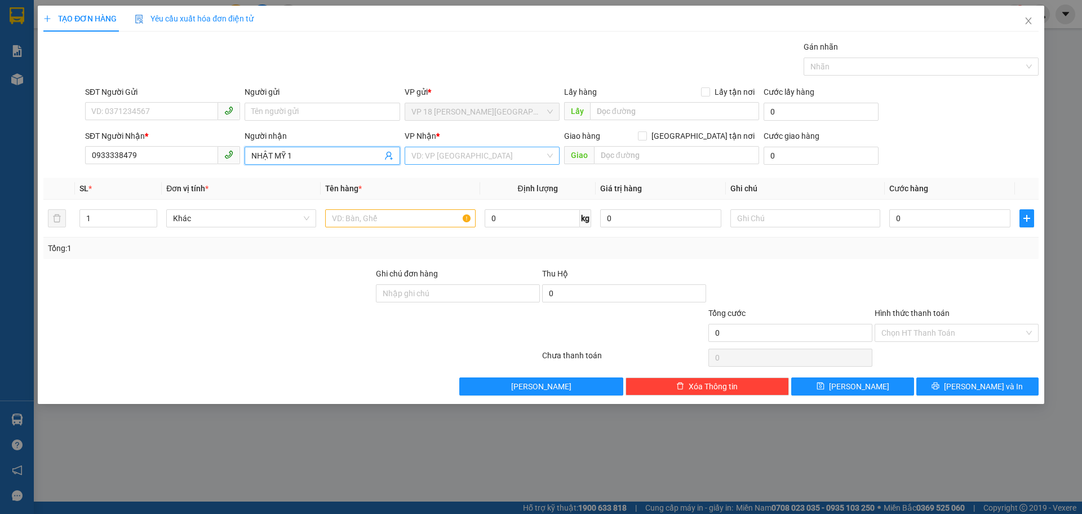
type input "NHẬT MỸ 1"
click at [463, 160] on input "search" at bounding box center [479, 155] width 134 height 17
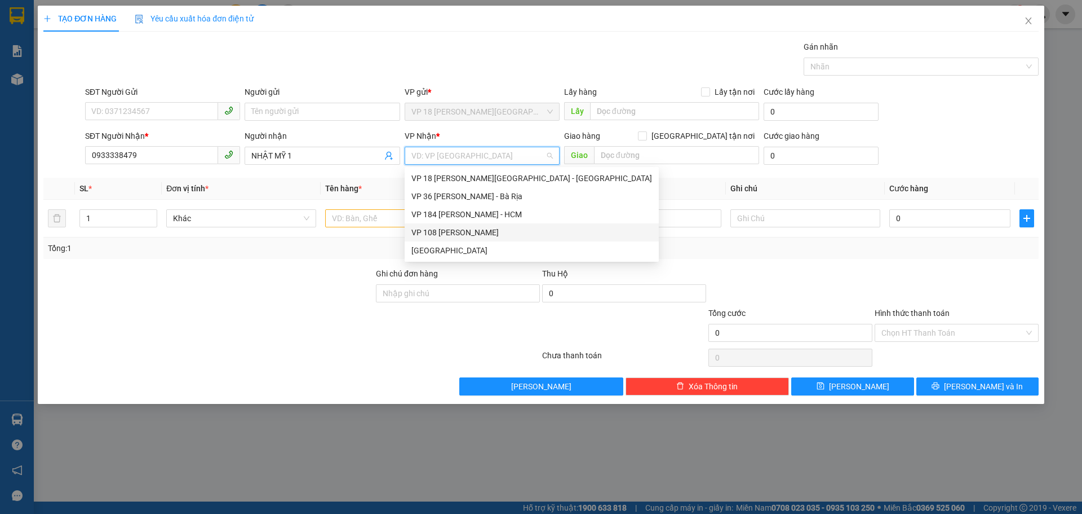
click at [496, 225] on div "VP 108 [PERSON_NAME]" at bounding box center [532, 232] width 254 height 18
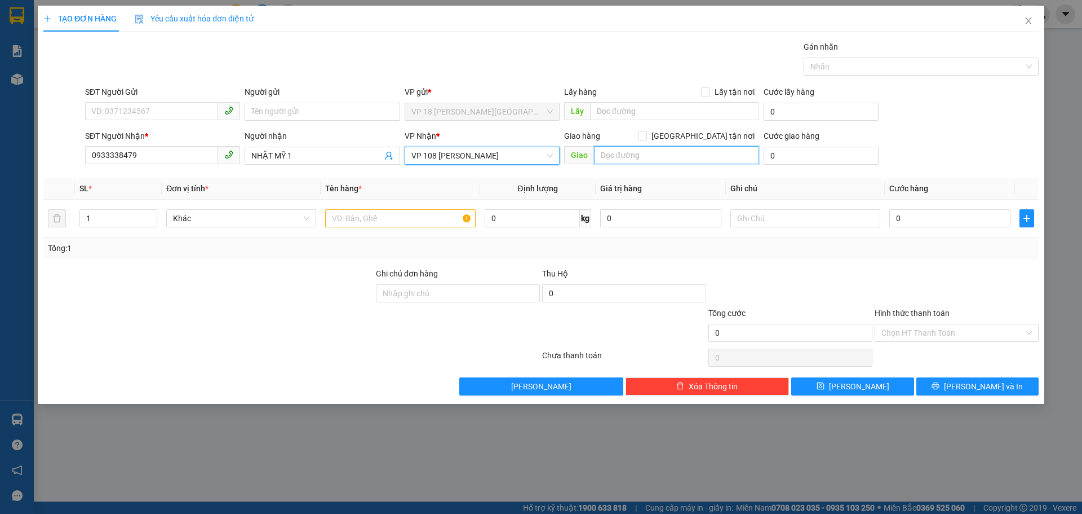
click at [617, 156] on input "text" at bounding box center [676, 155] width 165 height 18
type input "VPVT"
click at [438, 219] on input "text" at bounding box center [400, 218] width 150 height 18
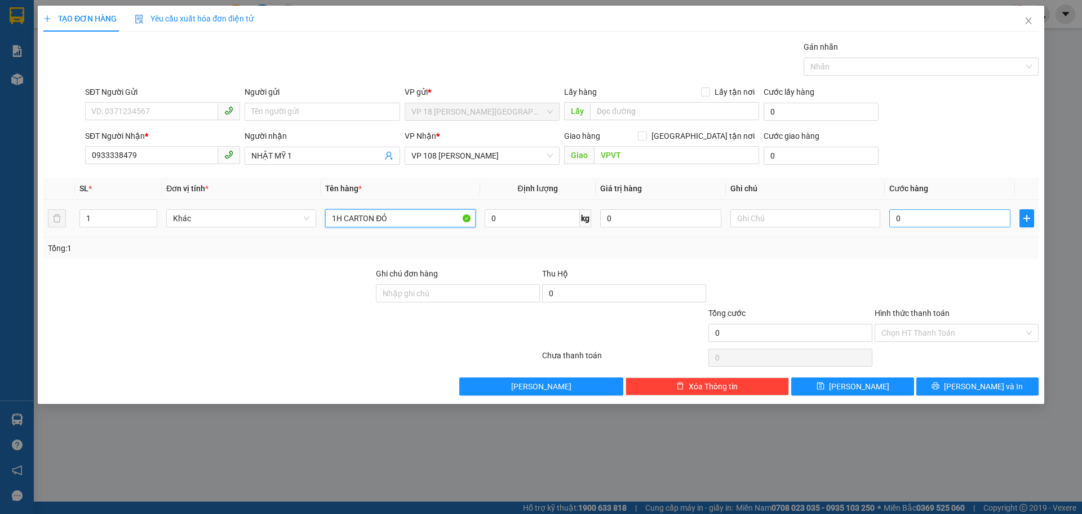
type input "1H CARTON ĐỎ"
click at [909, 224] on input "0" at bounding box center [950, 218] width 121 height 18
type input "2"
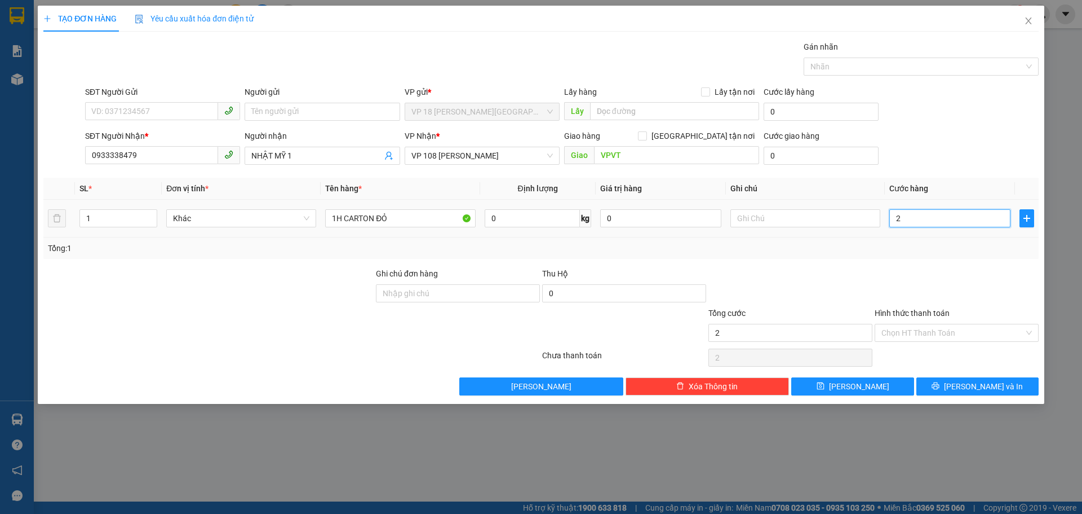
type input "20"
click at [948, 384] on button "[PERSON_NAME] và In" at bounding box center [978, 386] width 122 height 18
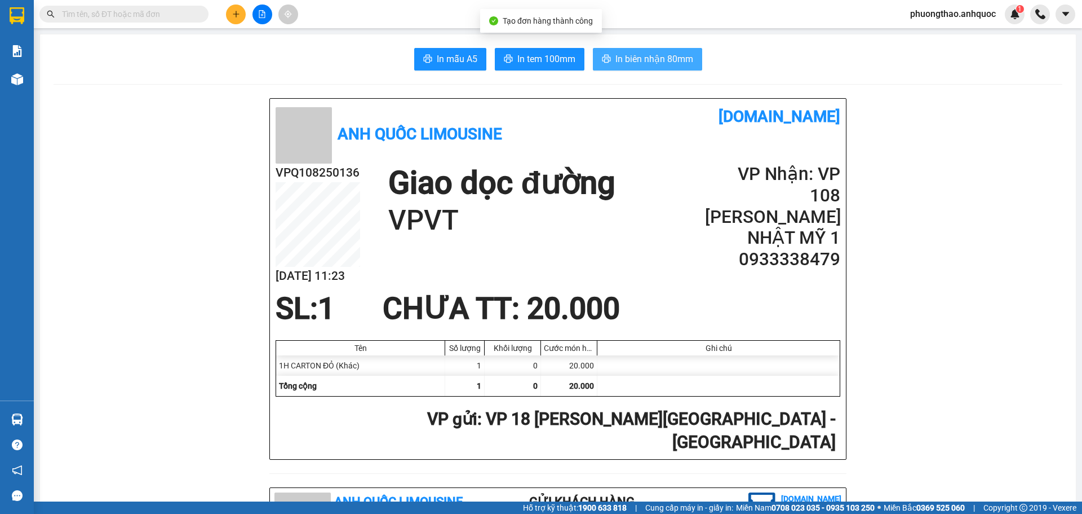
click at [620, 57] on span "In biên nhận 80mm" at bounding box center [655, 59] width 78 height 14
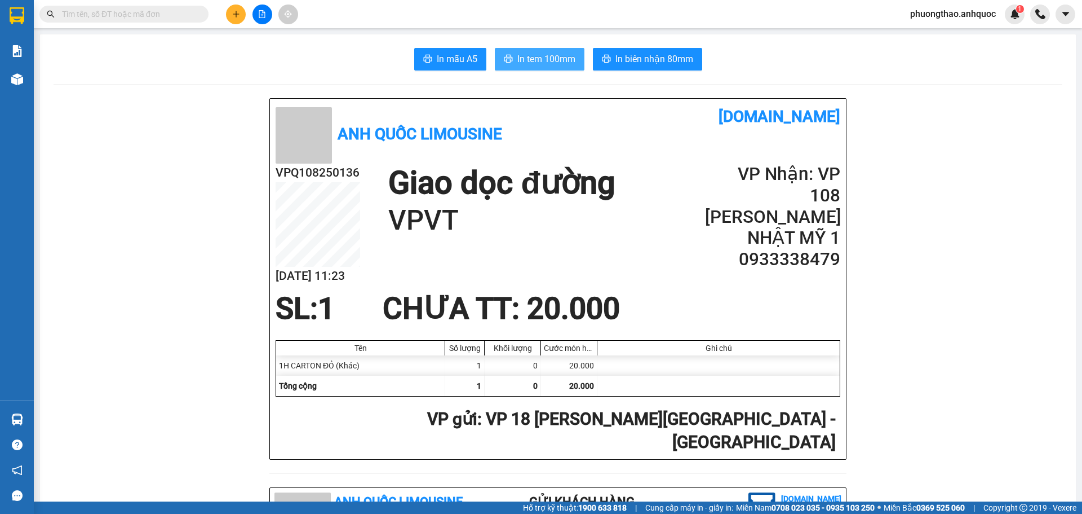
click at [560, 63] on span "In tem 100mm" at bounding box center [547, 59] width 58 height 14
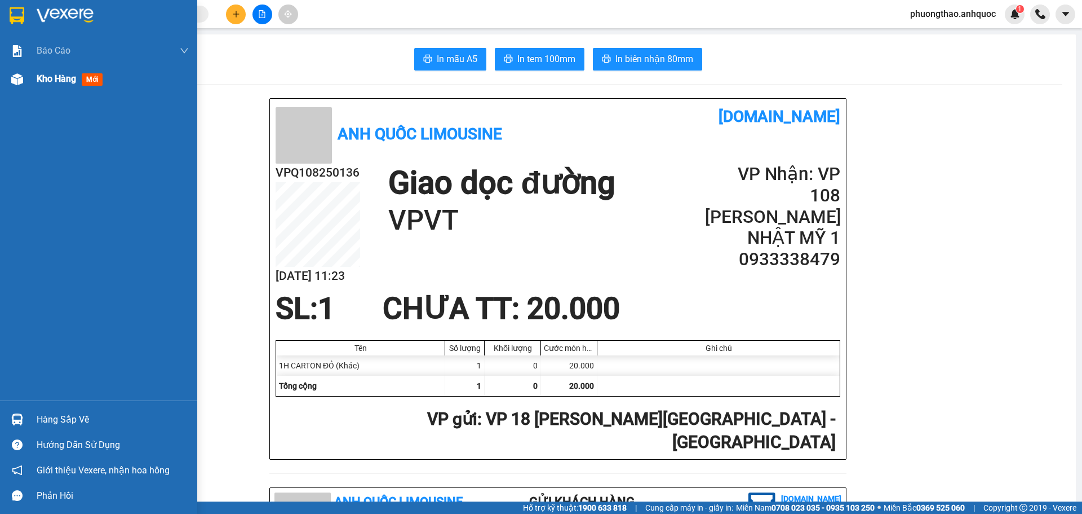
click at [17, 81] on img at bounding box center [17, 79] width 12 height 12
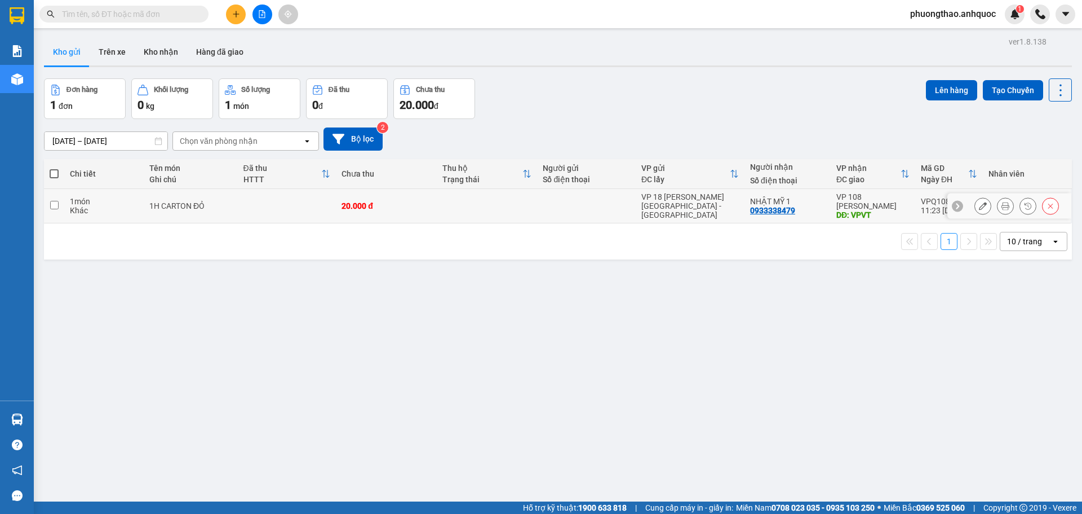
click at [187, 202] on div "1H CARTON ĐỎ" at bounding box center [190, 205] width 82 height 9
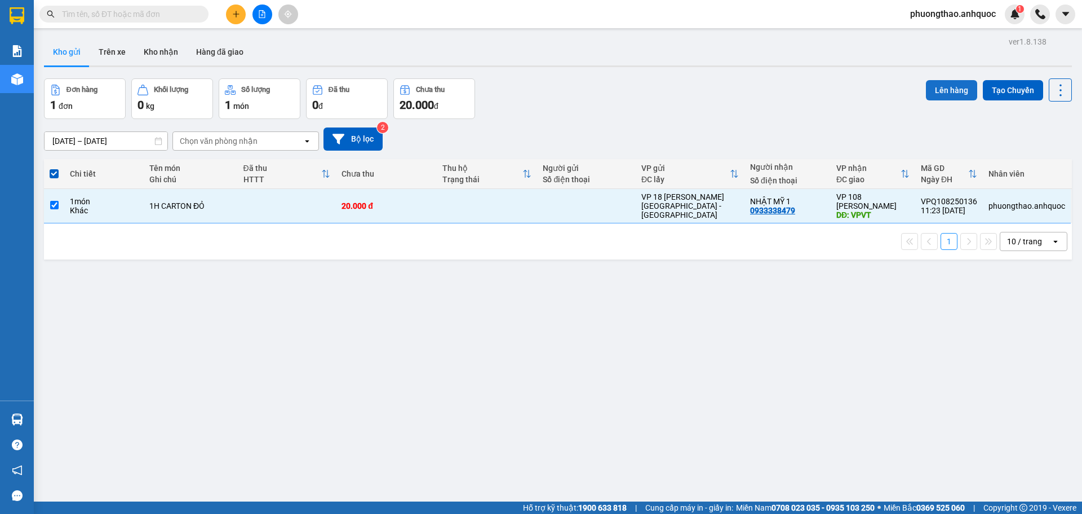
click at [931, 89] on button "Lên hàng" at bounding box center [951, 90] width 51 height 20
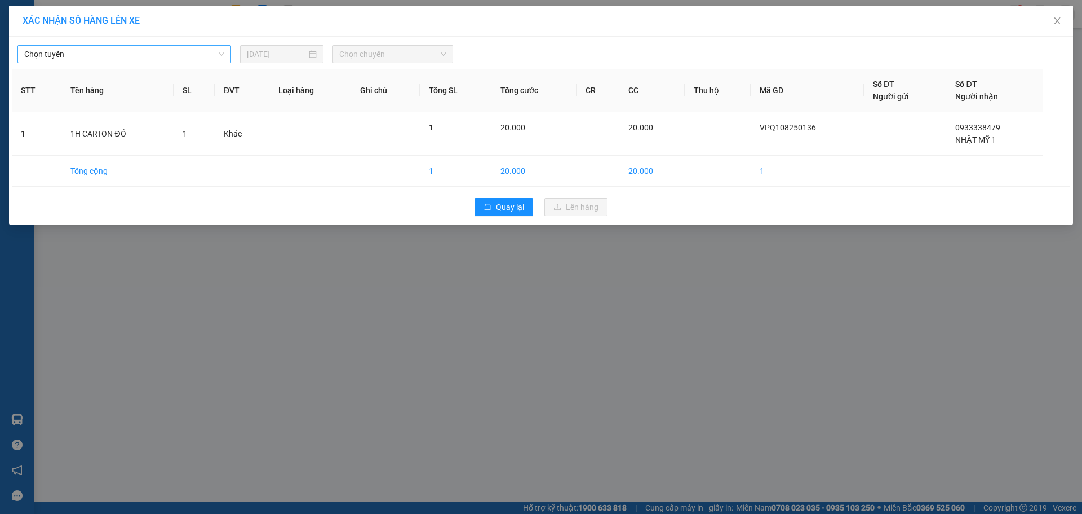
click at [77, 55] on span "Chọn tuyến" at bounding box center [124, 54] width 200 height 17
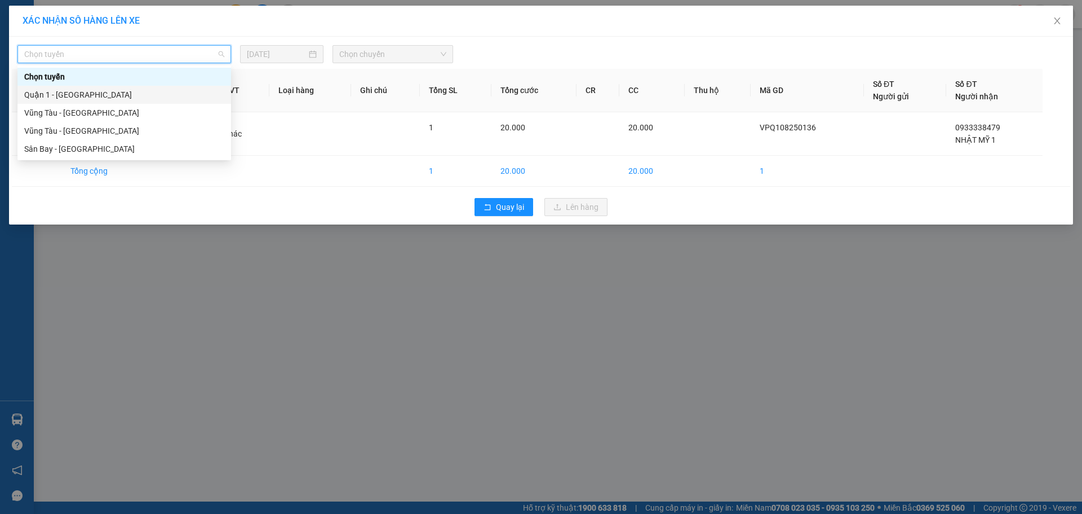
click at [77, 87] on div "Quận 1 - [GEOGRAPHIC_DATA]" at bounding box center [124, 95] width 214 height 18
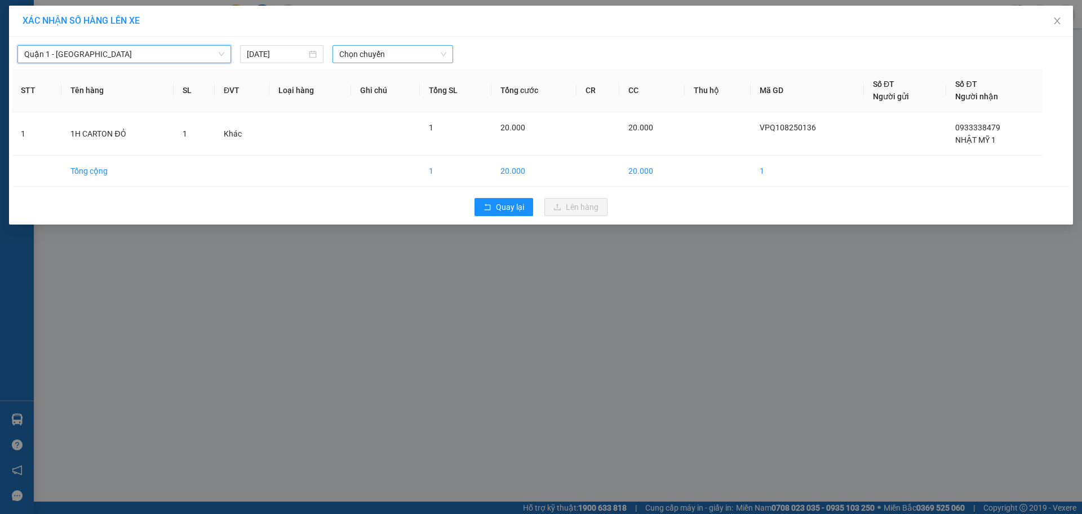
click at [358, 56] on span "Chọn chuyến" at bounding box center [392, 54] width 107 height 17
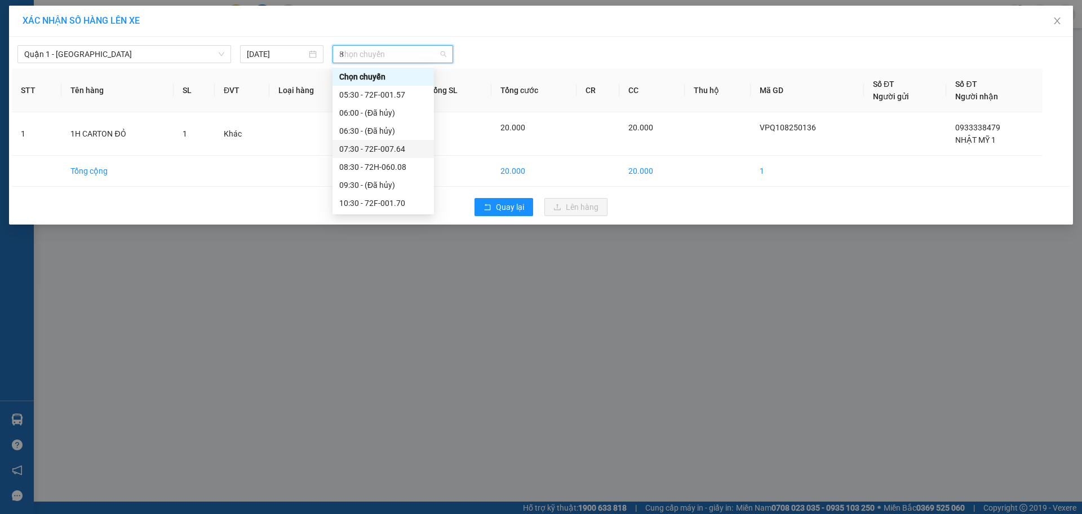
type input "87"
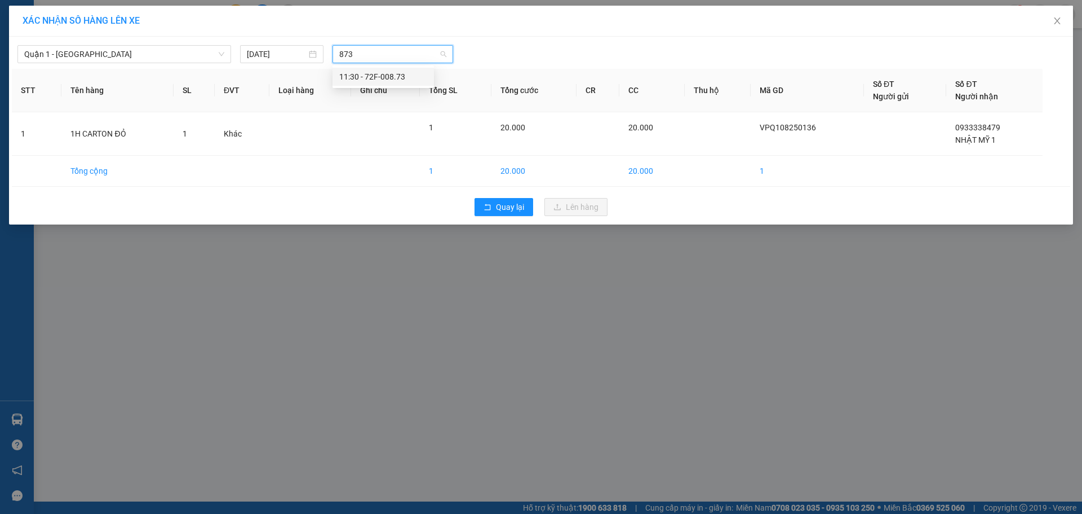
click at [365, 81] on div "11:30 - 72F-008.73" at bounding box center [383, 76] width 88 height 12
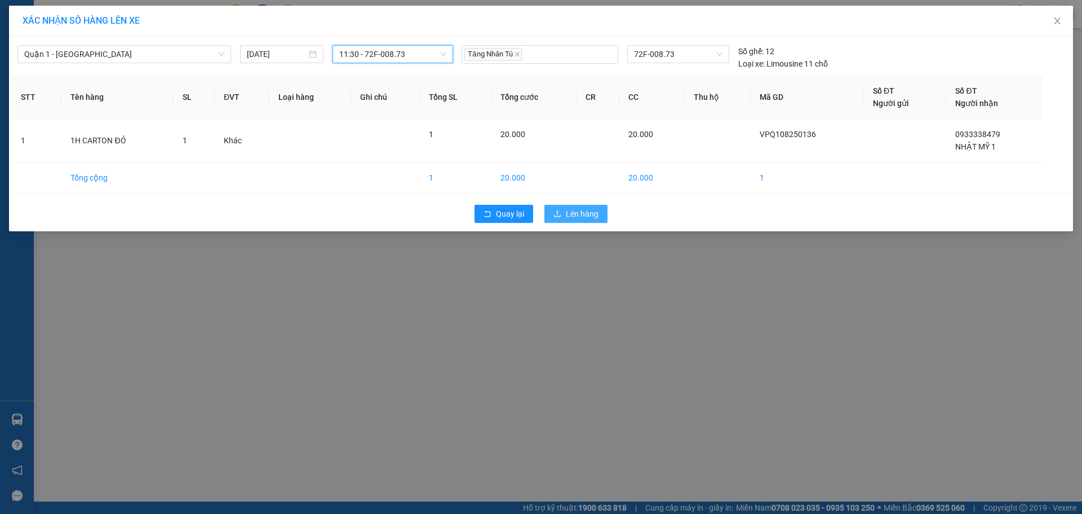
click at [549, 211] on button "Lên hàng" at bounding box center [576, 214] width 63 height 18
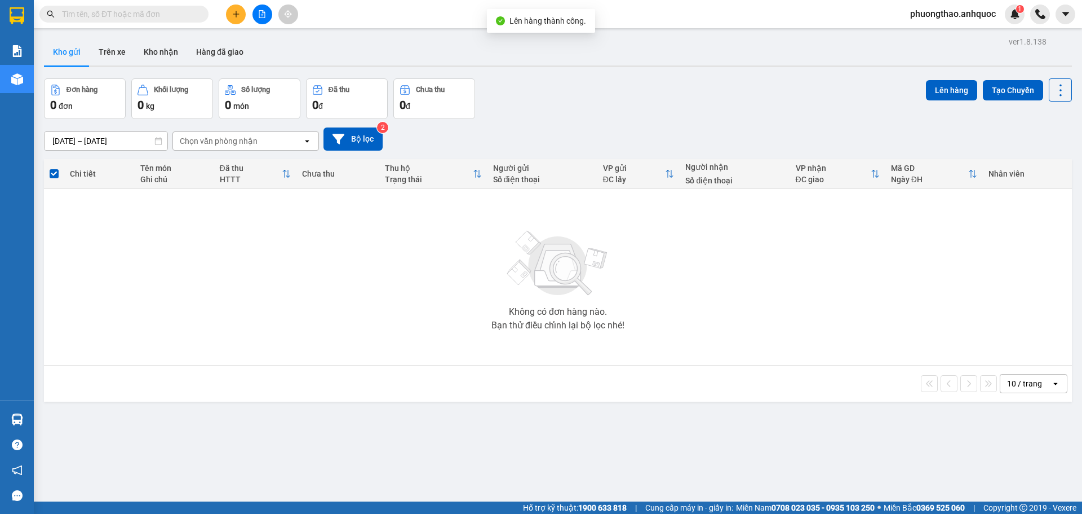
click at [265, 11] on icon "file-add" at bounding box center [262, 14] width 8 height 8
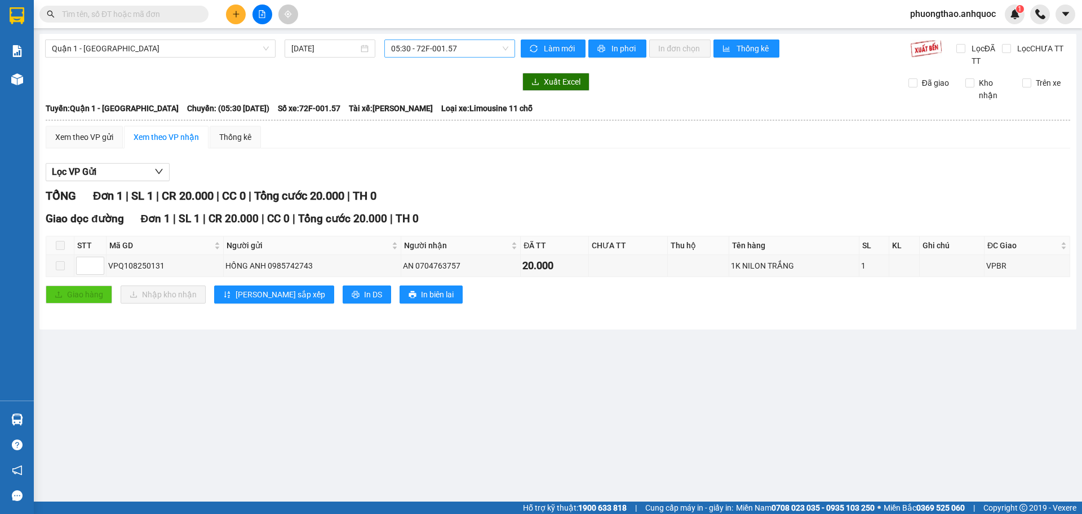
click at [409, 50] on span "05:30 - 72F-001.57" at bounding box center [449, 48] width 117 height 17
type input "873"
click at [425, 64] on div "11:30 - 72F-008.73" at bounding box center [434, 71] width 101 height 18
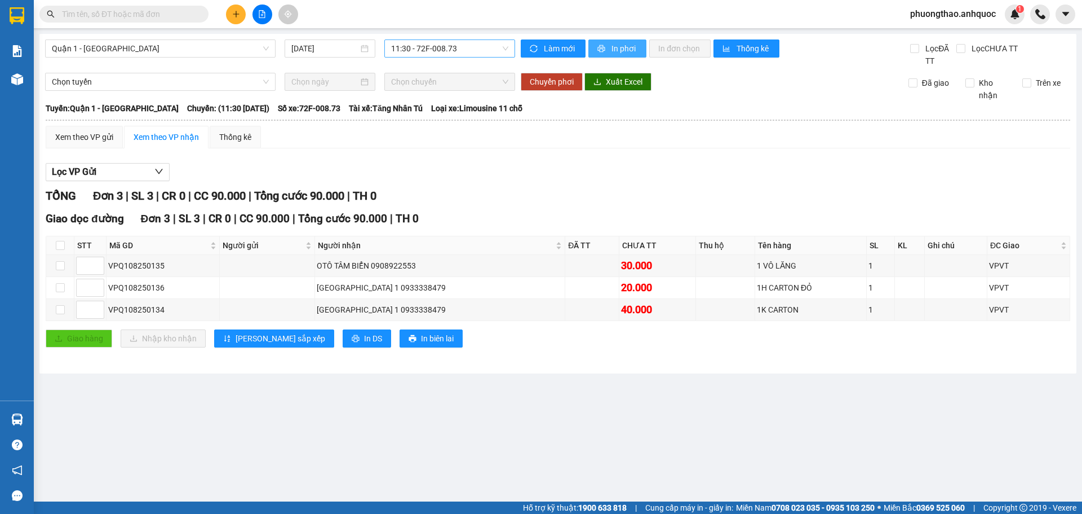
click at [604, 42] on button "In phơi" at bounding box center [618, 48] width 58 height 18
click at [600, 51] on icon "printer" at bounding box center [601, 48] width 7 height 7
click at [113, 46] on span "Quận 1 - [GEOGRAPHIC_DATA]" at bounding box center [160, 48] width 217 height 17
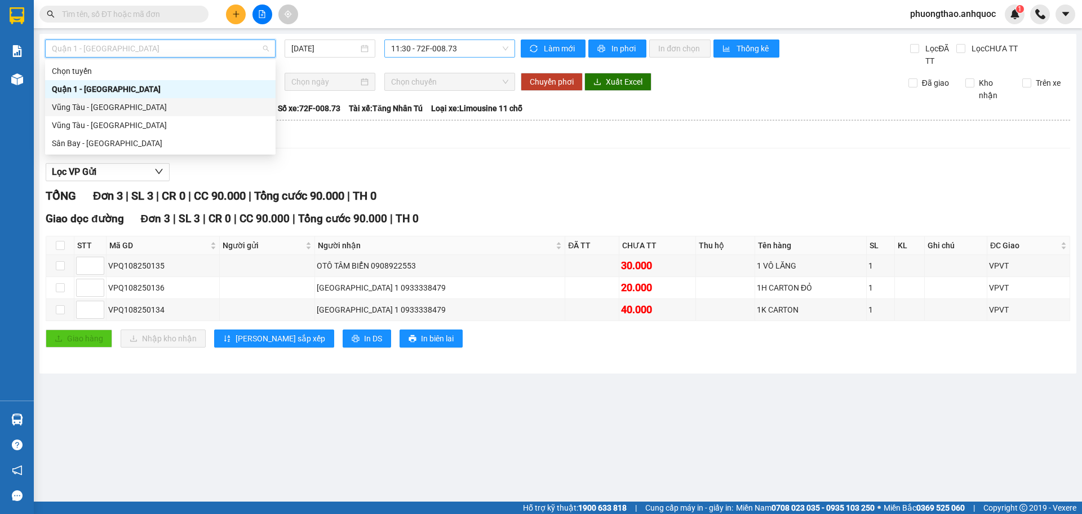
click at [125, 102] on div "Vũng Tàu - [GEOGRAPHIC_DATA]" at bounding box center [160, 107] width 217 height 12
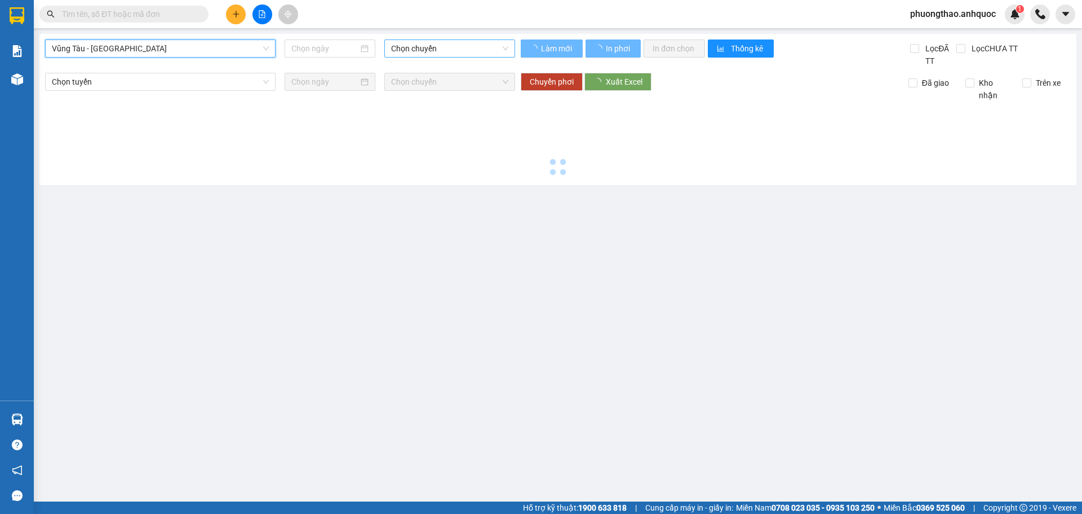
type input "[DATE]"
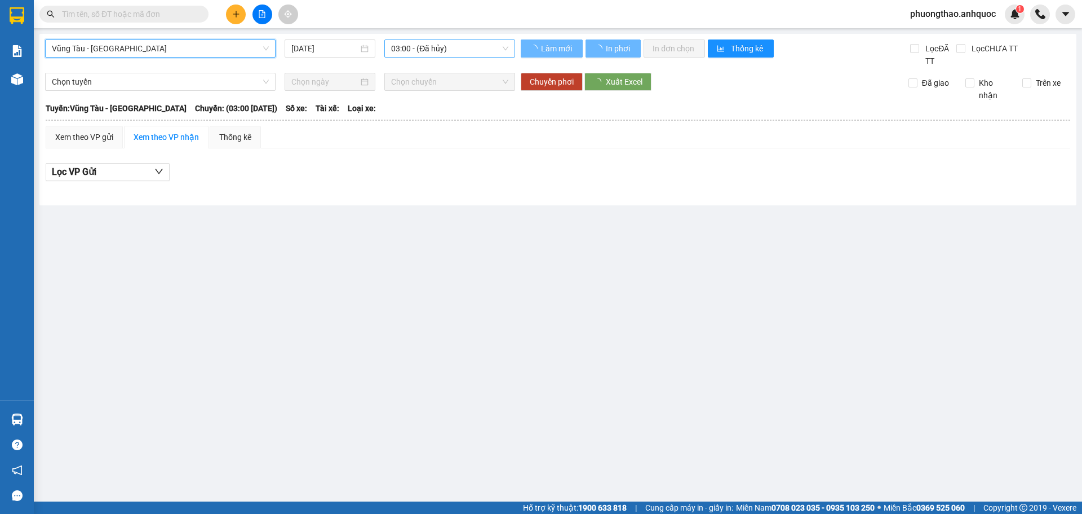
click at [423, 54] on span "03:00 - (Đã hủy)" at bounding box center [449, 48] width 117 height 17
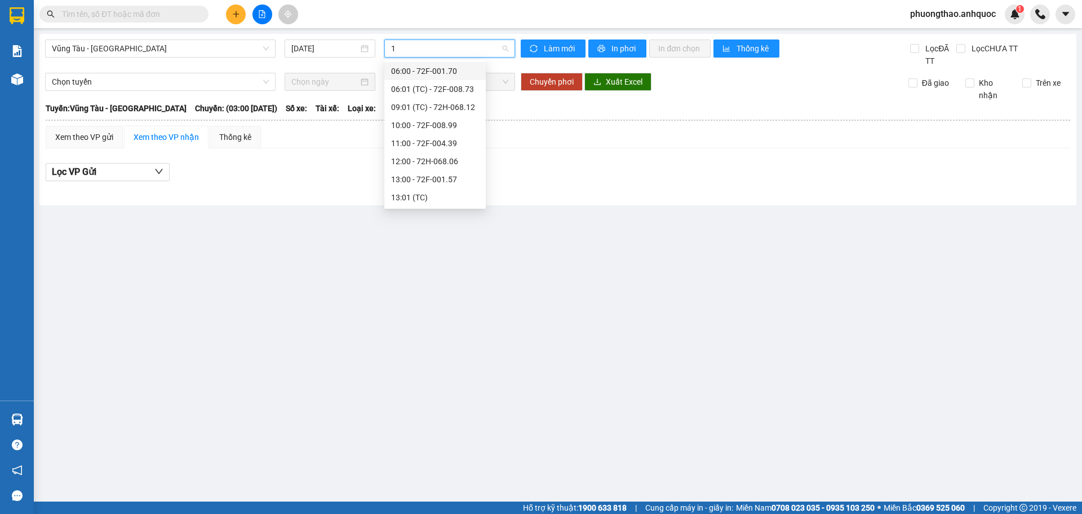
type input "11"
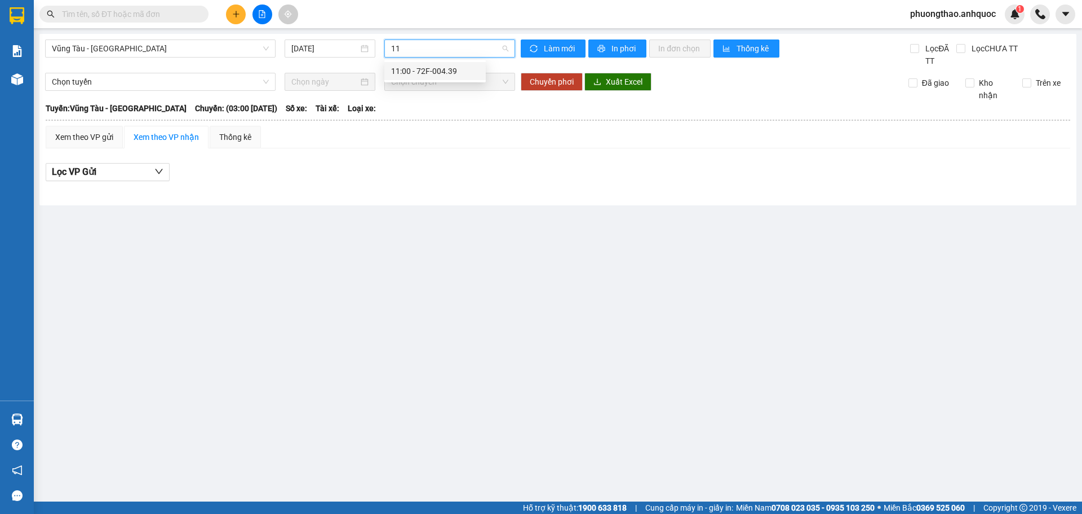
click at [434, 68] on div "11:00 - 72F-004.39" at bounding box center [435, 71] width 88 height 12
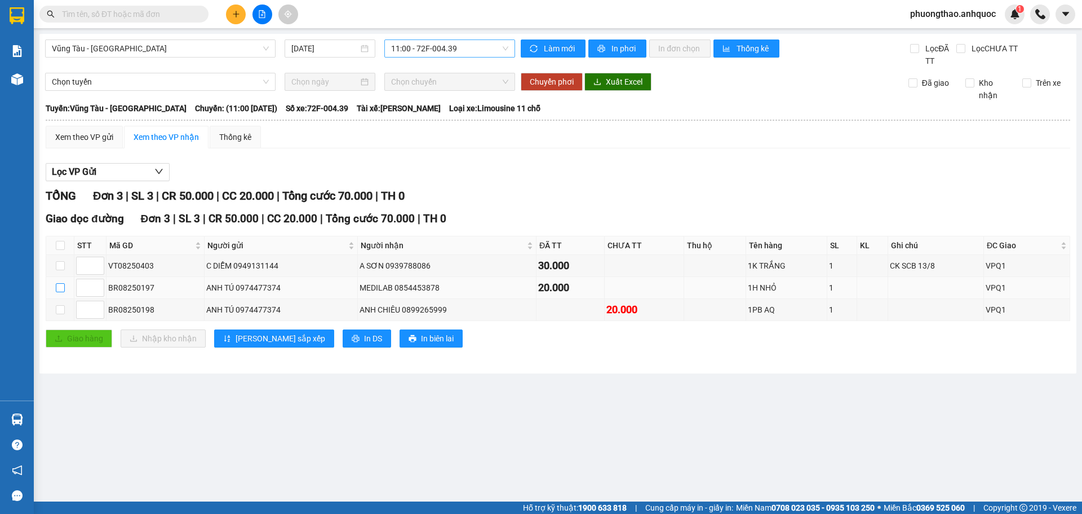
drag, startPoint x: 55, startPoint y: 288, endPoint x: 55, endPoint y: 298, distance: 10.1
click at [56, 288] on input "checkbox" at bounding box center [60, 287] width 9 height 9
checkbox input "true"
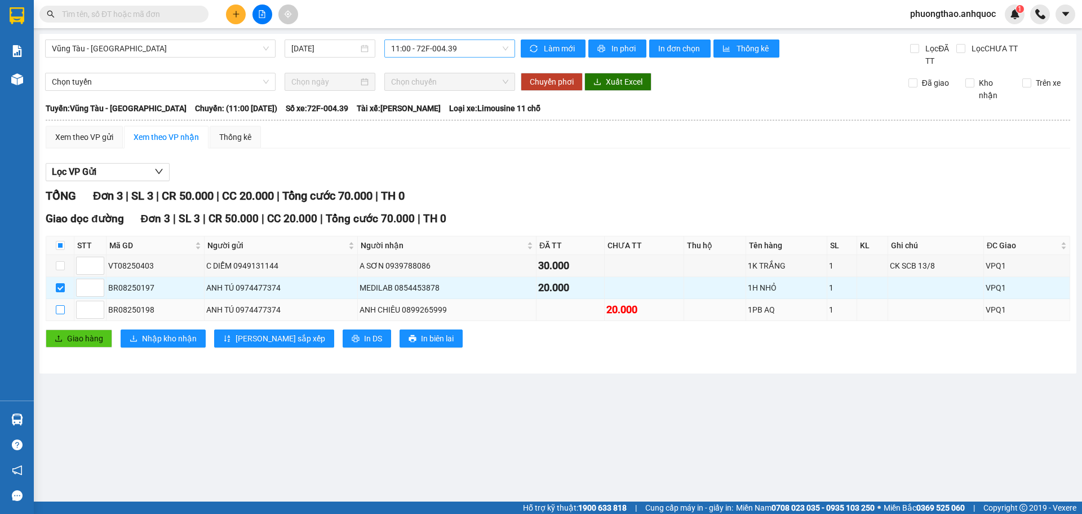
click at [56, 308] on input "checkbox" at bounding box center [60, 309] width 9 height 9
checkbox input "true"
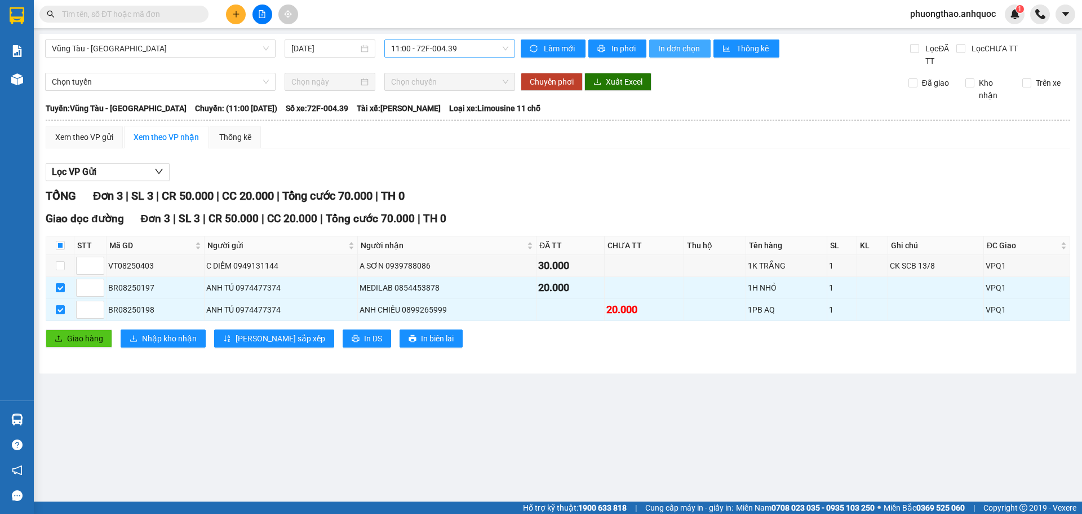
click at [664, 50] on span "In đơn chọn" at bounding box center [679, 48] width 43 height 12
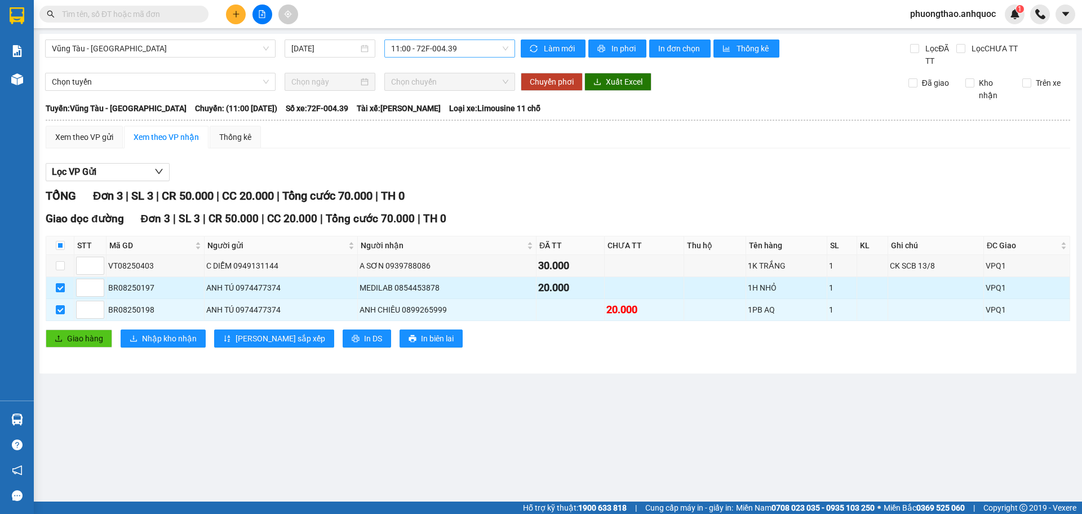
click at [64, 288] on input "checkbox" at bounding box center [60, 287] width 9 height 9
checkbox input "false"
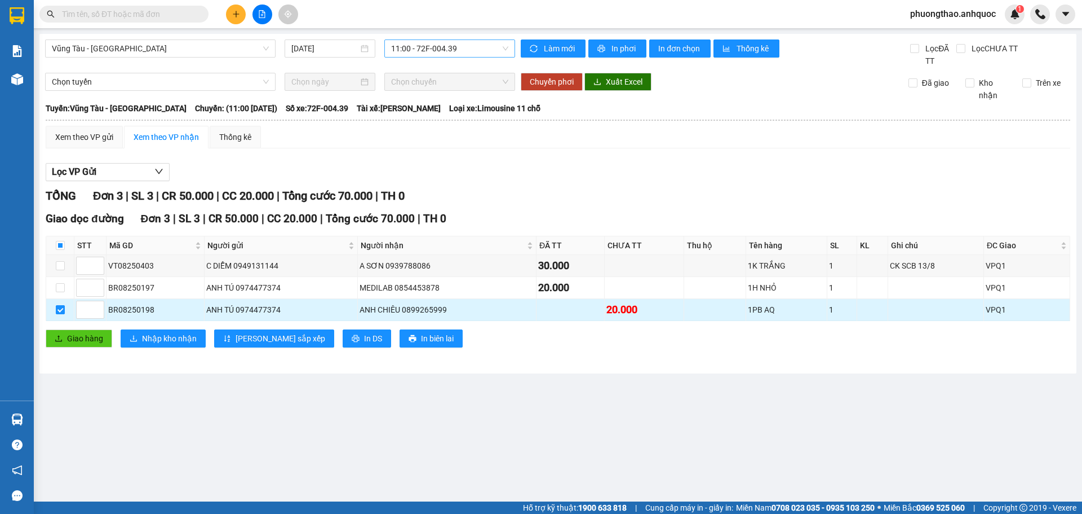
click at [62, 312] on input "checkbox" at bounding box center [60, 309] width 9 height 9
checkbox input "false"
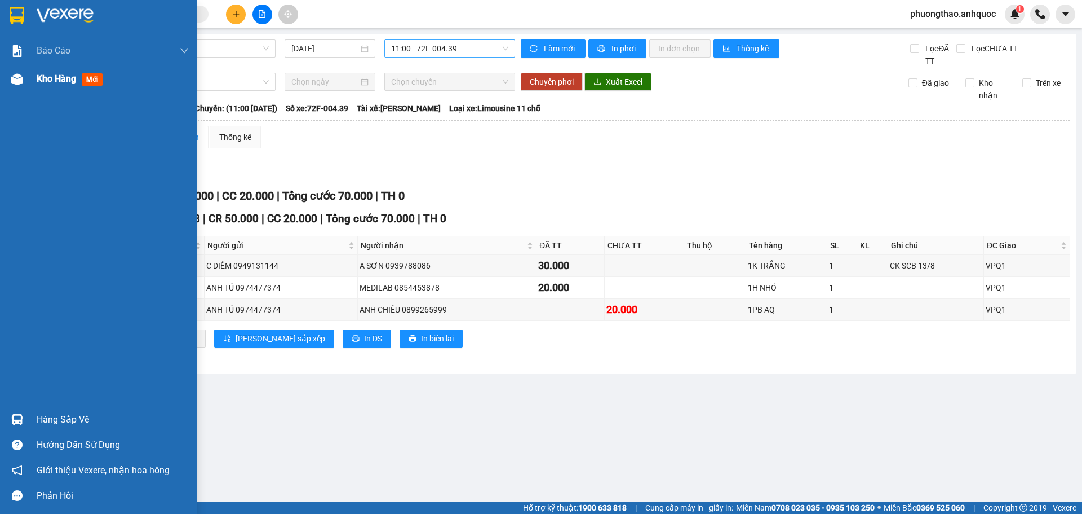
click at [23, 81] on img at bounding box center [17, 79] width 12 height 12
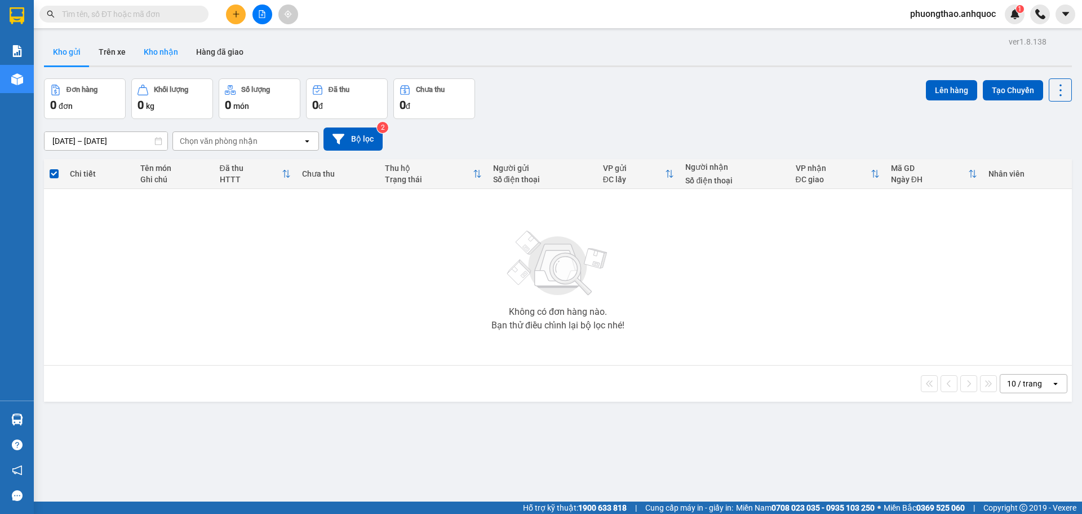
click at [148, 59] on button "Kho nhận" at bounding box center [161, 51] width 52 height 27
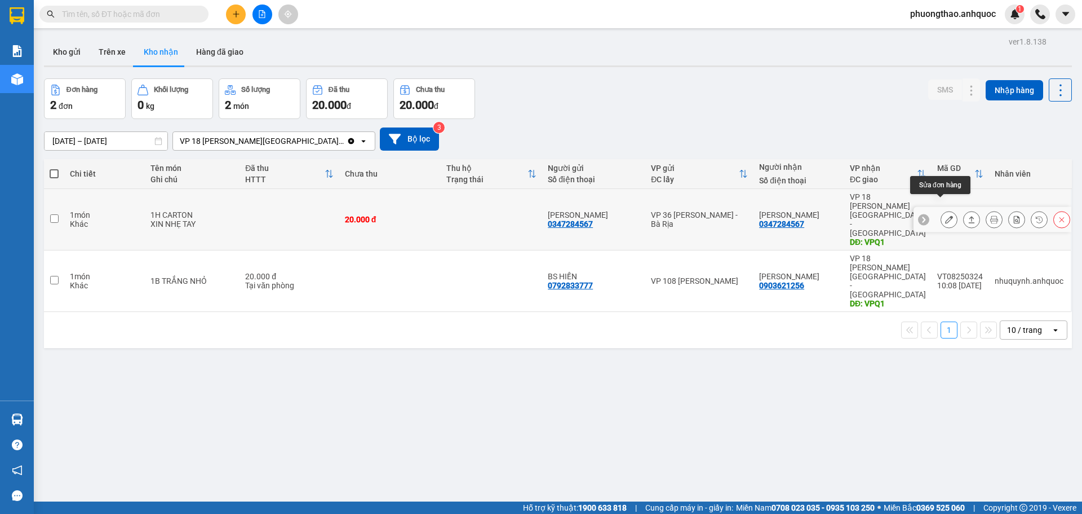
click at [941, 210] on button at bounding box center [949, 220] width 16 height 20
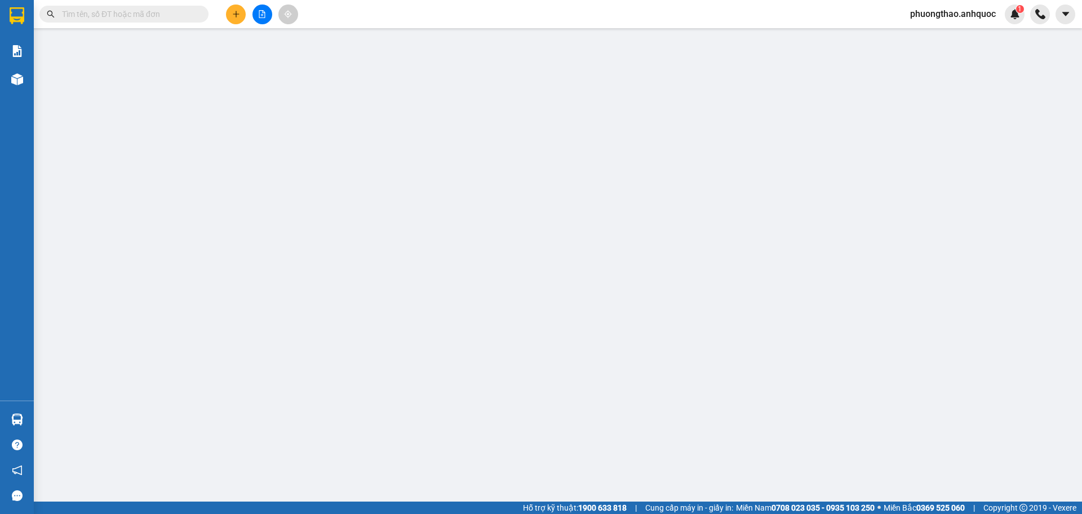
type input "0347284567"
type input "[PERSON_NAME]"
type input "0347284567"
type input "[PERSON_NAME]"
type input "VPQ1"
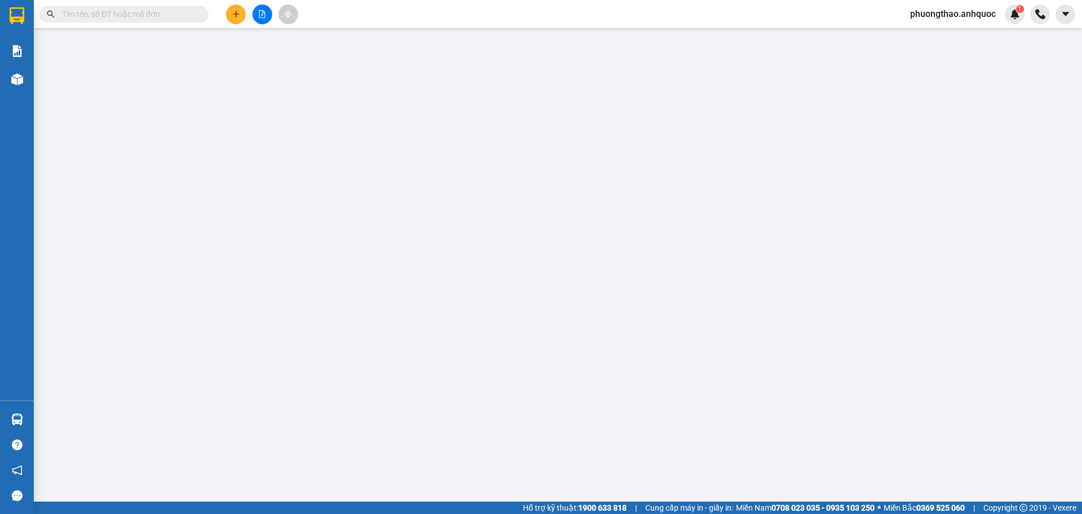
type input "20.000"
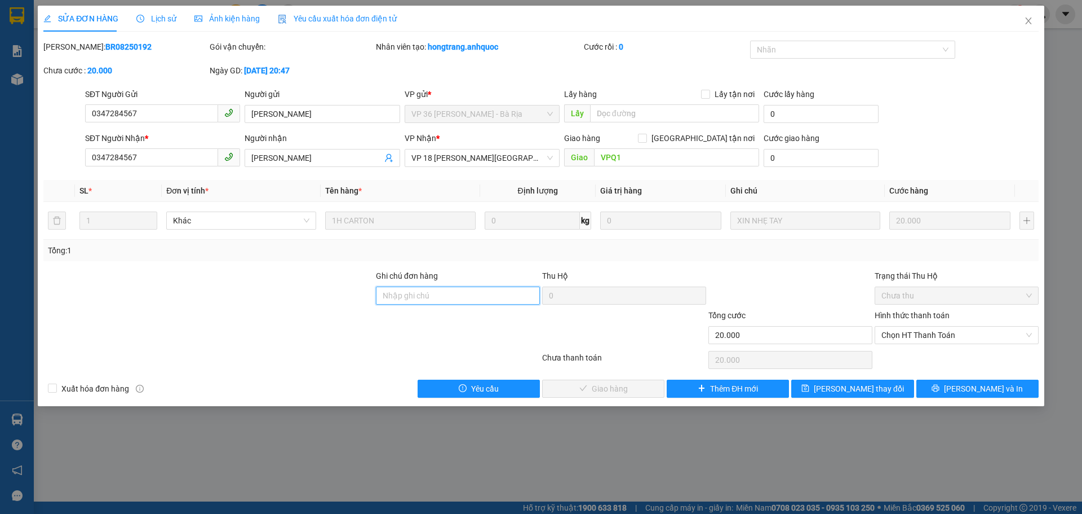
click at [427, 297] on input "Ghi chú đơn hàng" at bounding box center [458, 295] width 164 height 18
click at [404, 293] on input "SCB 2/8 -VPQ1 THẢO" at bounding box center [458, 295] width 164 height 18
click at [410, 295] on input "SCB 13/8 -VPQ1 THẢO" at bounding box center [458, 295] width 164 height 18
click at [414, 298] on input "SCB 13/8 -VPQ1 THẢO" at bounding box center [458, 295] width 164 height 18
click at [941, 339] on span "Chọn HT Thanh Toán" at bounding box center [957, 334] width 151 height 17
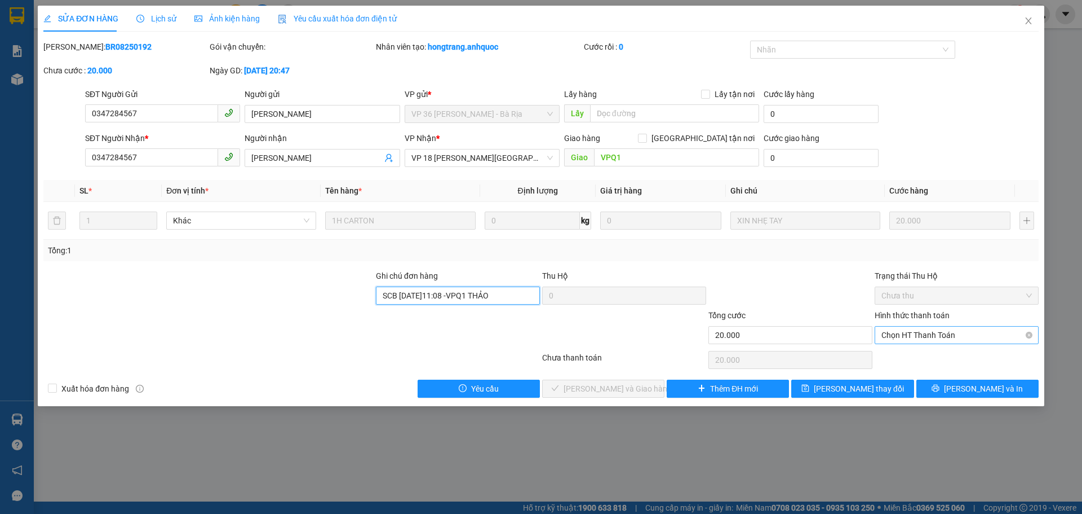
type input "SCB [DATE]11:08 -VPQ1 THẢO"
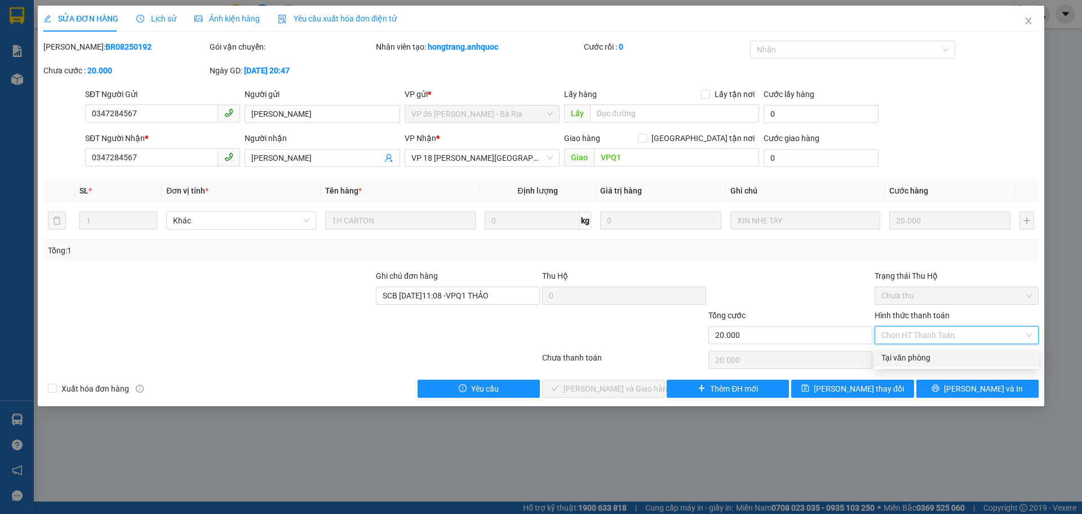
click at [939, 354] on div "Tại văn phòng" at bounding box center [957, 357] width 151 height 12
type input "0"
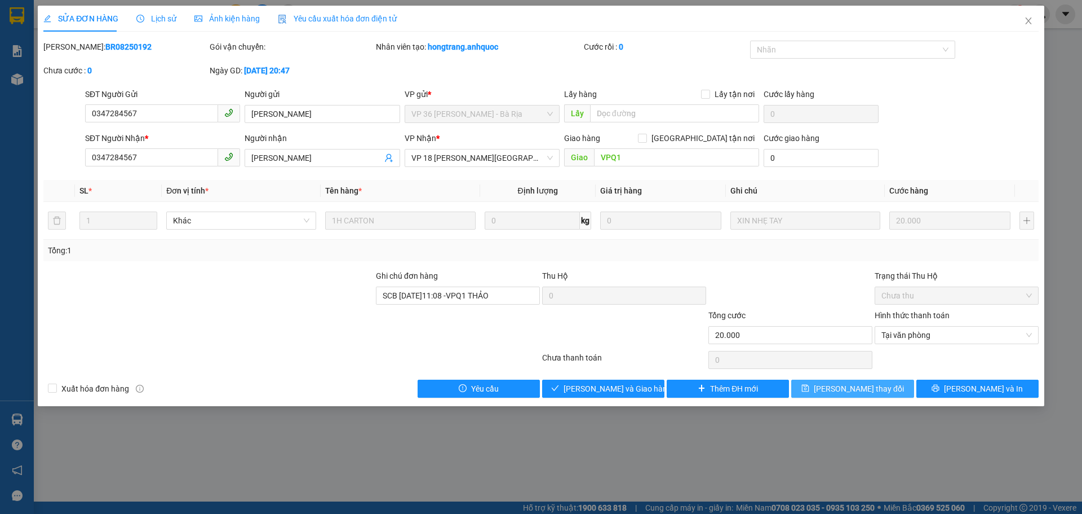
click at [878, 387] on span "[PERSON_NAME] thay đổi" at bounding box center [859, 388] width 90 height 12
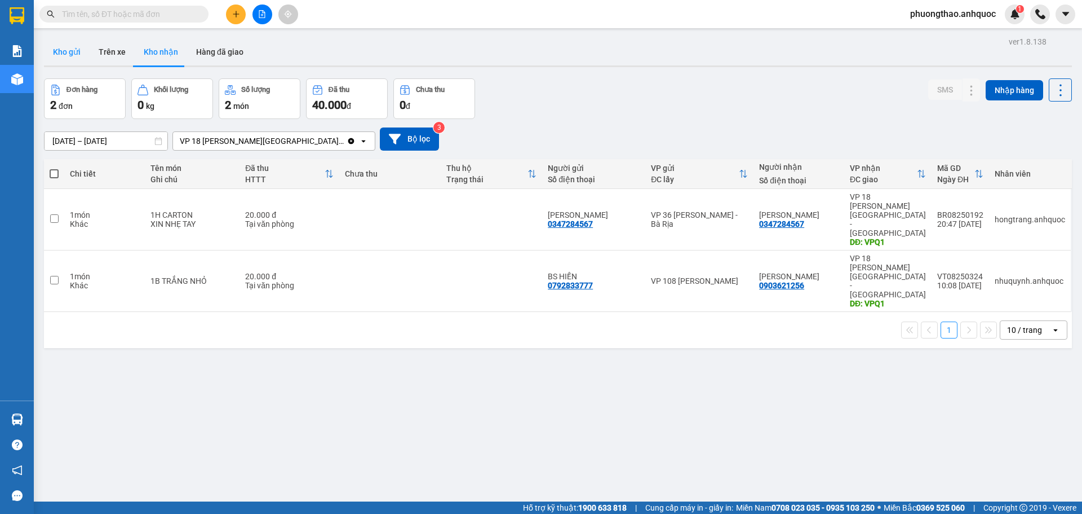
click at [76, 51] on button "Kho gửi" at bounding box center [67, 51] width 46 height 27
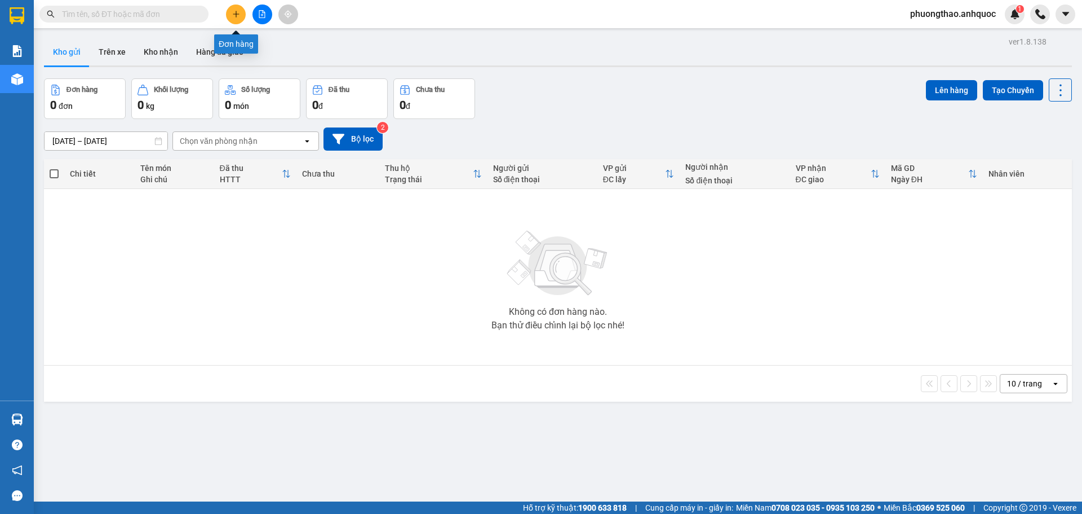
click at [238, 16] on icon "plus" at bounding box center [236, 14] width 8 height 8
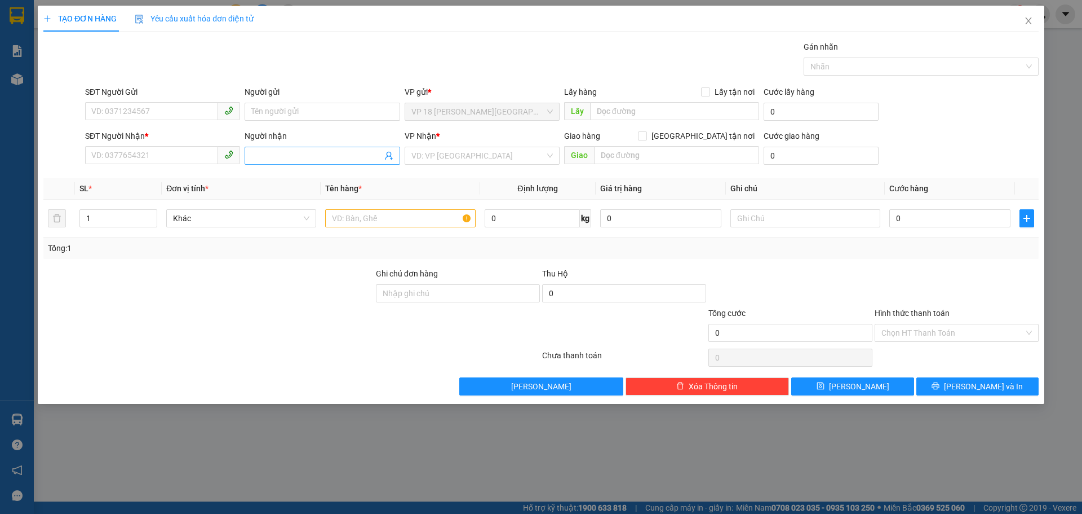
click at [283, 160] on input "Người nhận" at bounding box center [316, 155] width 130 height 12
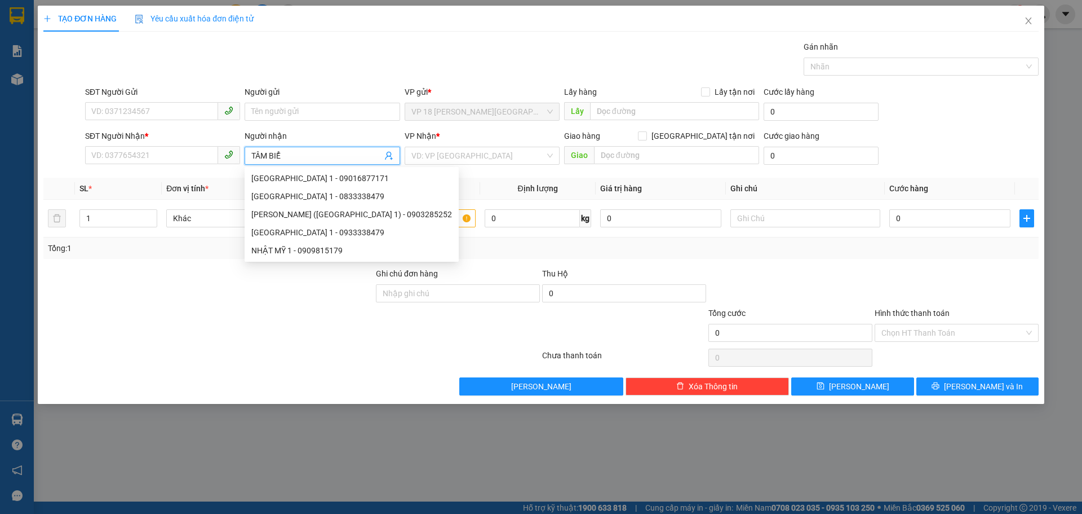
type input "TÂM BIỂN"
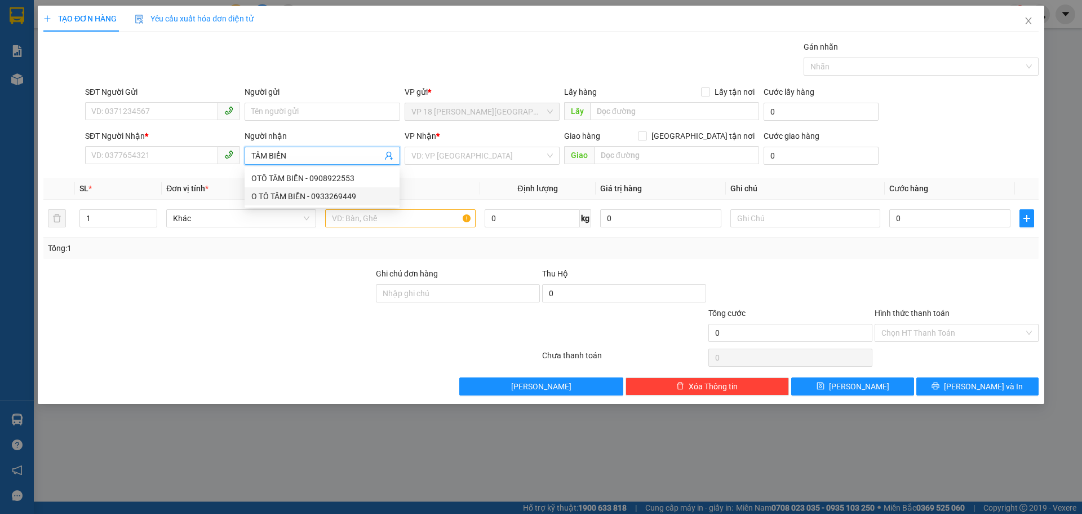
click at [331, 193] on div "O TÔ TÂM BIỂN - 0933269449" at bounding box center [322, 196] width 142 height 12
type input "0933269449"
type input "O TÔ TÂM BIỂN"
click at [467, 159] on input "search" at bounding box center [479, 155] width 134 height 17
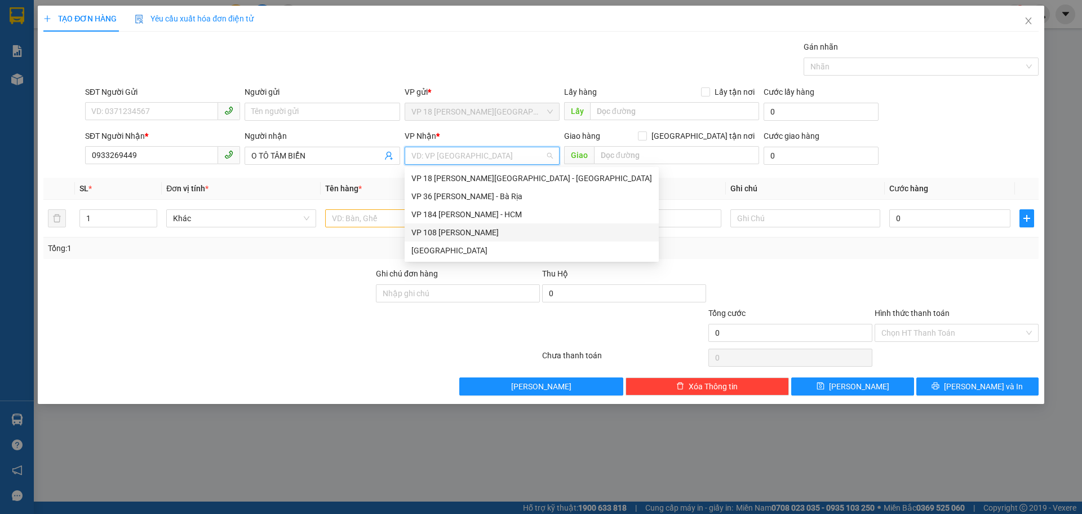
click at [499, 233] on div "VP 108 [PERSON_NAME]" at bounding box center [532, 232] width 241 height 12
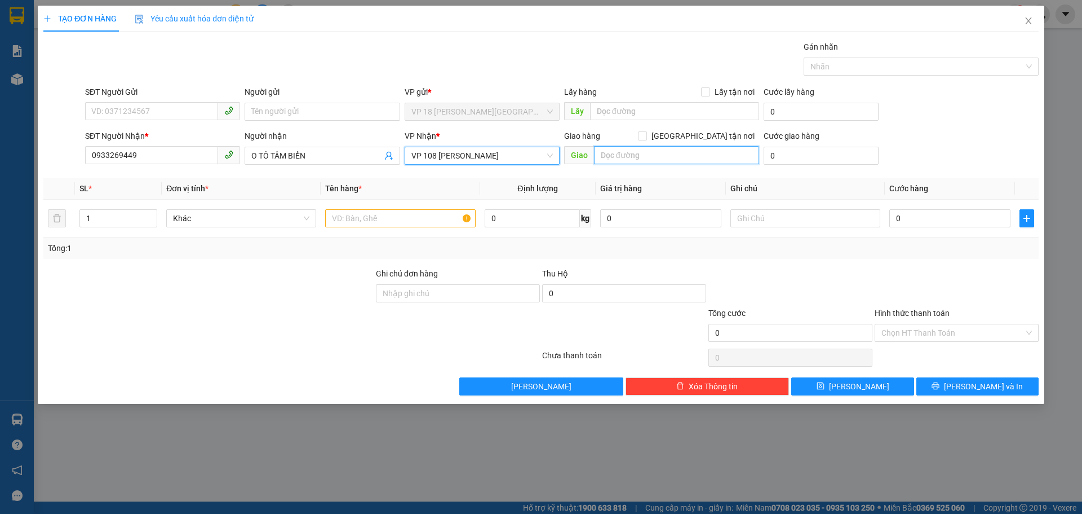
click at [609, 156] on input "text" at bounding box center [676, 155] width 165 height 18
type input "VPVT"
click at [406, 222] on input "text" at bounding box center [400, 218] width 150 height 18
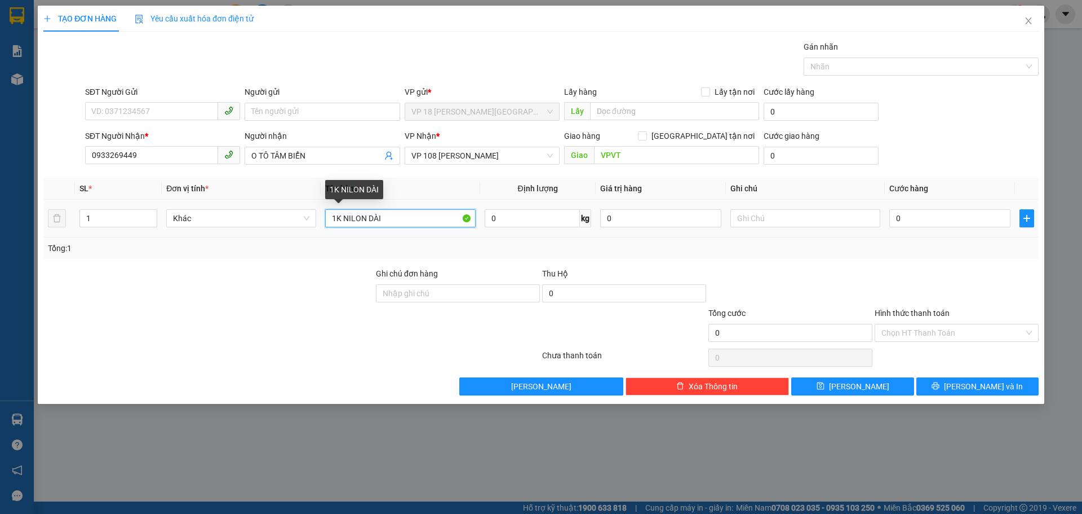
click at [342, 214] on input "1K NILON DÀI" at bounding box center [400, 218] width 150 height 18
type input "1K QUẤN NILON DÀI"
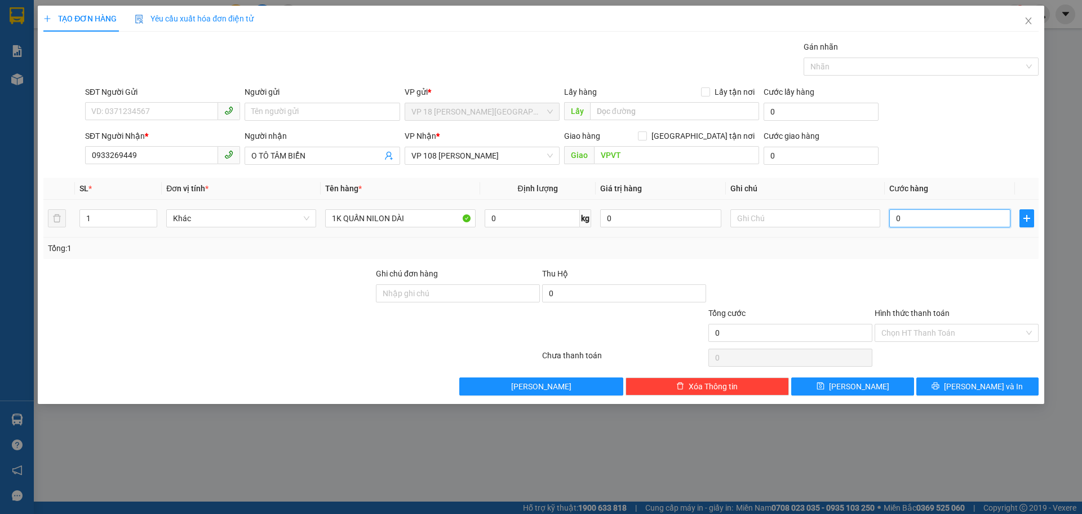
click at [922, 216] on input "0" at bounding box center [950, 218] width 121 height 18
type input "3"
type input "30"
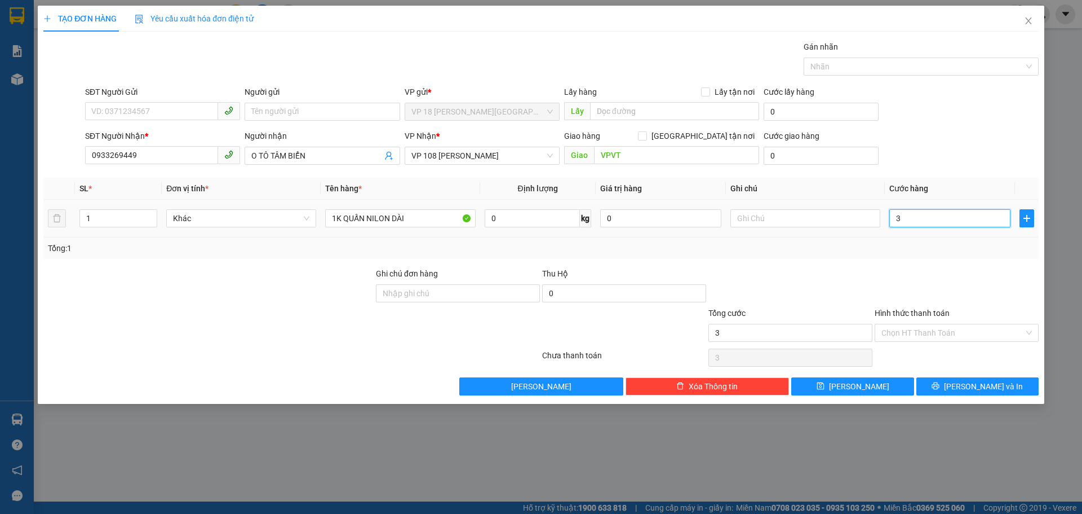
type input "30"
type input "300"
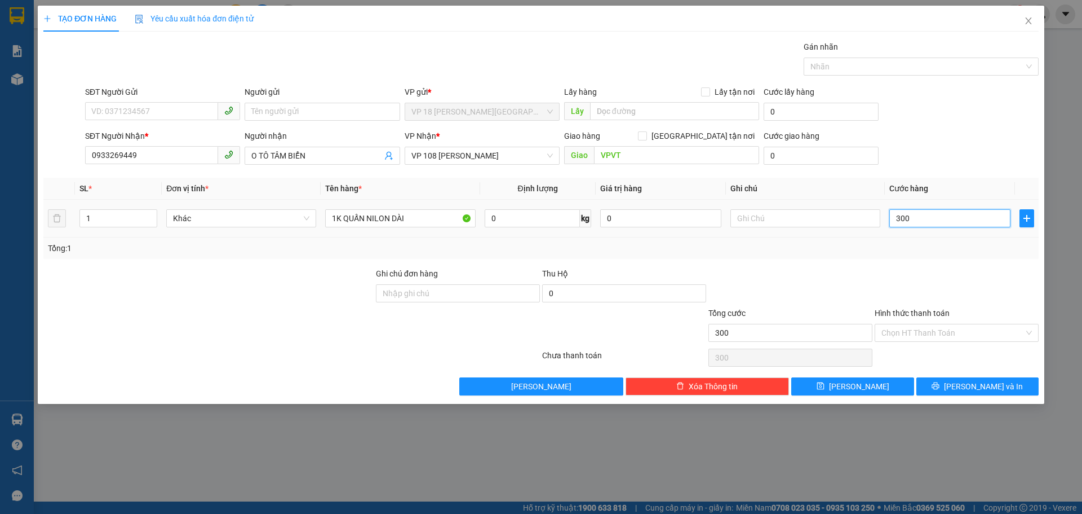
type input "3.000"
type input "30.000"
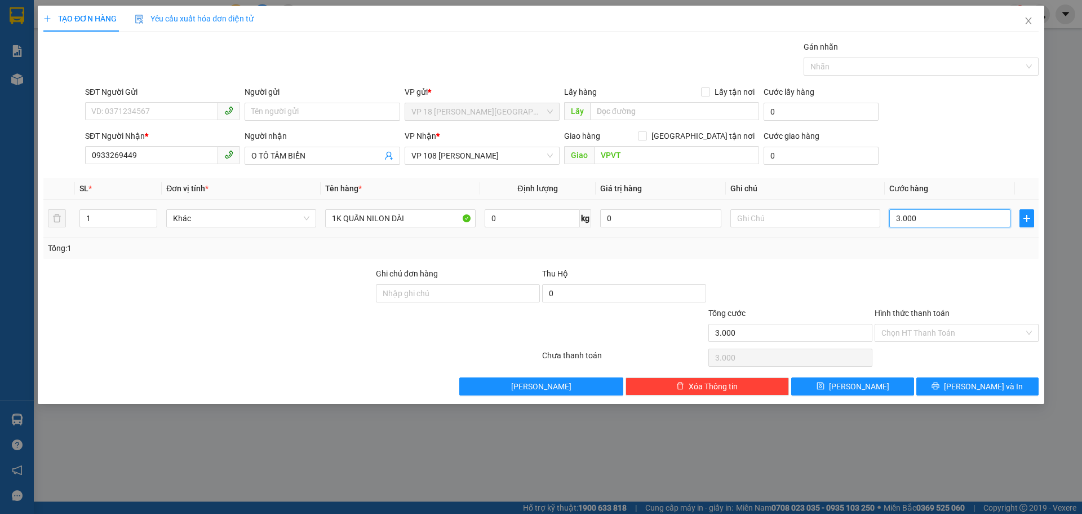
type input "30.000"
click at [922, 217] on input "30.000" at bounding box center [950, 218] width 121 height 18
click at [943, 383] on button "[PERSON_NAME] và In" at bounding box center [978, 386] width 122 height 18
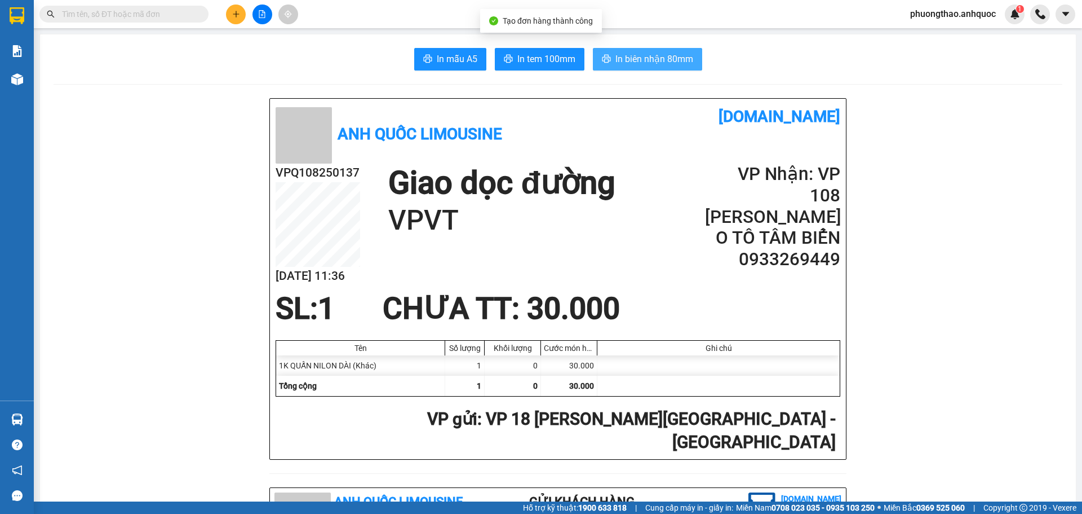
click at [655, 66] on span "In biên nhận 80mm" at bounding box center [655, 59] width 78 height 14
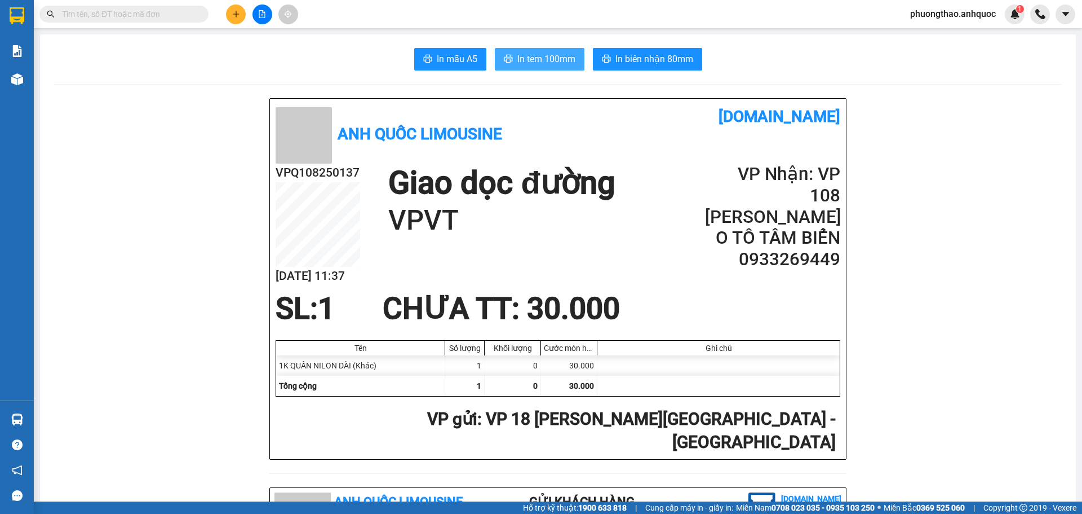
click at [559, 54] on span "In tem 100mm" at bounding box center [547, 59] width 58 height 14
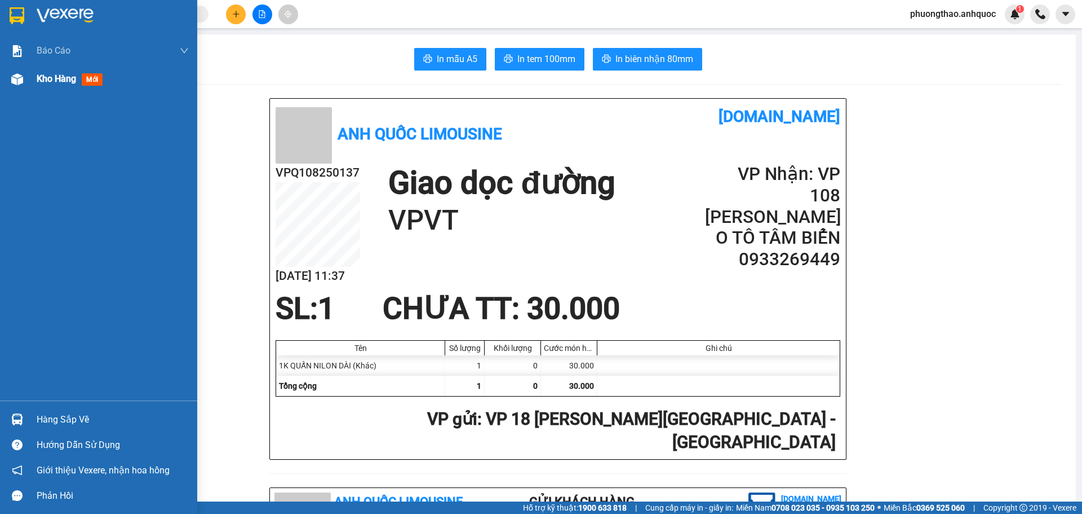
click at [38, 83] on span "Kho hàng" at bounding box center [56, 78] width 39 height 11
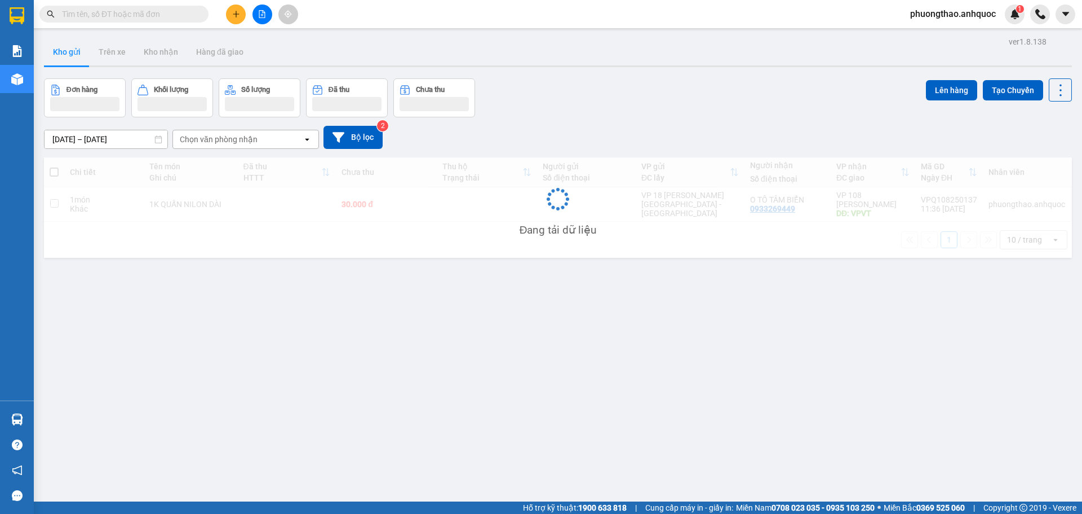
click at [362, 306] on div "ver 1.8.138 Kho gửi Trên xe Kho nhận Hàng đã giao Đơn hàng Khối lượng Số lượng …" at bounding box center [557, 291] width 1037 height 514
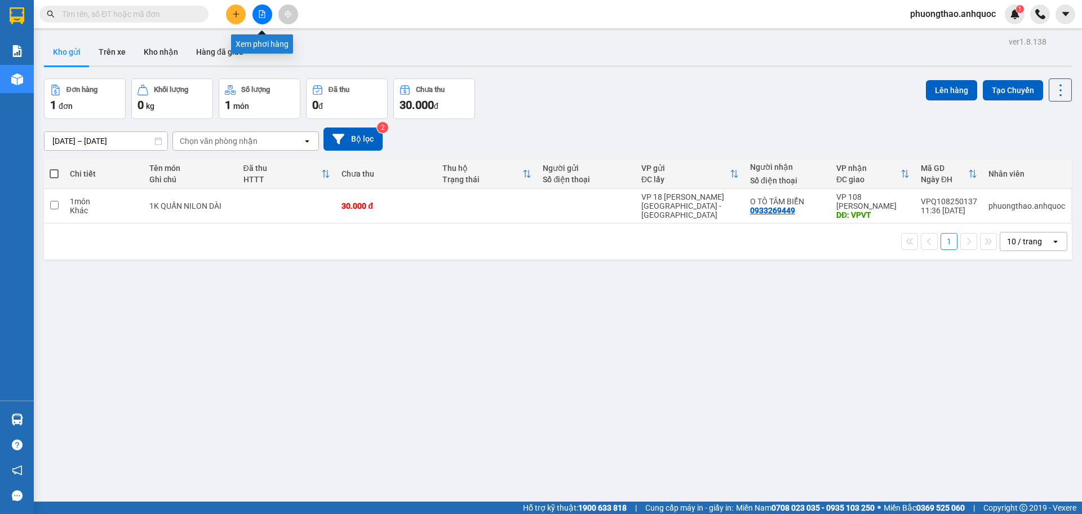
click at [264, 22] on button at bounding box center [263, 15] width 20 height 20
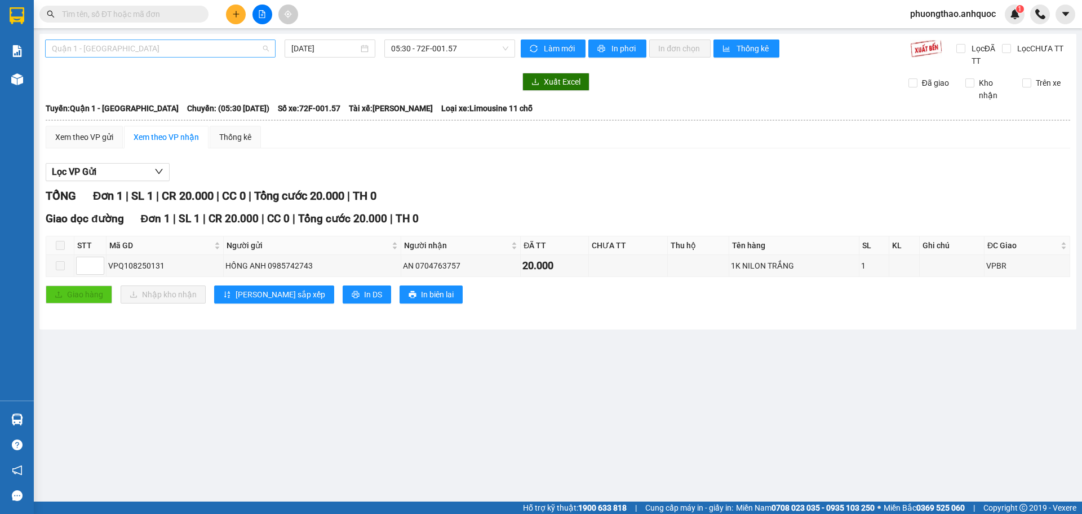
click at [207, 52] on span "Quận 1 - [GEOGRAPHIC_DATA]" at bounding box center [160, 48] width 217 height 17
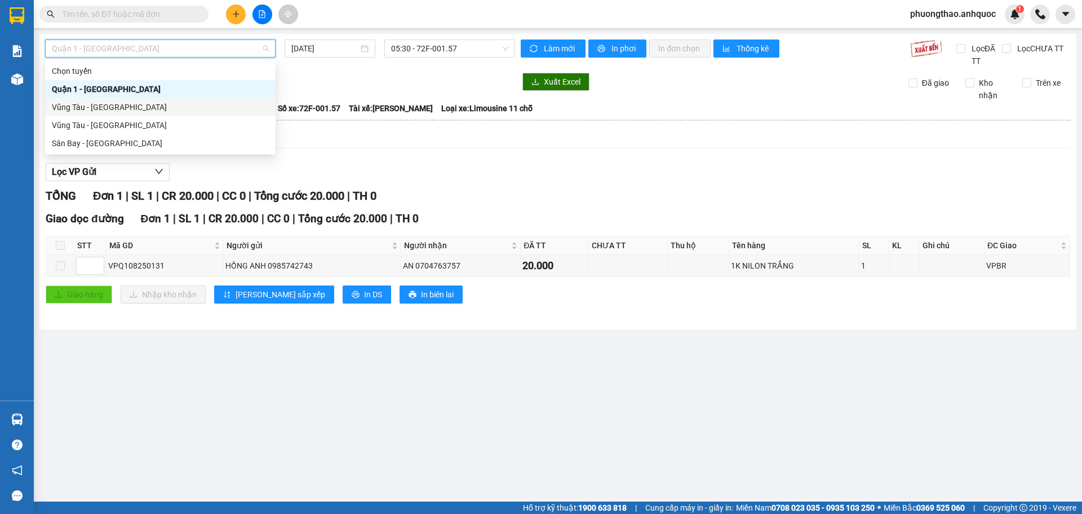
click at [188, 101] on div "Vũng Tàu - [GEOGRAPHIC_DATA]" at bounding box center [160, 107] width 217 height 12
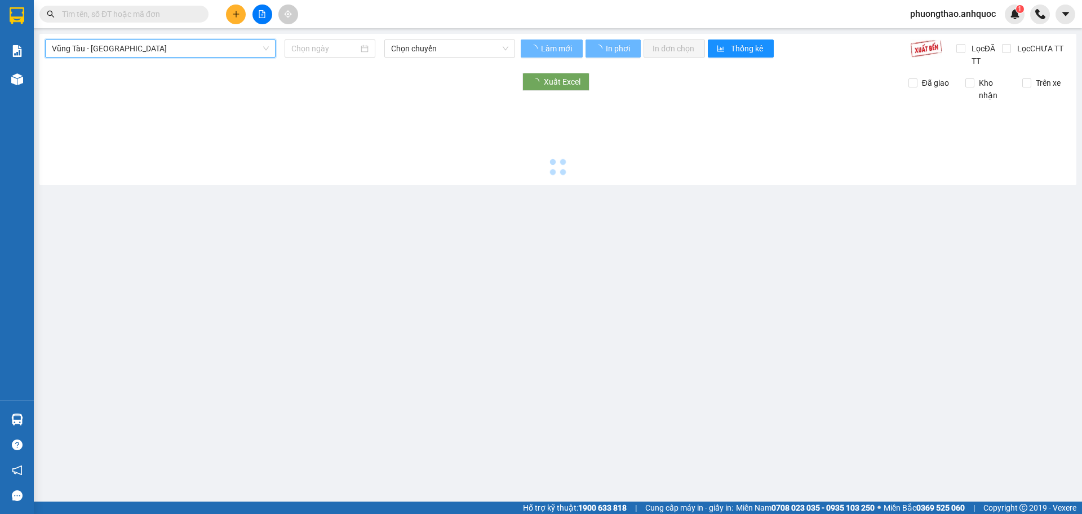
type input "[DATE]"
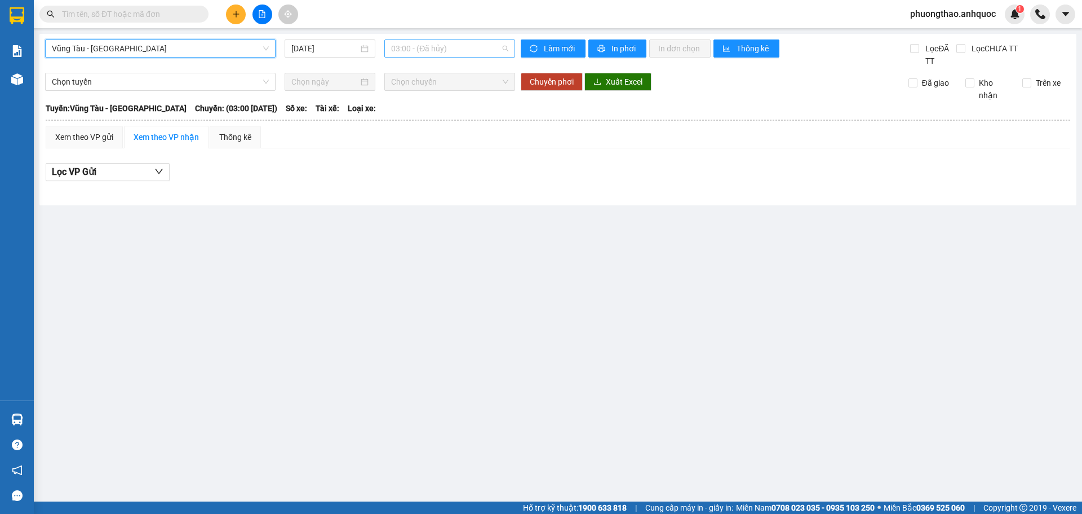
click at [388, 49] on div "03:00 - (Đã hủy)" at bounding box center [449, 48] width 131 height 18
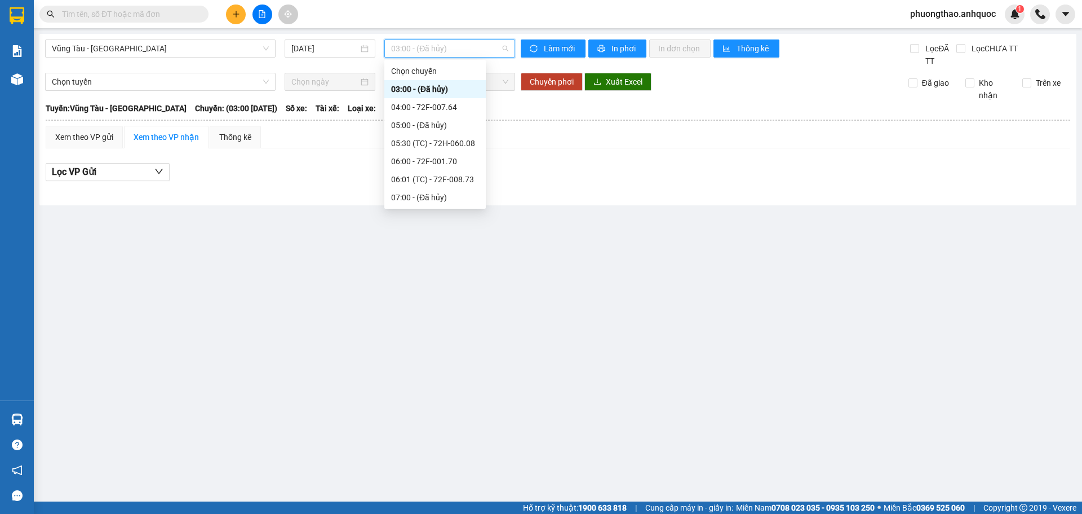
click at [445, 263] on div "10:00 - 72F-008.99" at bounding box center [435, 269] width 88 height 12
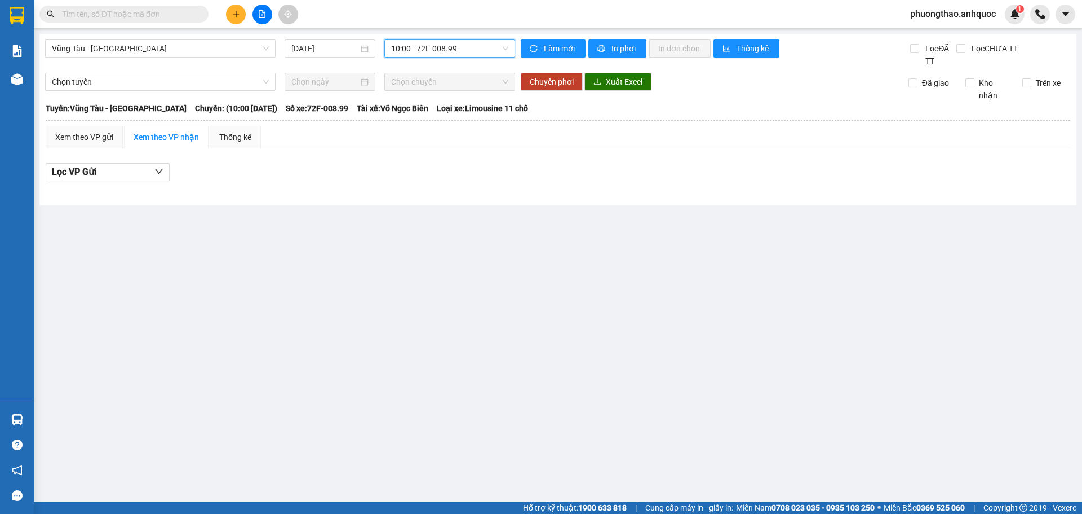
click at [430, 55] on span "10:00 - 72F-008.99" at bounding box center [449, 48] width 117 height 17
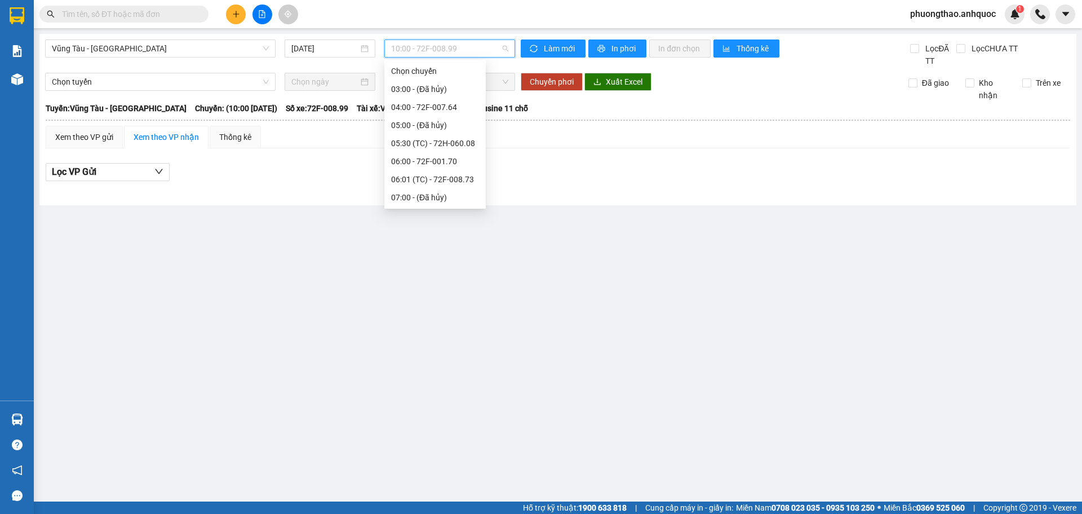
click at [437, 281] on div "11:00 - 72F-004.39" at bounding box center [435, 287] width 88 height 12
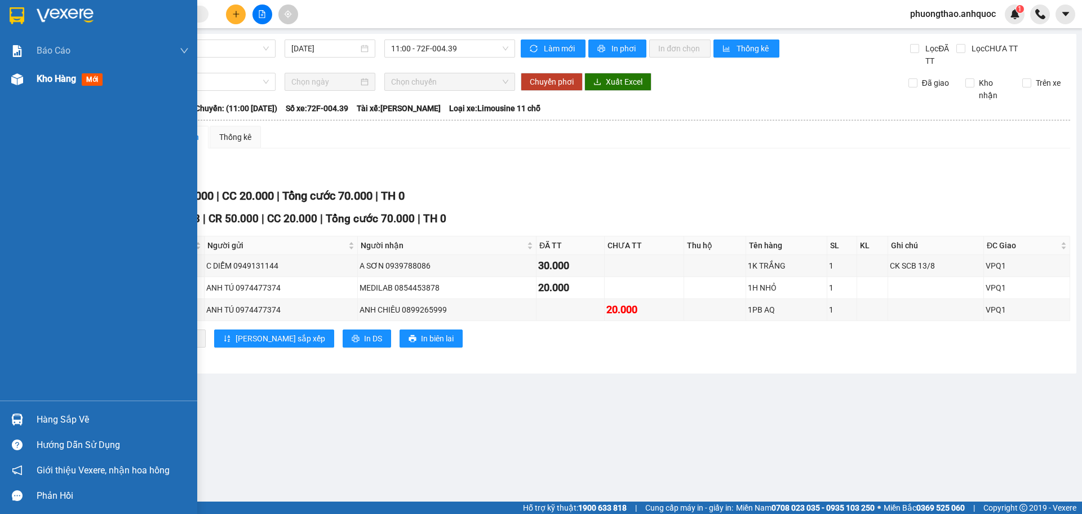
click at [52, 80] on span "Kho hàng" at bounding box center [56, 78] width 39 height 11
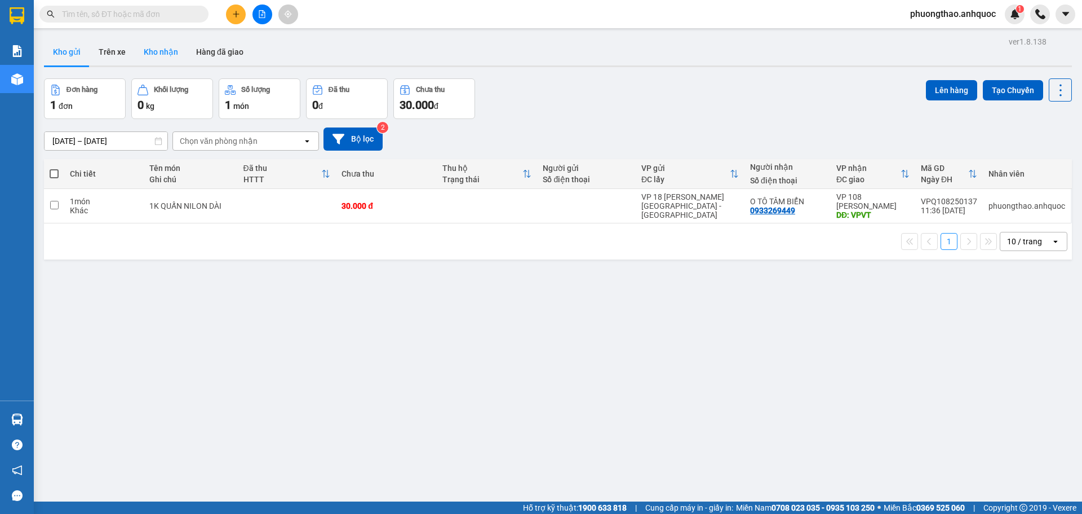
click at [165, 63] on button "Kho nhận" at bounding box center [161, 51] width 52 height 27
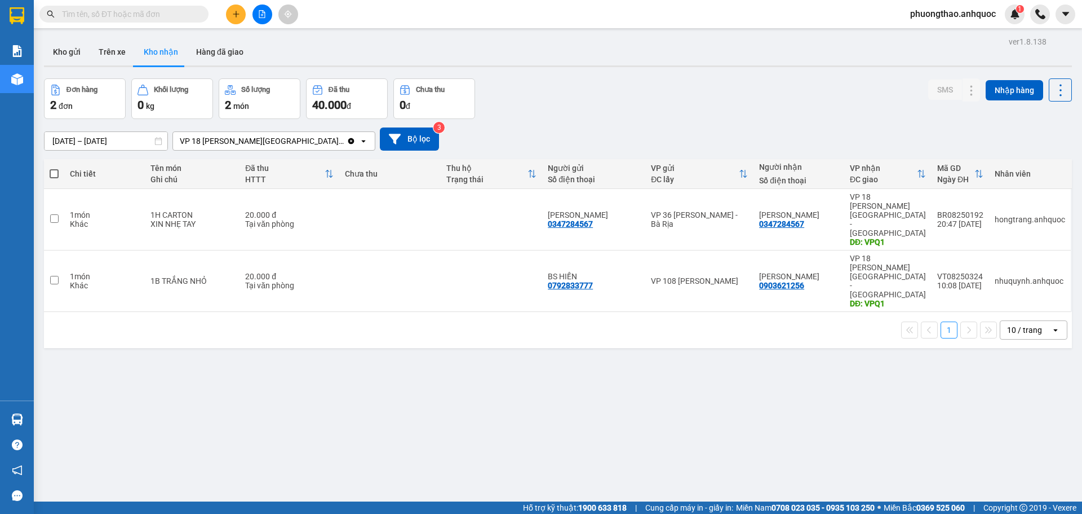
click at [153, 139] on input "[DATE] – [DATE]" at bounding box center [106, 141] width 123 height 18
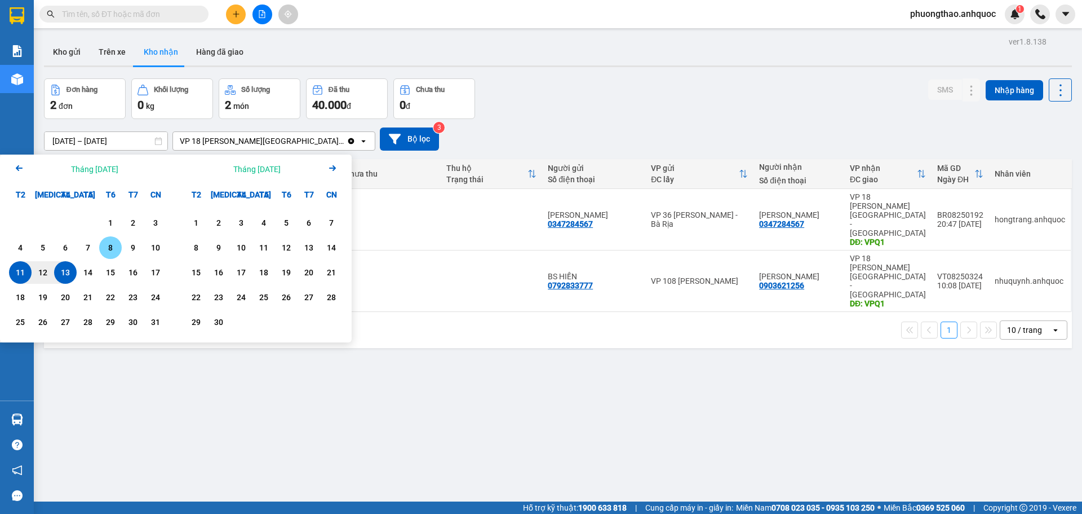
click at [108, 251] on div "8" at bounding box center [111, 248] width 16 height 14
click at [62, 271] on div "13" at bounding box center [66, 273] width 16 height 14
type input "[DATE] – [DATE]"
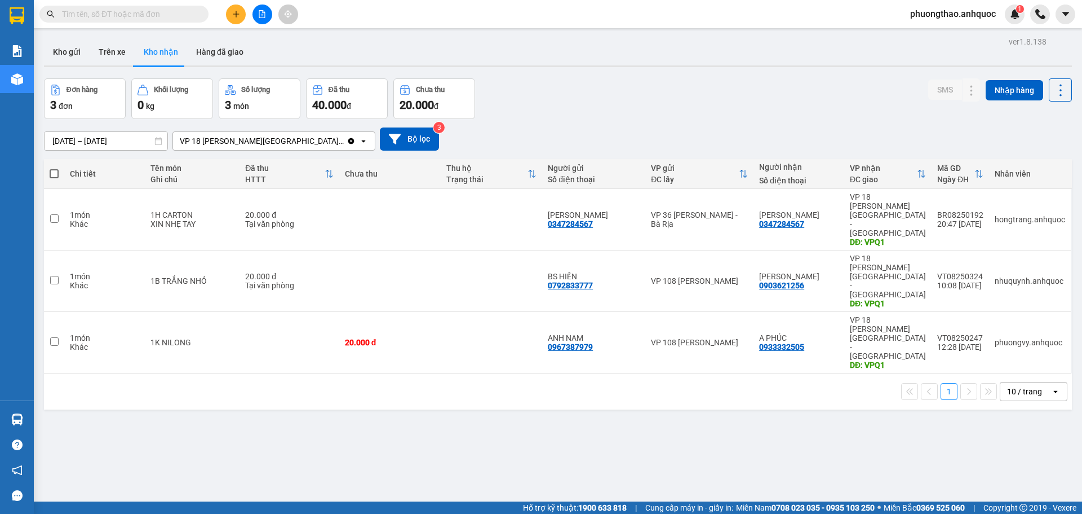
click at [235, 8] on button at bounding box center [236, 15] width 20 height 20
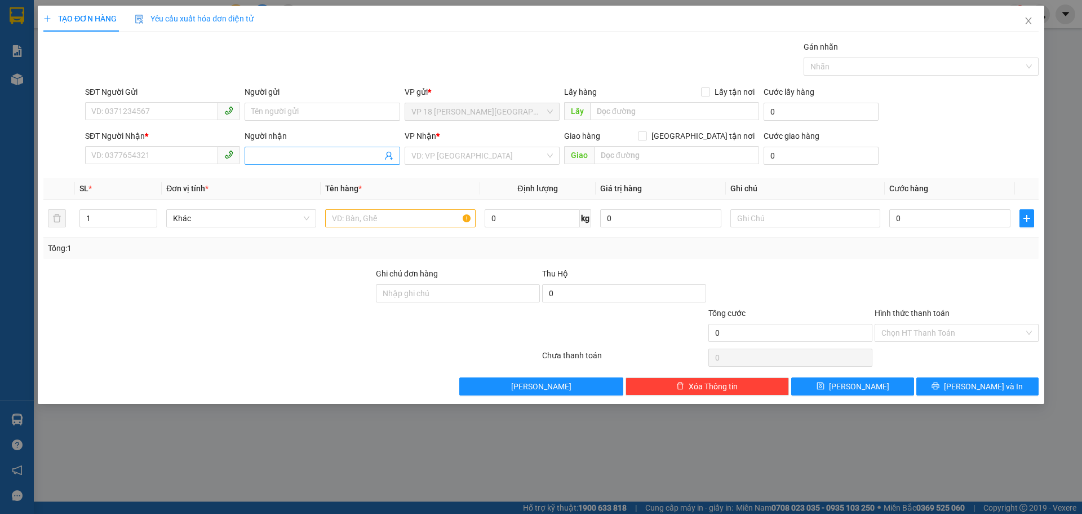
click at [257, 160] on input "Người nhận" at bounding box center [316, 155] width 130 height 12
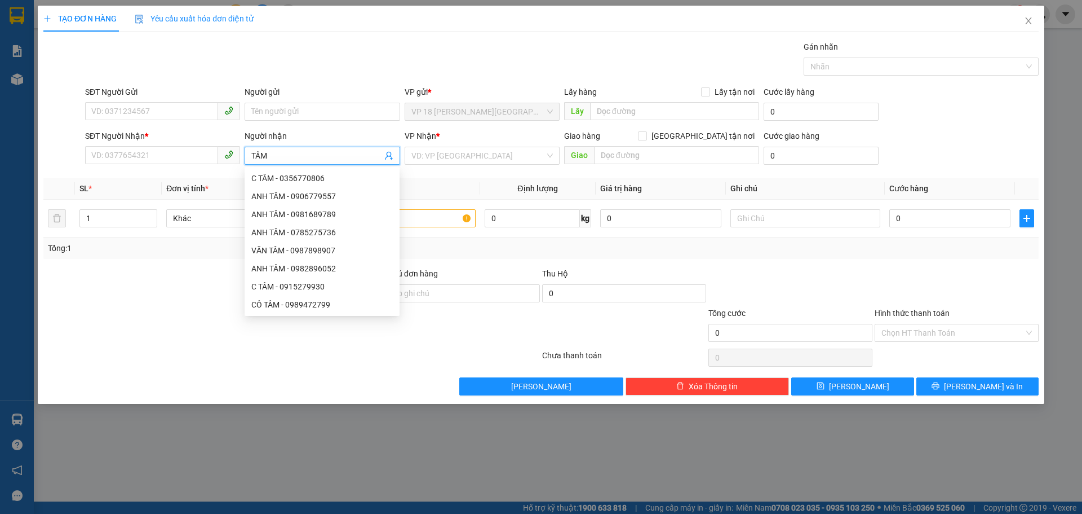
type input "TÂM B"
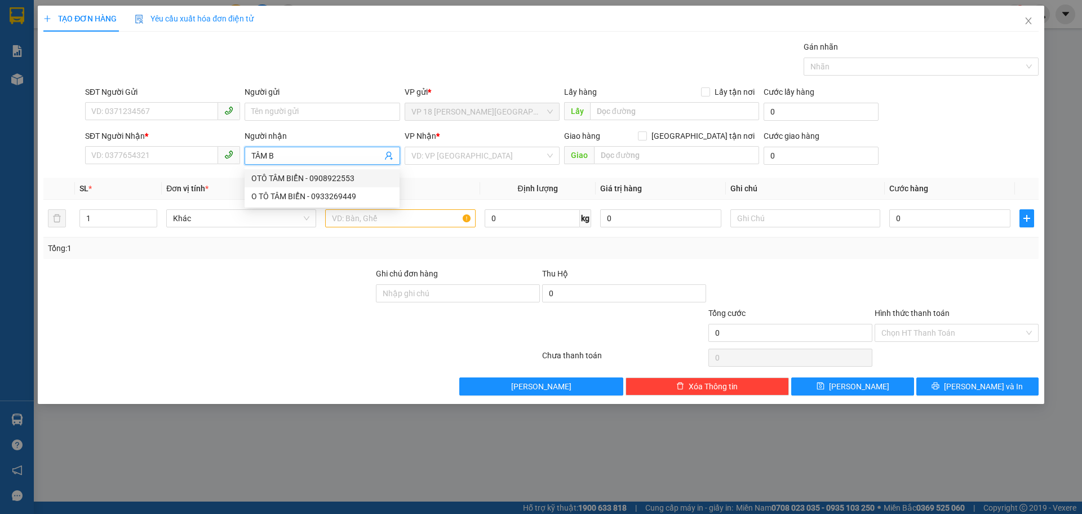
click at [293, 183] on div "OTÔ TÂM BIỂN - 0908922553" at bounding box center [322, 178] width 142 height 12
type input "0908922553"
type input "OTÔ TÂM BIỂN"
click at [445, 159] on input "search" at bounding box center [479, 155] width 134 height 17
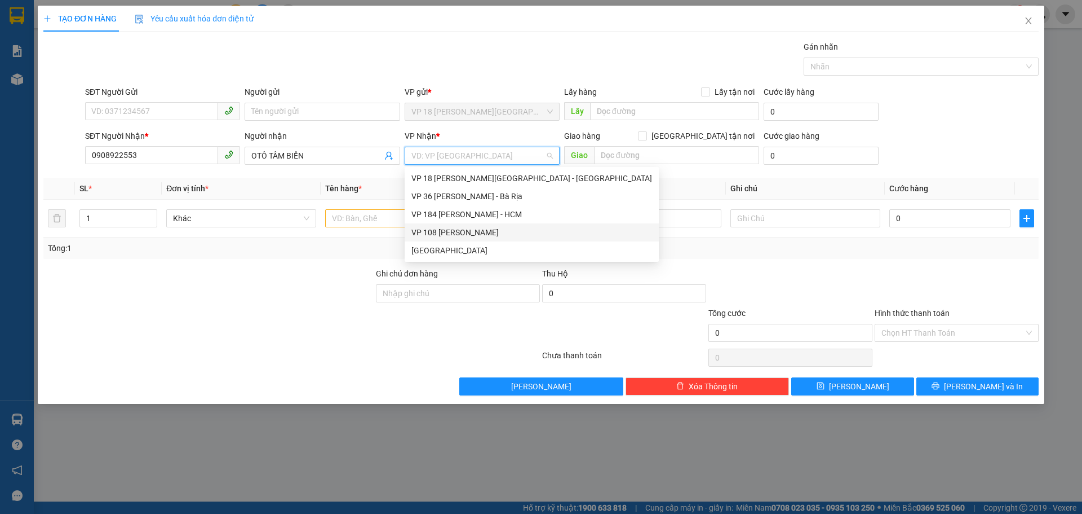
click at [471, 230] on div "VP 108 [PERSON_NAME]" at bounding box center [532, 232] width 241 height 12
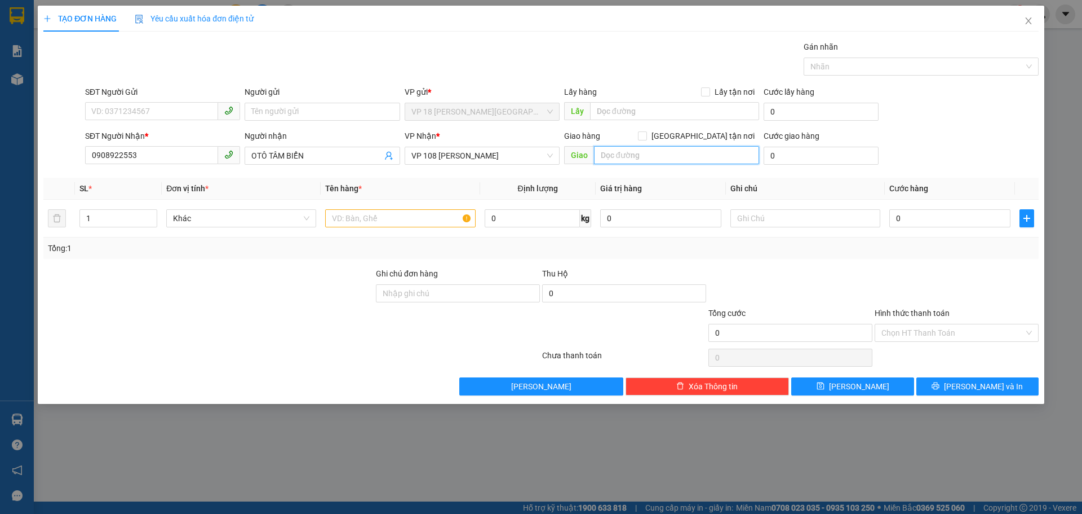
click at [608, 155] on input "text" at bounding box center [676, 155] width 165 height 18
type input "VPVT"
click at [394, 215] on input "text" at bounding box center [400, 218] width 150 height 18
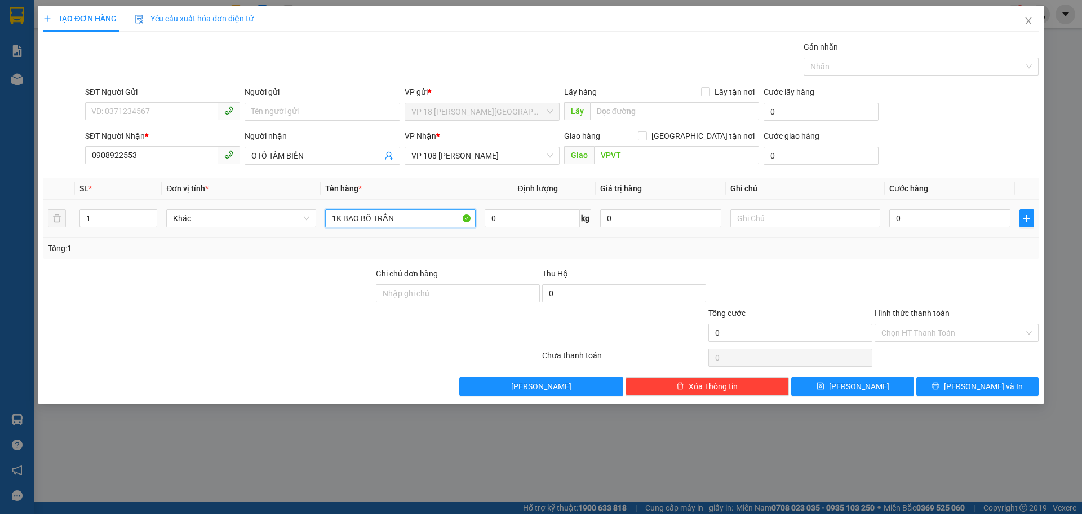
type input "1K BAO BỐ TRẮNG"
click at [911, 219] on input "0" at bounding box center [950, 218] width 121 height 18
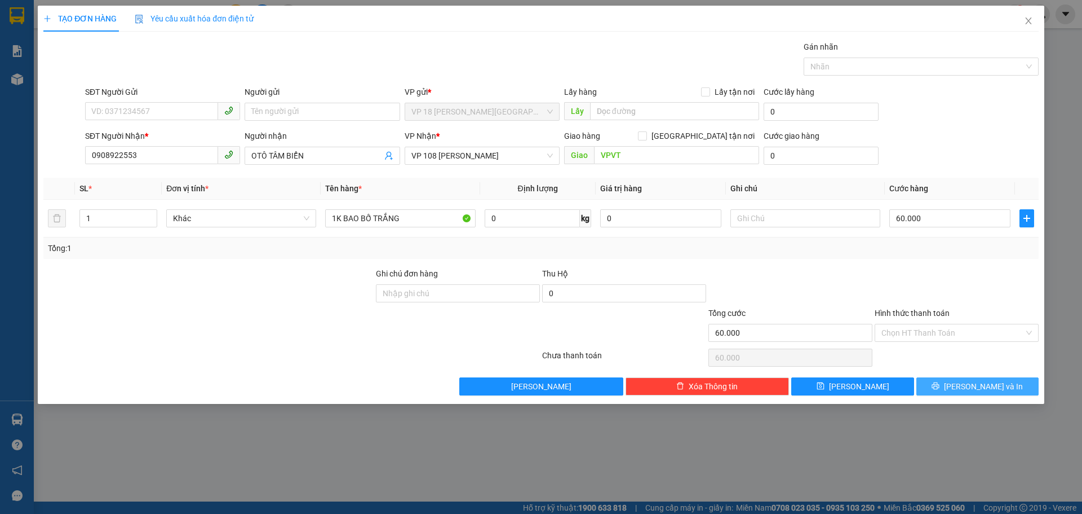
click at [943, 384] on button "[PERSON_NAME] và In" at bounding box center [978, 386] width 122 height 18
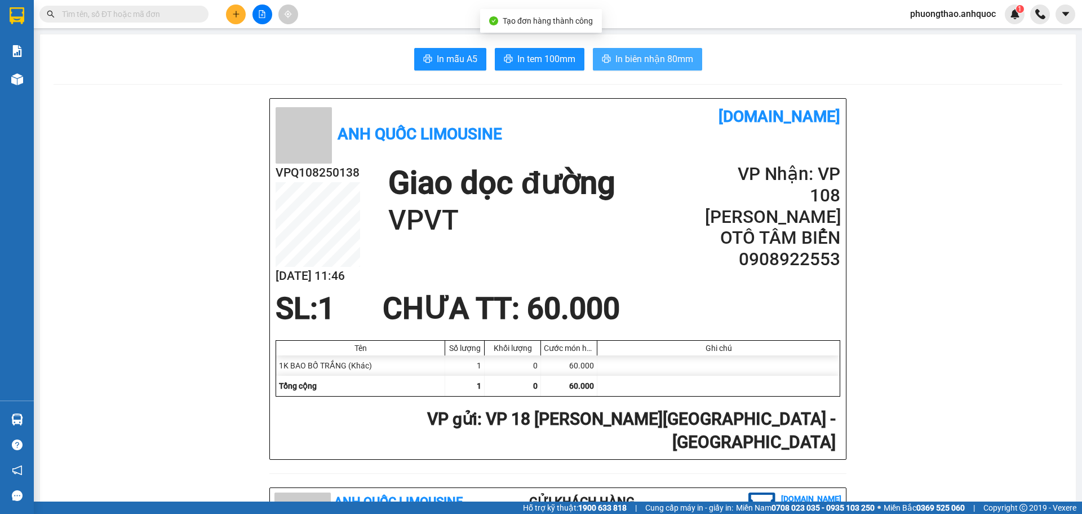
click at [616, 64] on span "In biên nhận 80mm" at bounding box center [655, 59] width 78 height 14
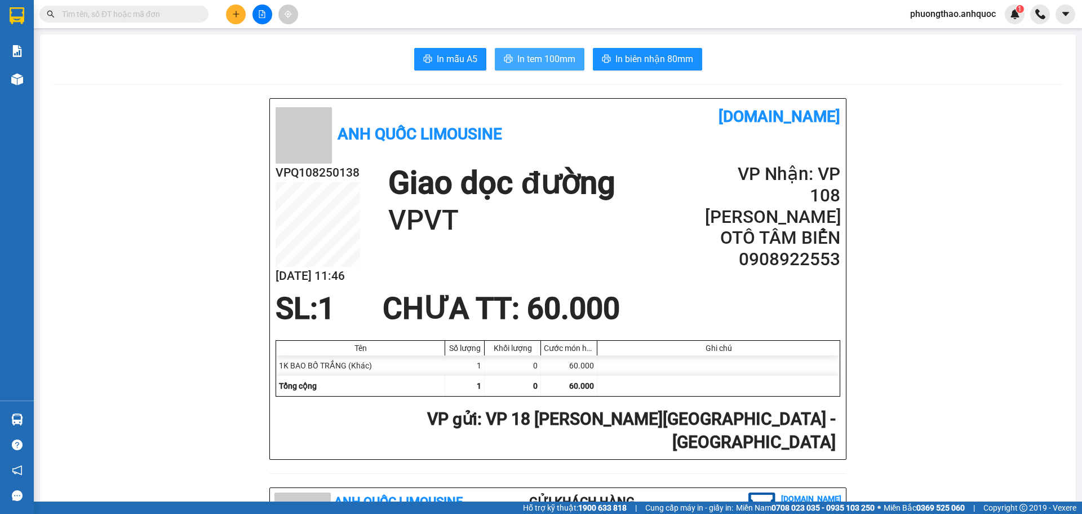
click at [540, 59] on span "In tem 100mm" at bounding box center [547, 59] width 58 height 14
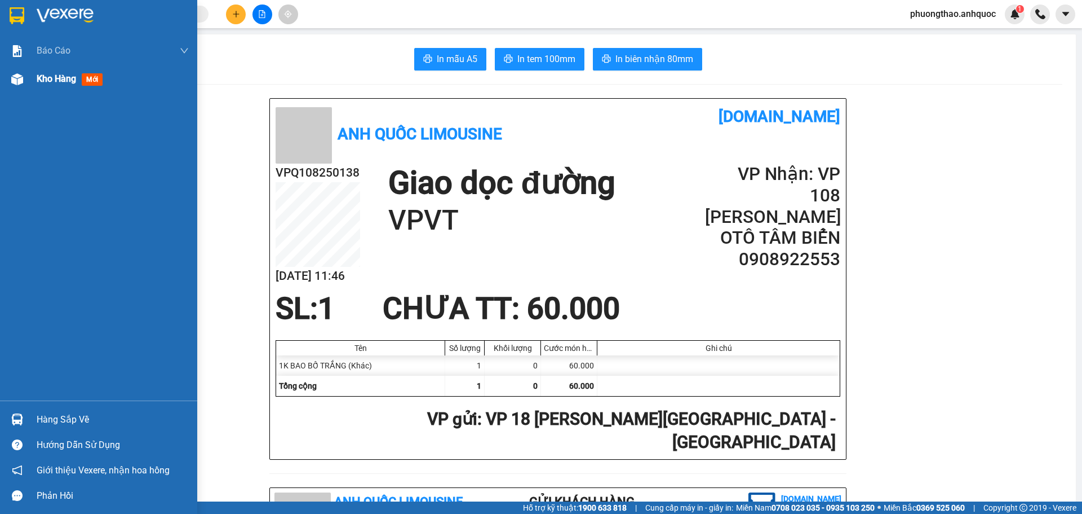
click at [21, 74] on img at bounding box center [17, 79] width 12 height 12
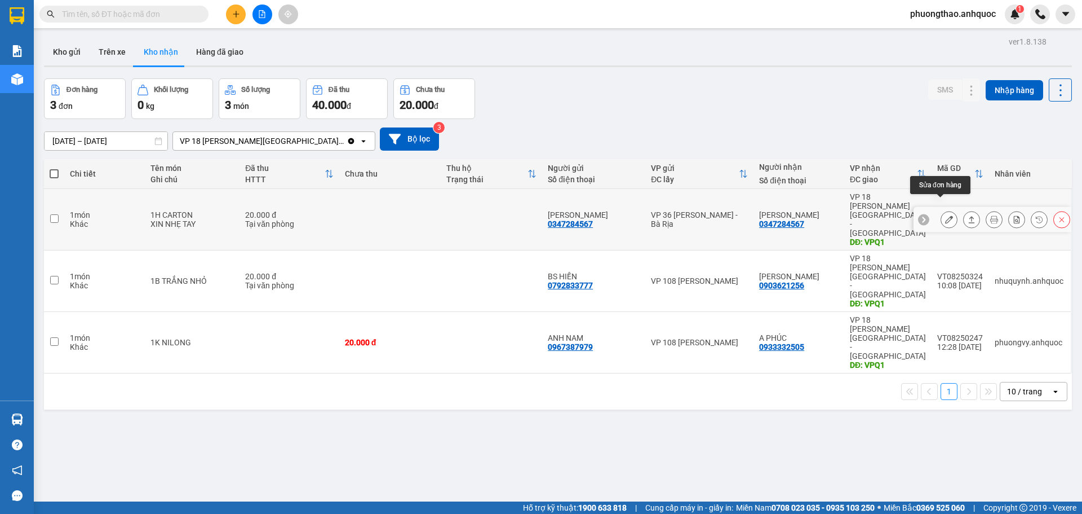
click at [945, 215] on icon at bounding box center [949, 219] width 8 height 8
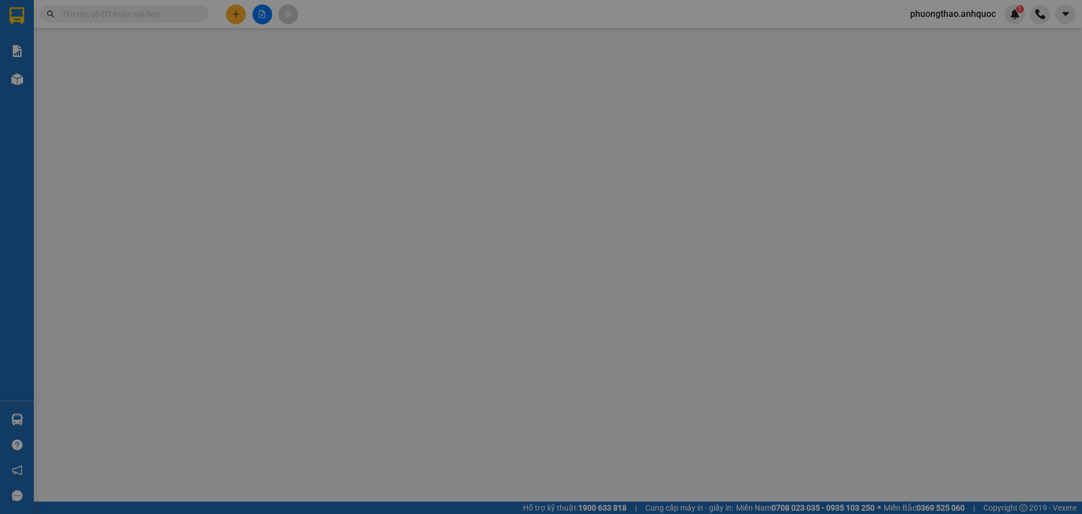
type input "0347284567"
type input "[PERSON_NAME]"
type input "0347284567"
type input "[PERSON_NAME]"
type input "VPQ1"
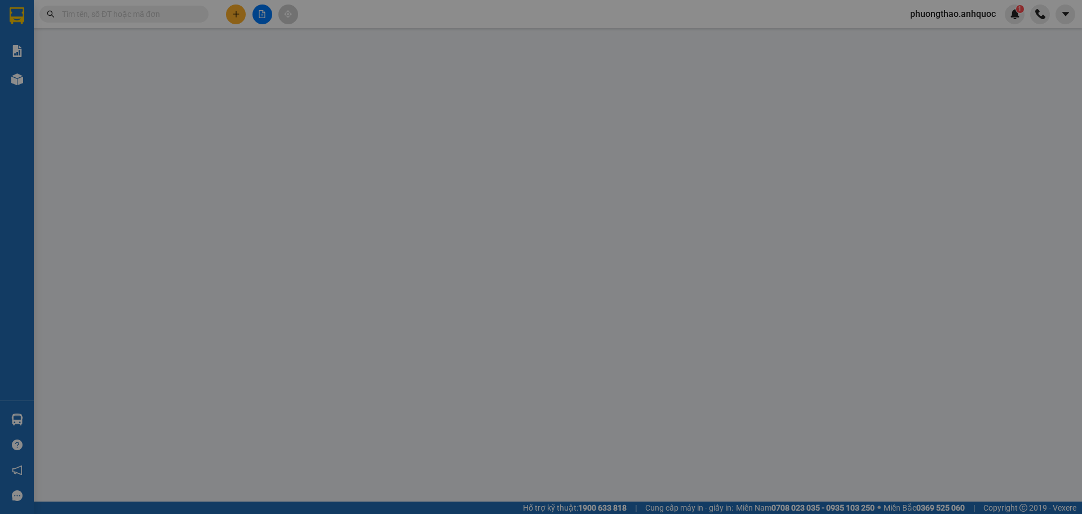
type input "SCB [DATE]11:08 -VPQ1 THẢO"
type input "20.000"
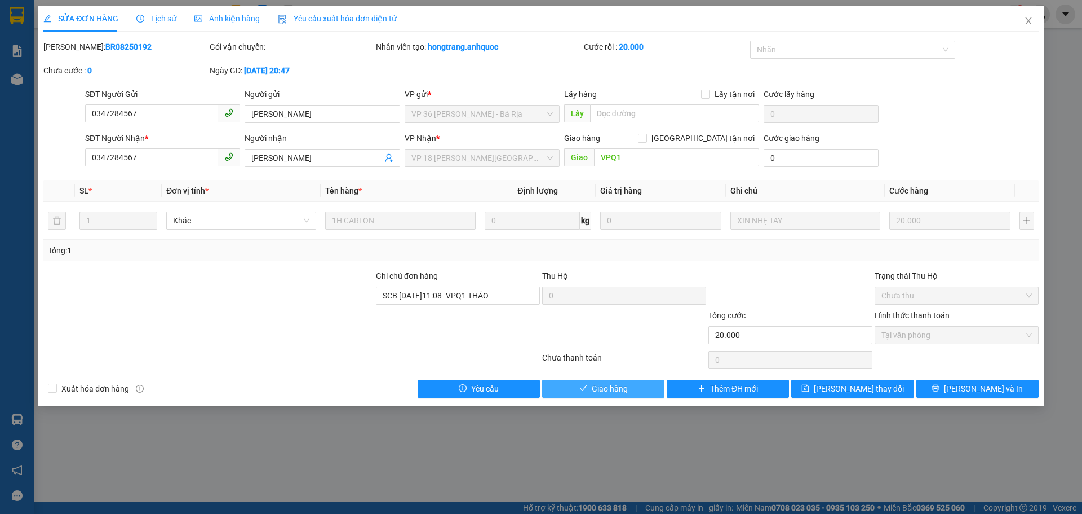
click at [608, 389] on span "Giao hàng" at bounding box center [610, 388] width 36 height 12
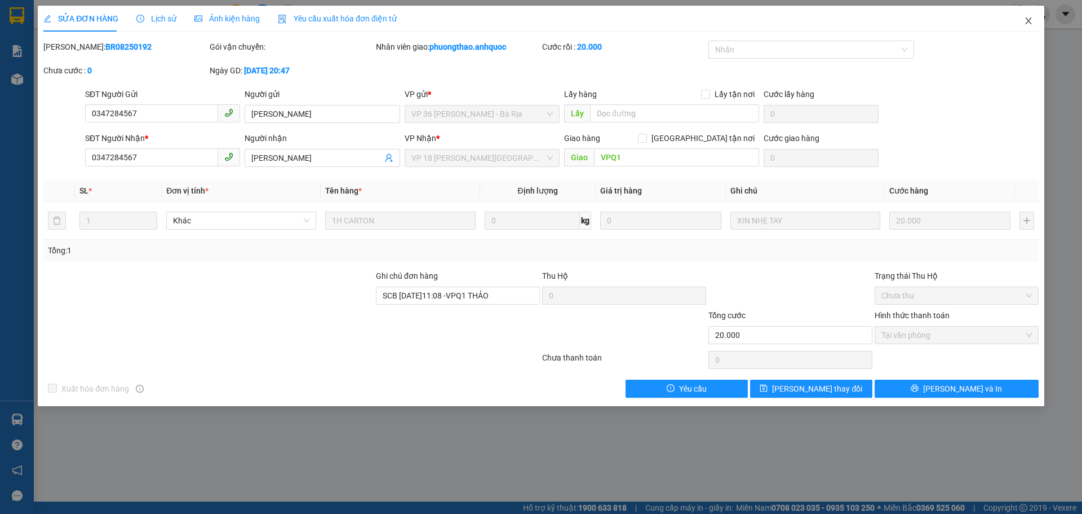
click at [1031, 21] on icon "close" at bounding box center [1028, 20] width 9 height 9
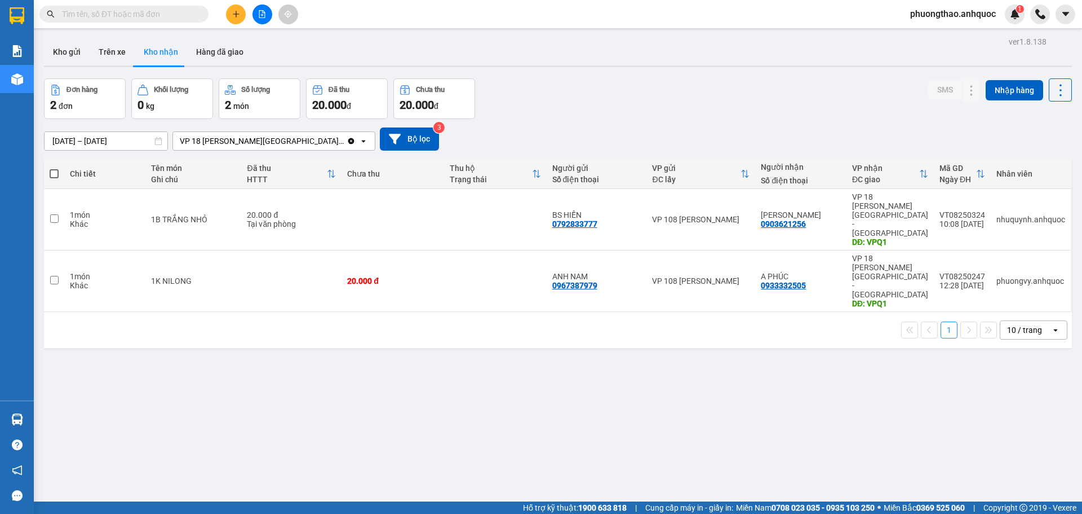
click at [629, 388] on div "ver 1.8.138 Kho gửi Trên xe Kho nhận Hàng đã giao Đơn hàng 2 đơn Khối lượng 0 k…" at bounding box center [557, 291] width 1037 height 514
